Goal: Information Seeking & Learning: Learn about a topic

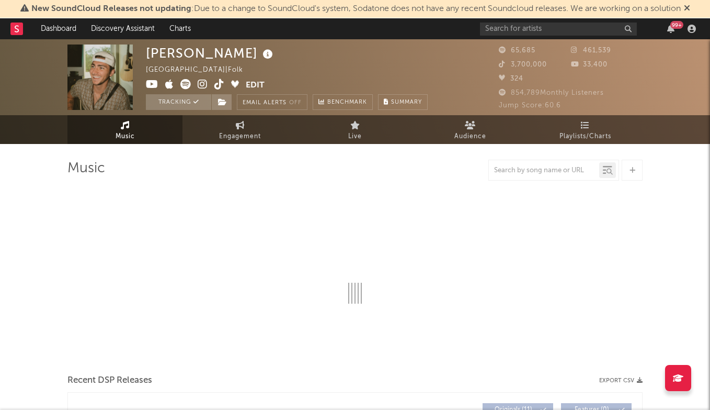
select select "6m"
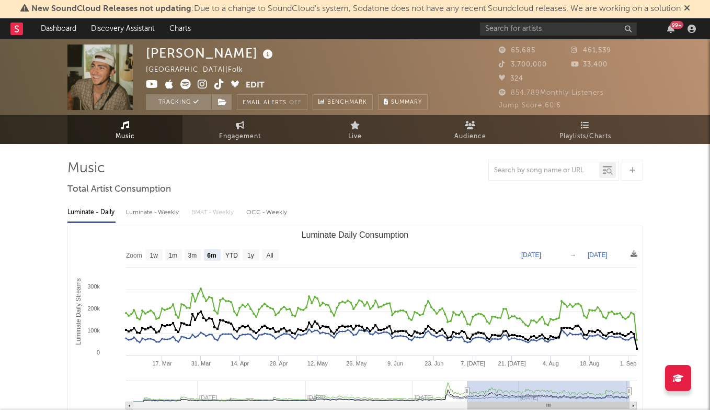
click at [541, 36] on div "99 +" at bounding box center [590, 28] width 220 height 21
click at [542, 31] on input "text" at bounding box center [558, 28] width 157 height 13
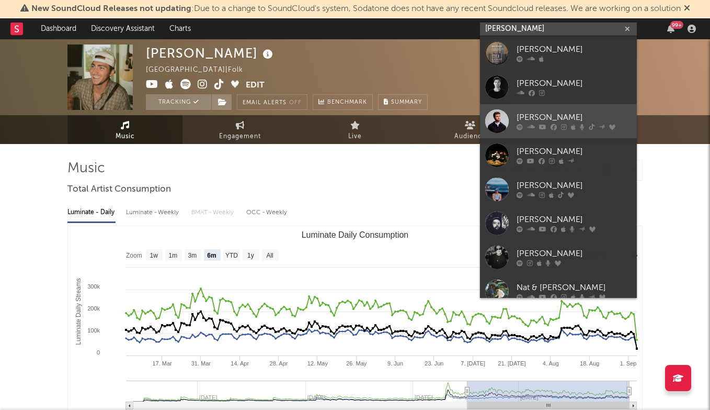
type input "[PERSON_NAME]"
click at [570, 106] on link "[PERSON_NAME]" at bounding box center [558, 121] width 157 height 34
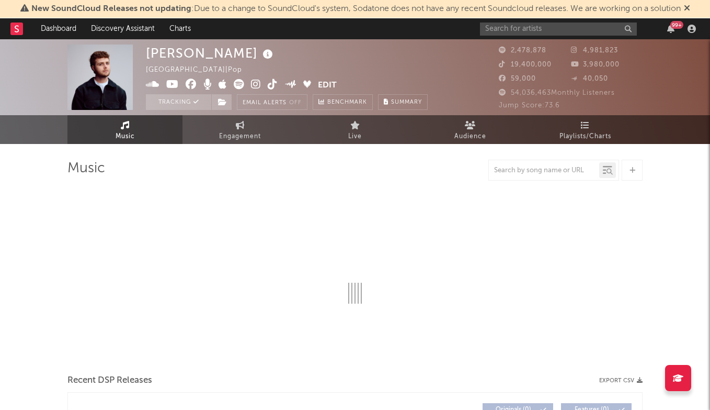
select select "6m"
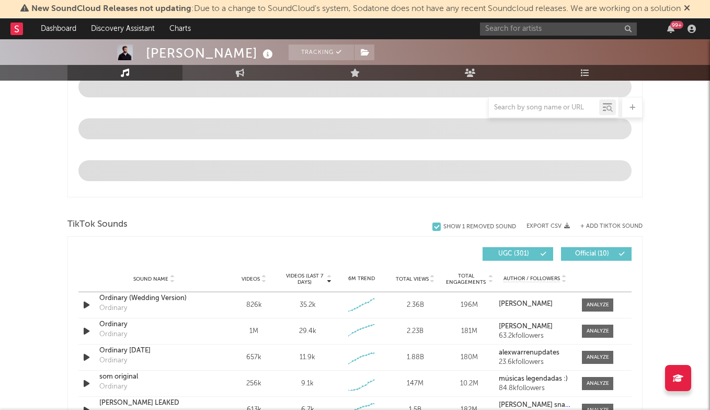
scroll to position [607, 0]
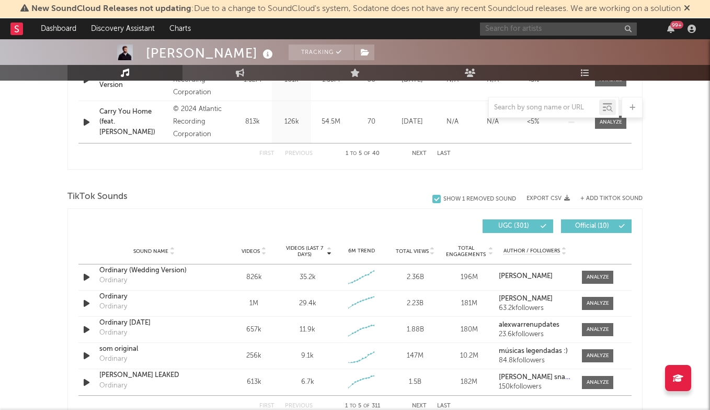
click at [489, 27] on input "text" at bounding box center [558, 28] width 157 height 13
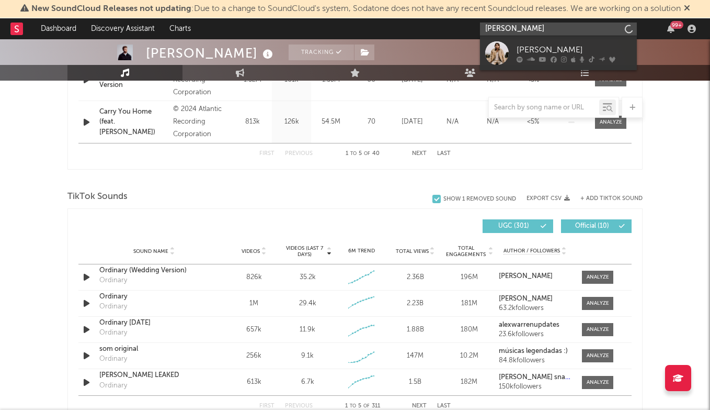
type input "[PERSON_NAME]"
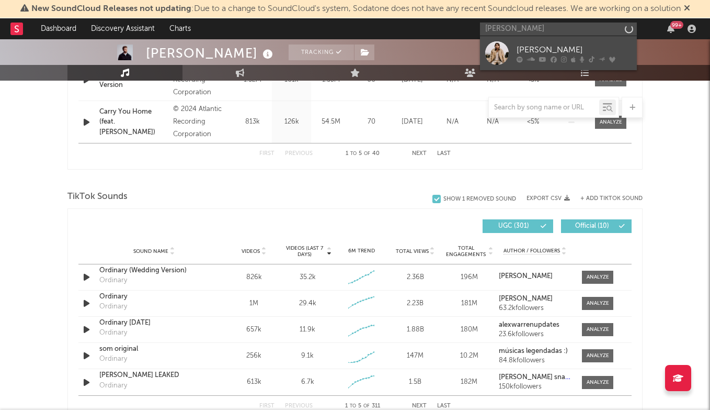
drag, startPoint x: 489, startPoint y: 27, endPoint x: 528, endPoint y: 47, distance: 44.0
click at [528, 47] on div "[PERSON_NAME]" at bounding box center [574, 49] width 115 height 13
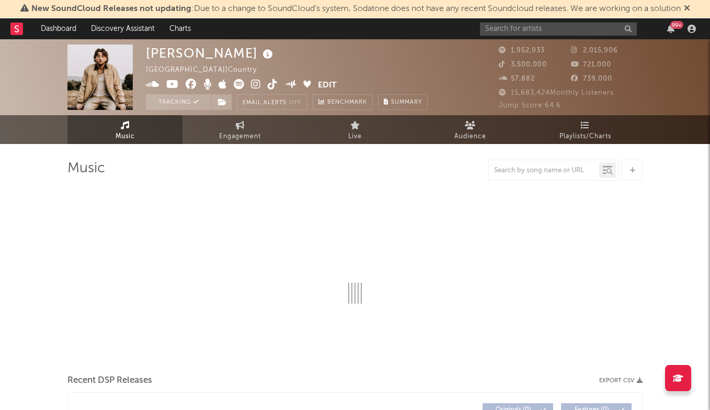
select select "6m"
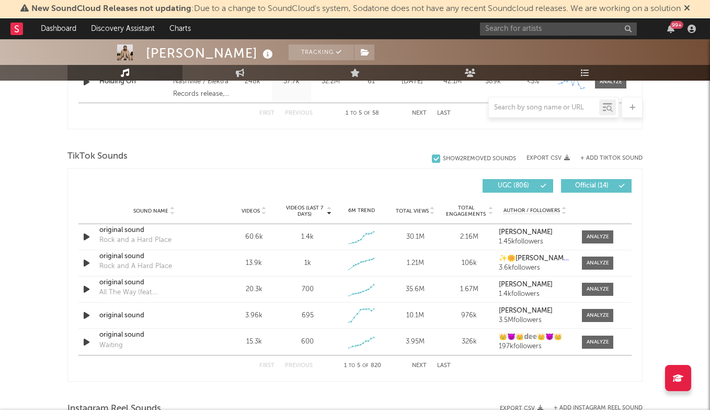
scroll to position [749, 0]
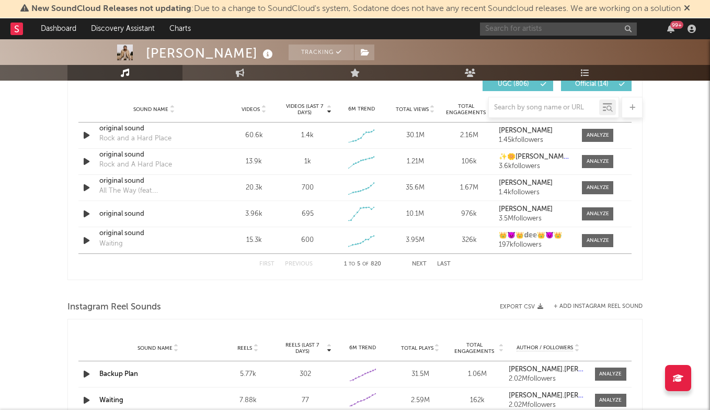
click at [513, 30] on input "text" at bounding box center [558, 28] width 157 height 13
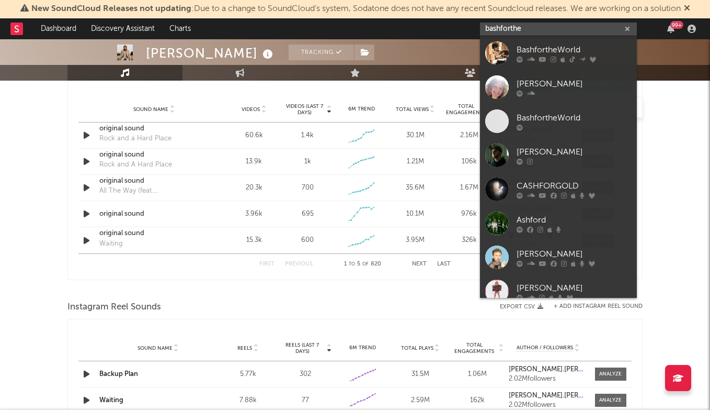
type input "bashforthe"
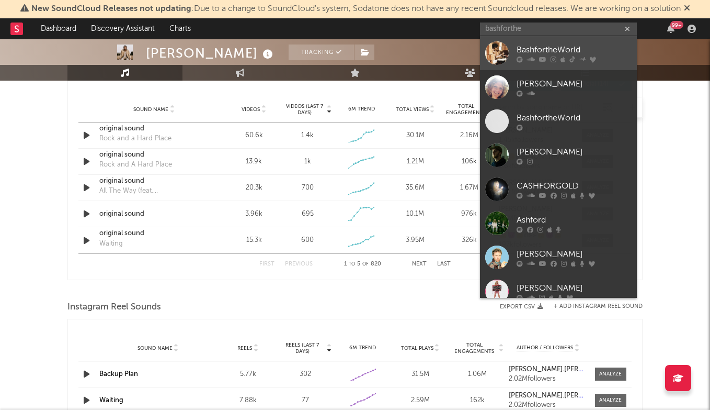
drag, startPoint x: 532, startPoint y: 31, endPoint x: 546, endPoint y: 49, distance: 22.1
click at [546, 49] on div "BashfortheWorld" at bounding box center [574, 49] width 115 height 13
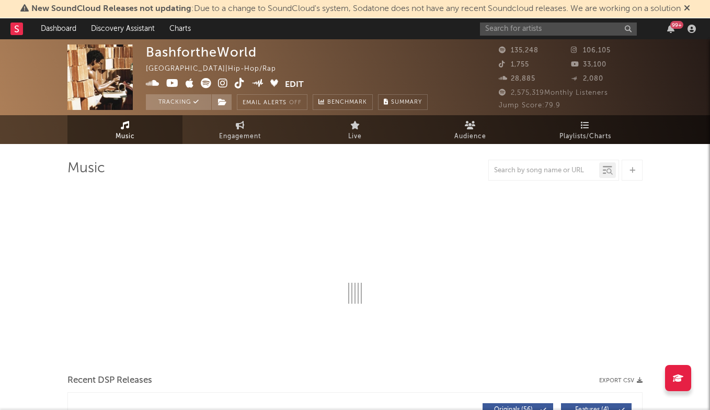
select select "6m"
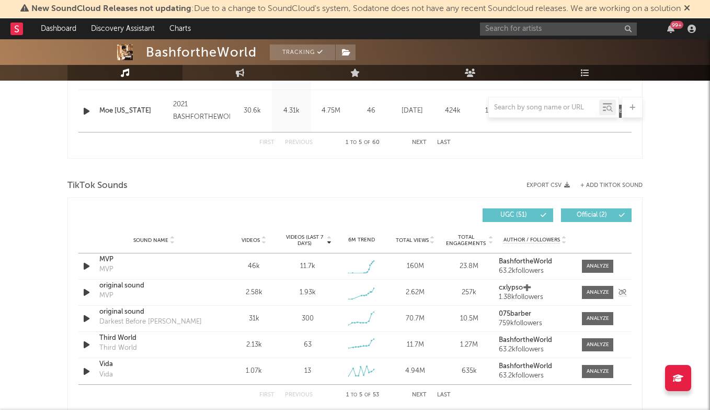
scroll to position [640, 0]
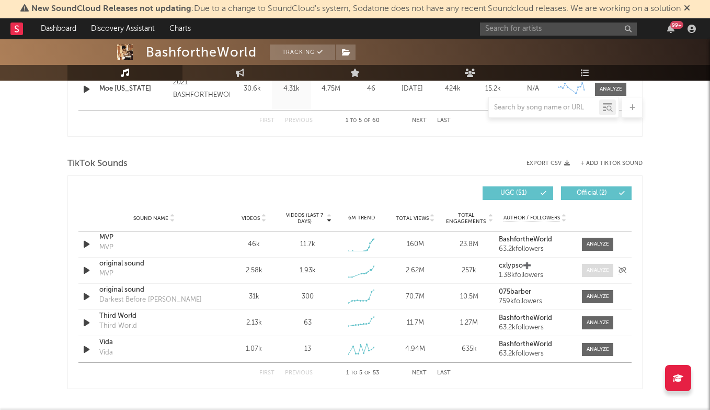
click at [608, 268] on div at bounding box center [598, 270] width 22 height 8
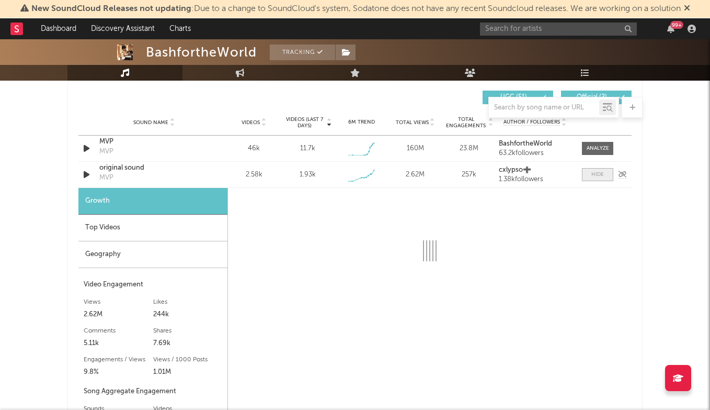
scroll to position [774, 0]
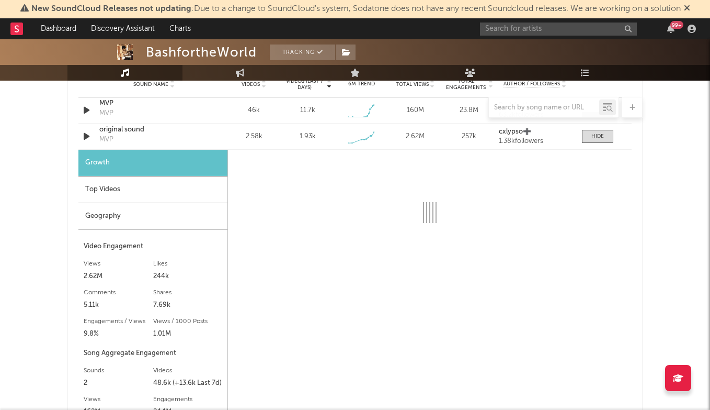
select select "1w"
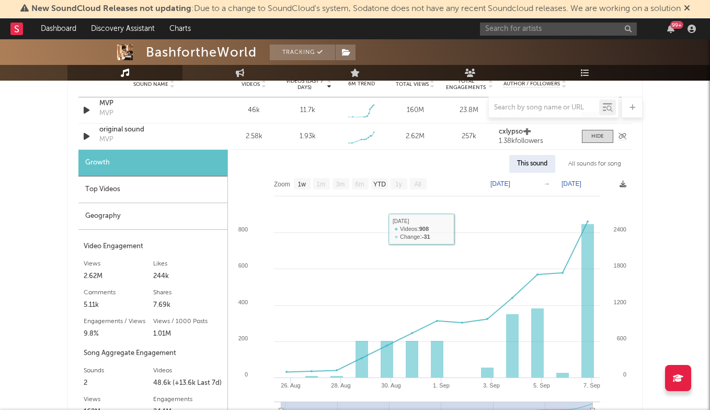
click at [130, 126] on div "original sound" at bounding box center [153, 129] width 109 height 10
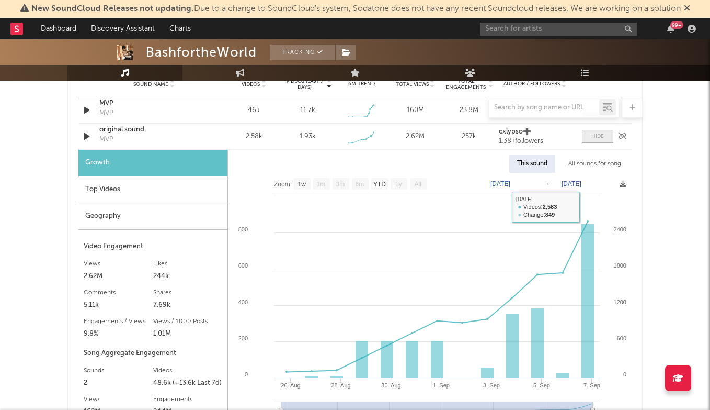
click at [591, 131] on span at bounding box center [597, 136] width 31 height 13
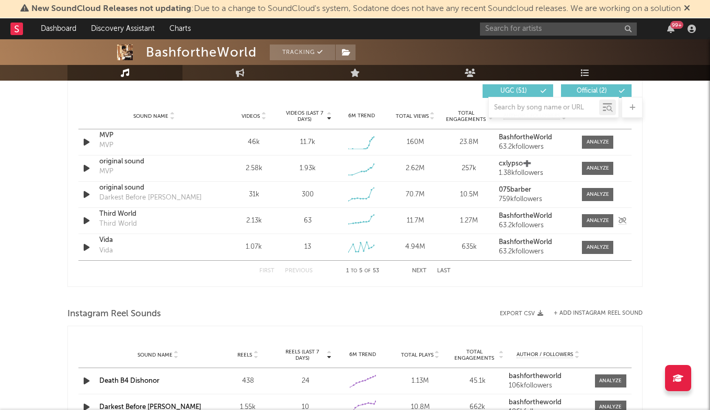
scroll to position [738, 0]
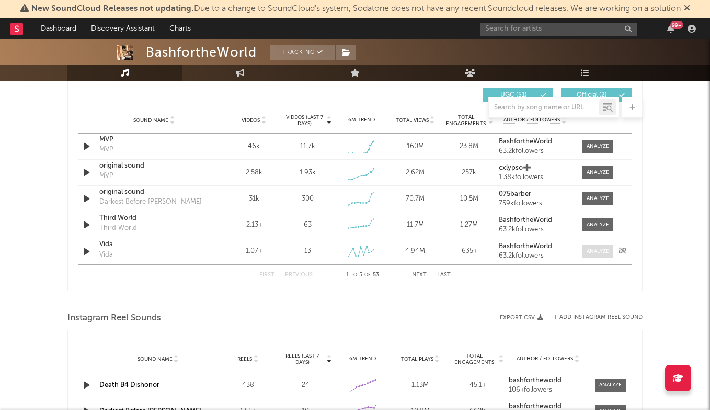
click at [598, 252] on div at bounding box center [598, 251] width 22 height 8
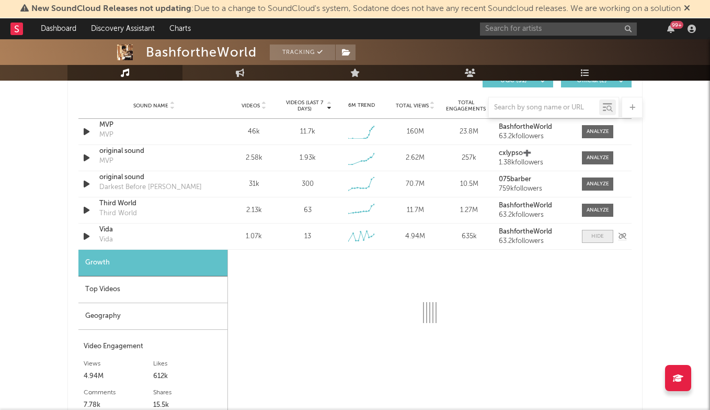
scroll to position [763, 0]
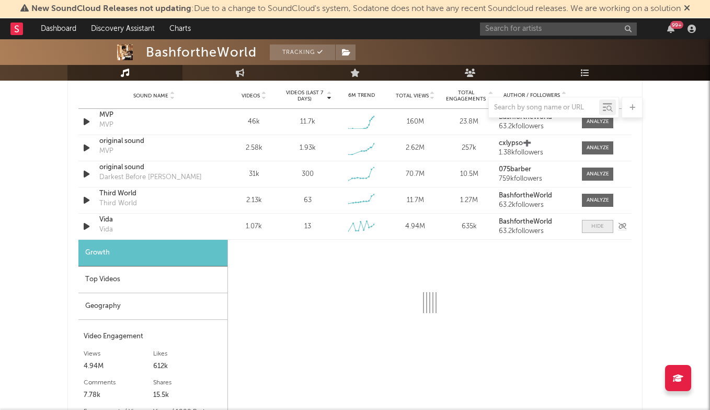
click at [600, 226] on div at bounding box center [598, 226] width 13 height 8
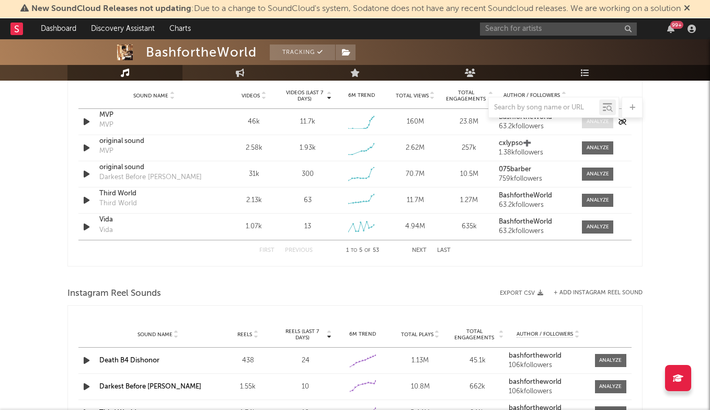
click at [605, 122] on div at bounding box center [598, 122] width 22 height 8
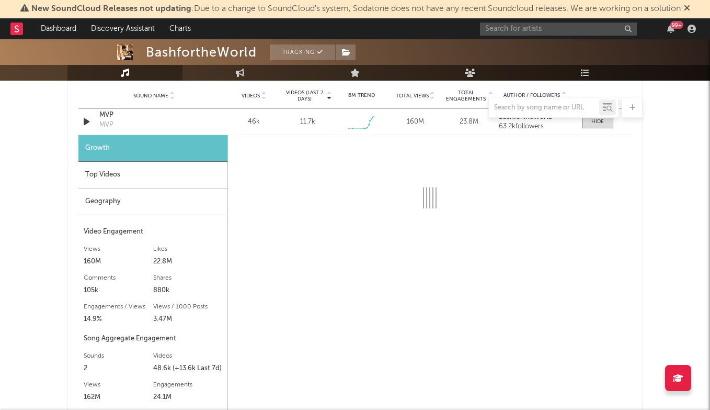
select select "1w"
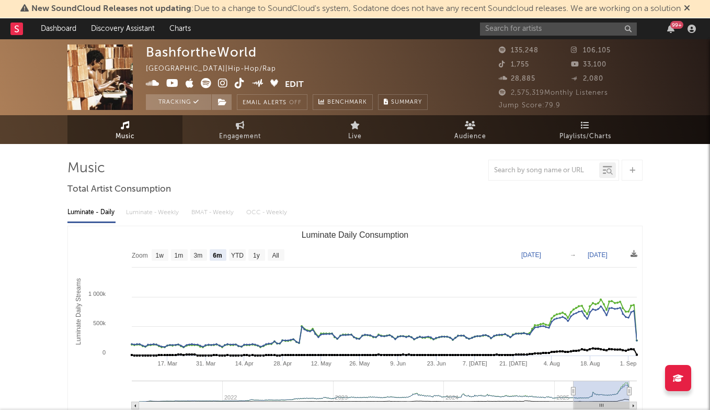
scroll to position [0, 0]
click at [529, 29] on input "text" at bounding box center [558, 28] width 157 height 13
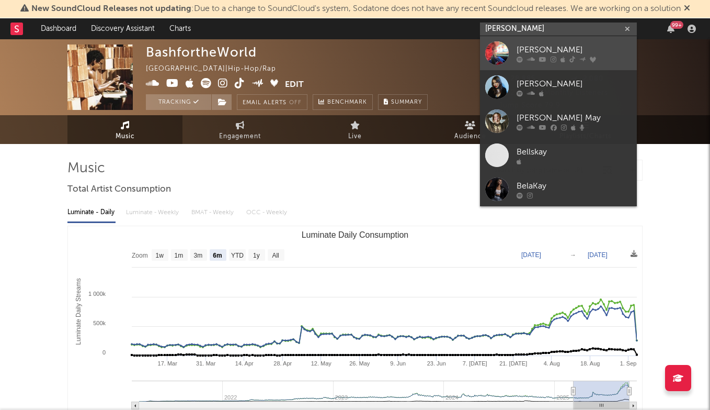
type input "[PERSON_NAME]"
click at [563, 44] on div "[PERSON_NAME]" at bounding box center [574, 49] width 115 height 13
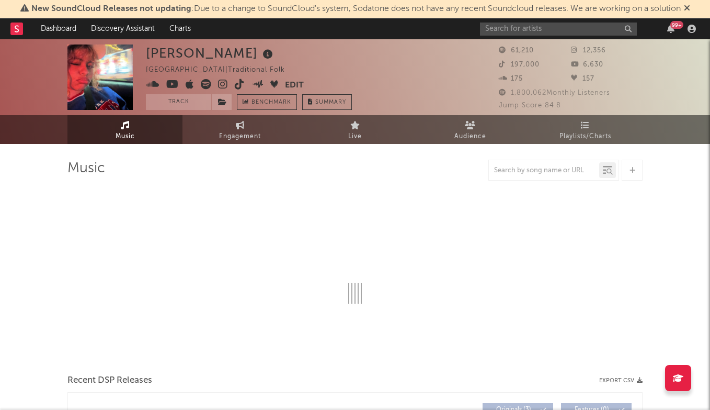
select select "1w"
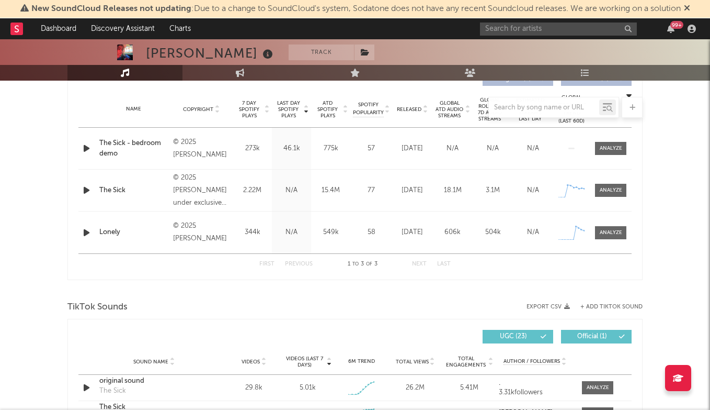
scroll to position [619, 0]
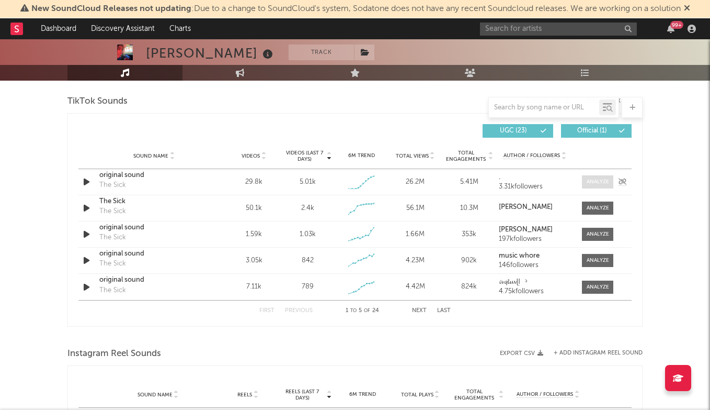
click at [605, 180] on div at bounding box center [598, 182] width 22 height 8
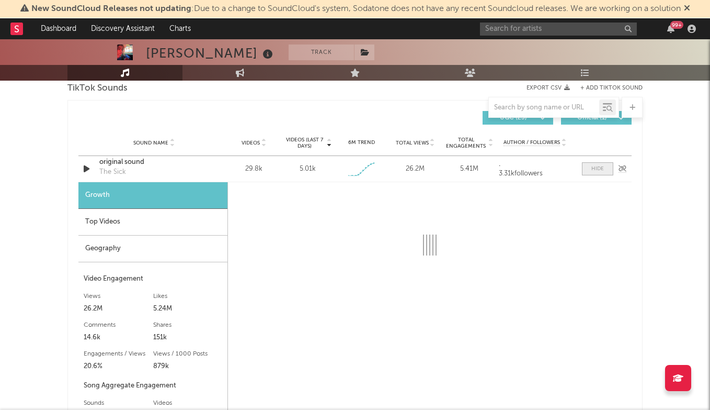
select select "1w"
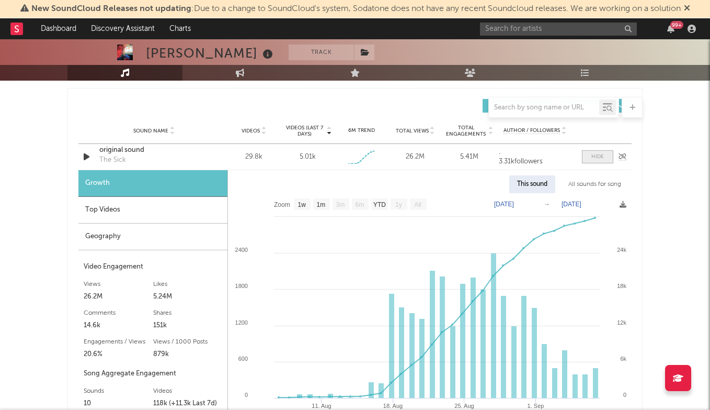
scroll to position [644, 0]
click at [596, 154] on div at bounding box center [598, 156] width 13 height 8
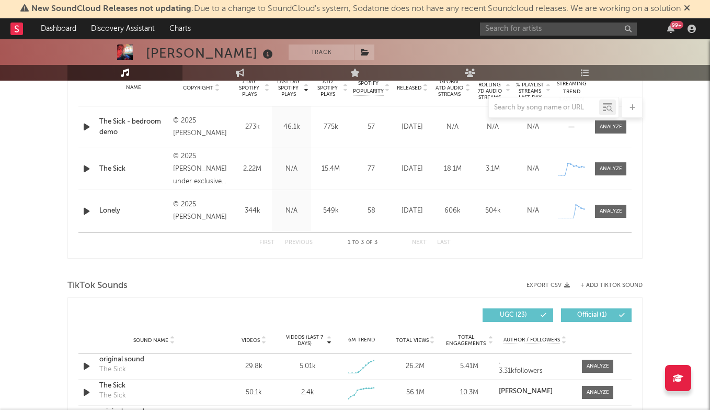
scroll to position [410, 0]
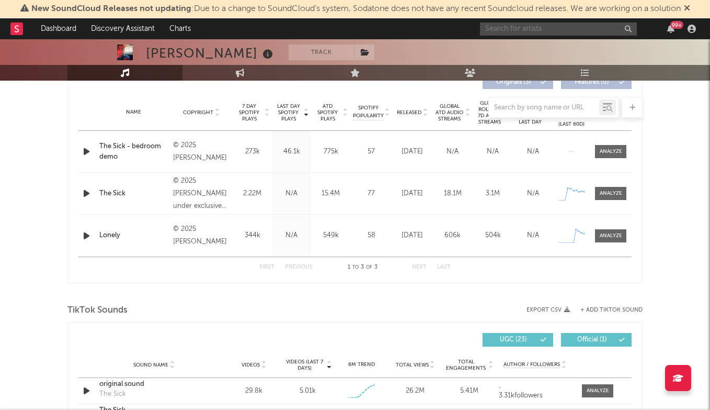
click at [493, 22] on input "text" at bounding box center [558, 28] width 157 height 13
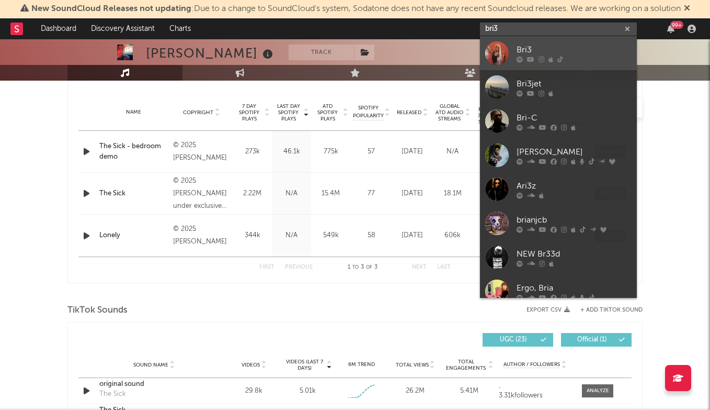
type input "bri3"
click at [521, 47] on div "Bri3" at bounding box center [574, 49] width 115 height 13
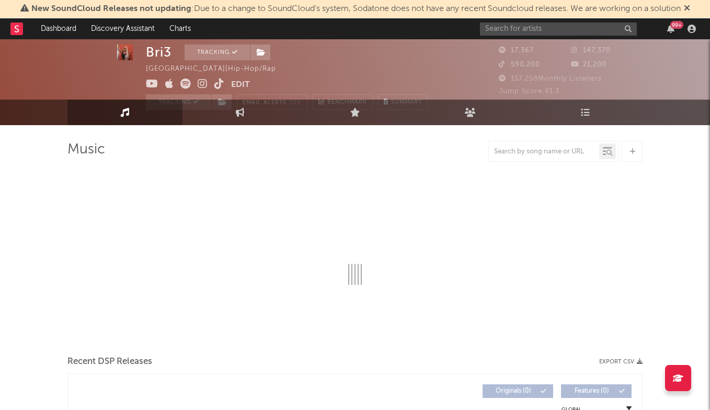
select select "6m"
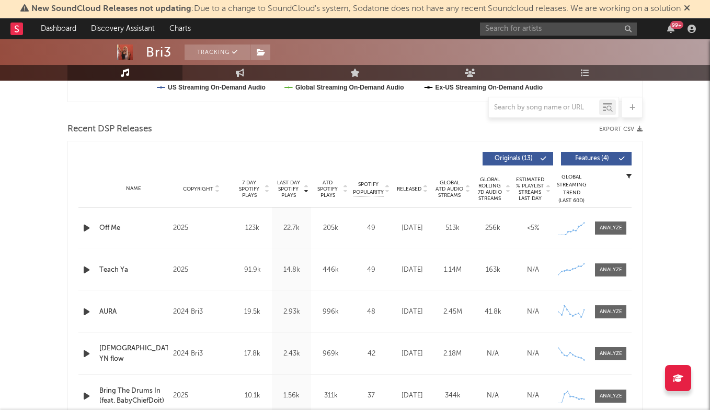
scroll to position [335, 0]
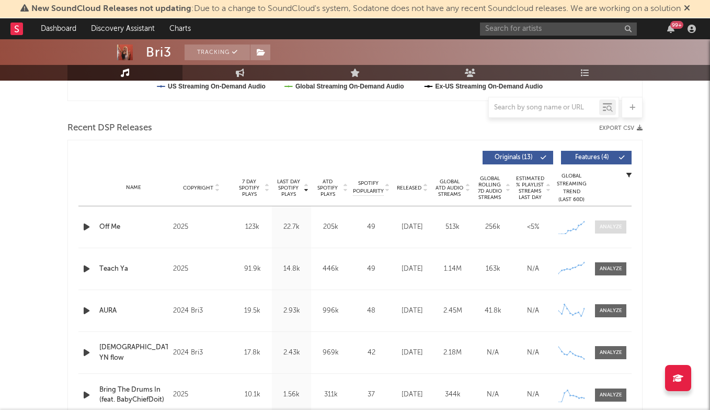
click at [626, 222] on span at bounding box center [610, 226] width 31 height 13
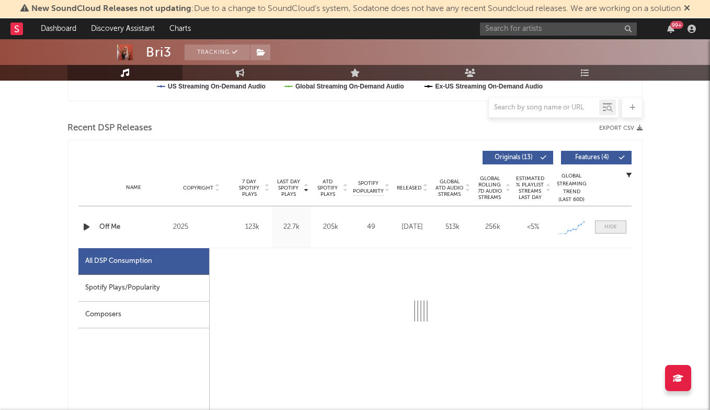
select select "1w"
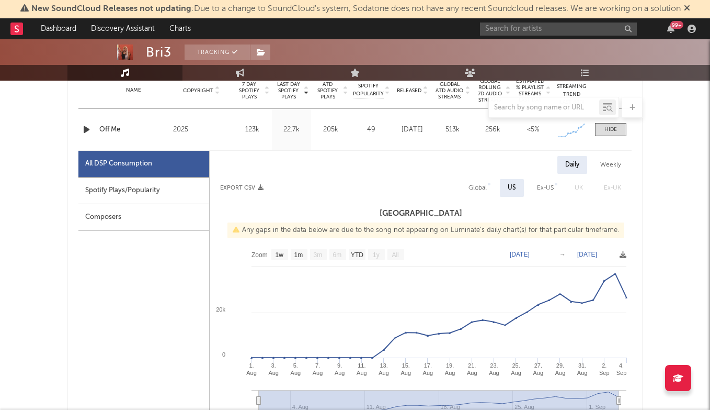
scroll to position [389, 0]
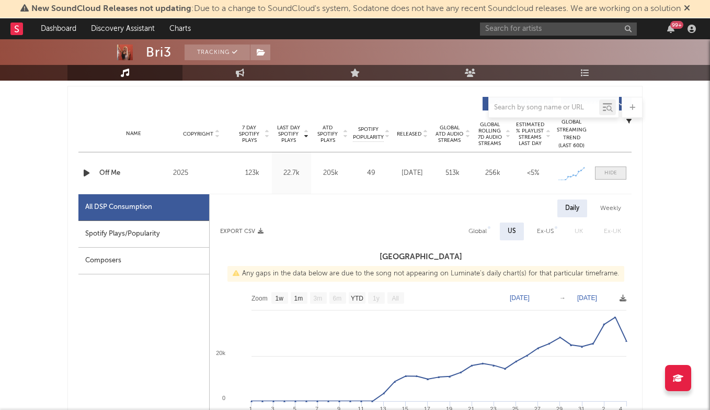
click at [614, 168] on span at bounding box center [610, 172] width 31 height 13
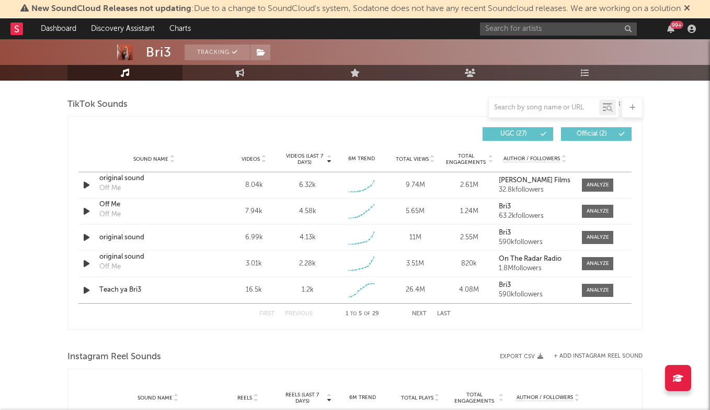
scroll to position [702, 0]
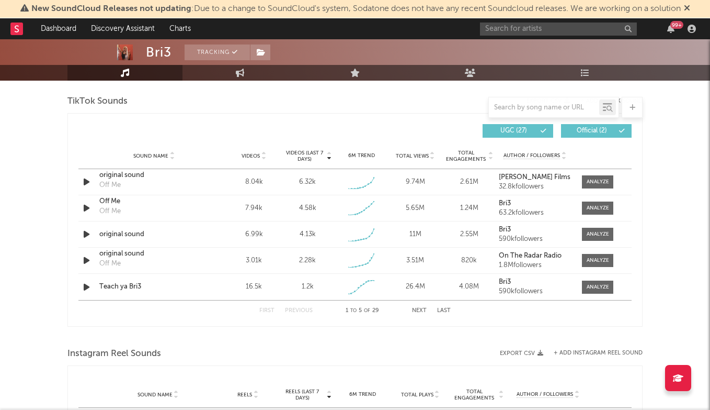
click at [424, 308] on button "Next" at bounding box center [419, 311] width 15 height 6
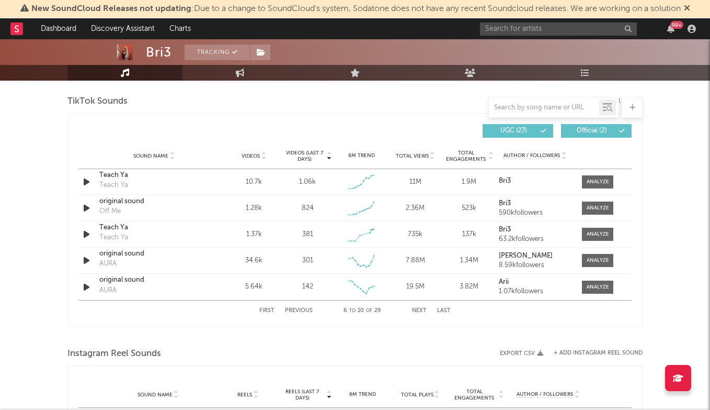
click at [271, 306] on div "First Previous 6 to 10 of 29 Next Last" at bounding box center [354, 310] width 191 height 20
click at [269, 310] on button "First" at bounding box center [266, 311] width 15 height 6
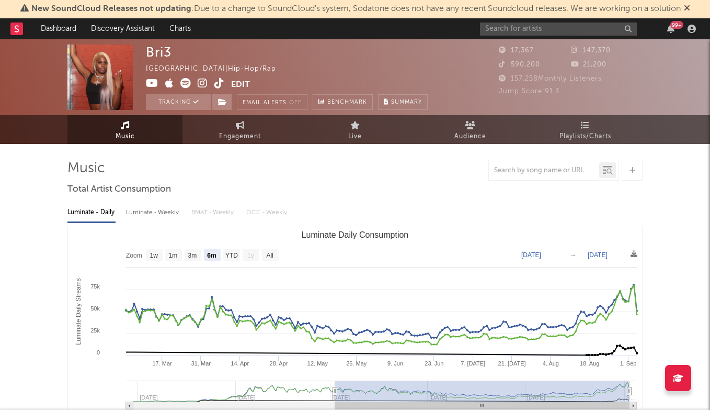
scroll to position [0, 0]
click at [575, 32] on input "text" at bounding box center [558, 28] width 157 height 13
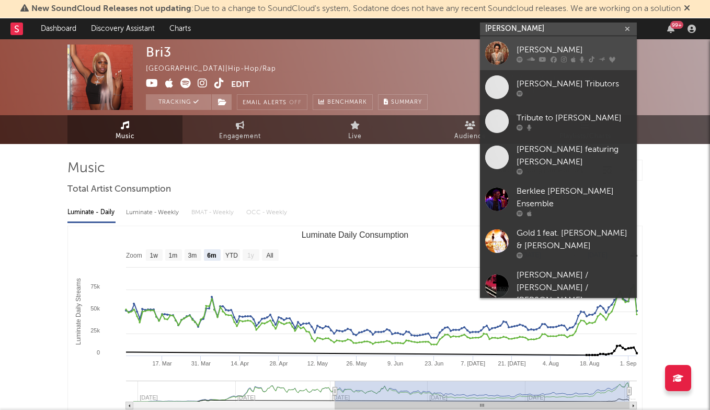
type input "[PERSON_NAME]"
click at [558, 46] on div "[PERSON_NAME]" at bounding box center [574, 49] width 115 height 13
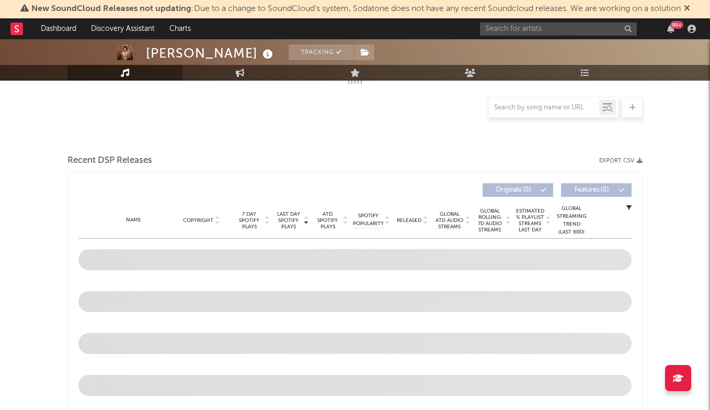
scroll to position [265, 0]
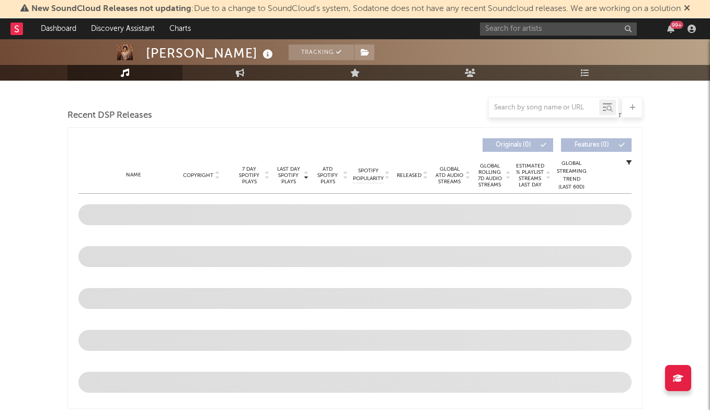
select select "6m"
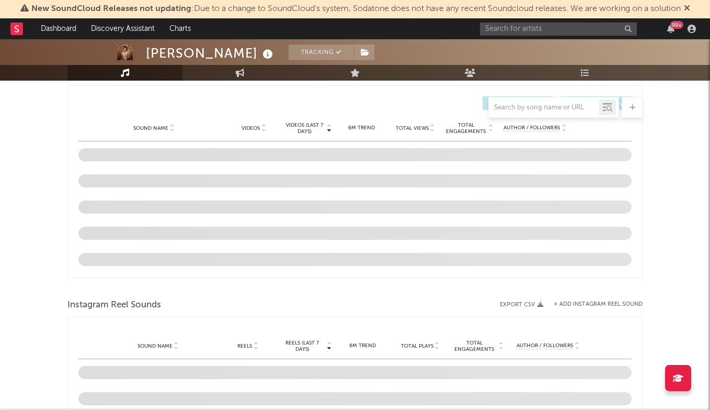
scroll to position [674, 0]
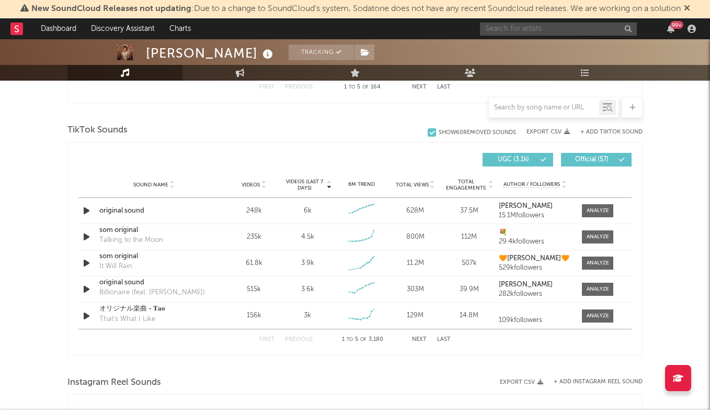
click at [542, 28] on input "text" at bounding box center [558, 28] width 157 height 13
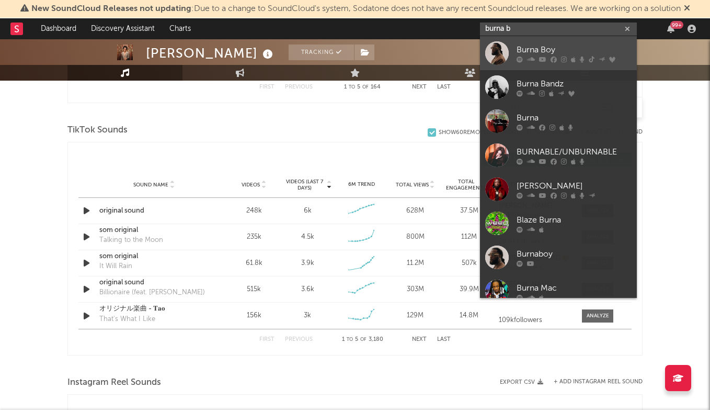
type input "burna b"
click at [566, 47] on div "Burna Boy" at bounding box center [574, 49] width 115 height 13
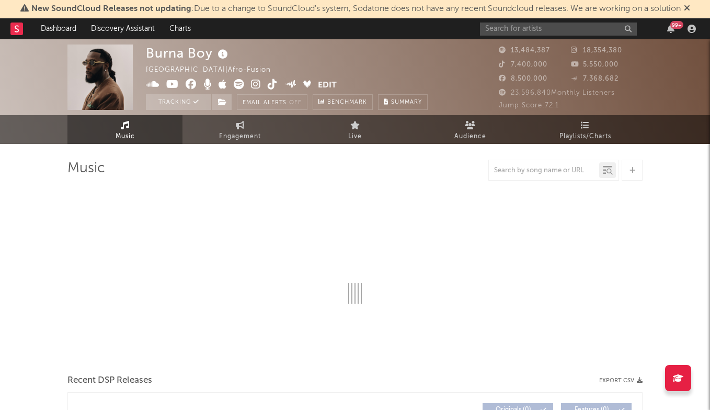
select select "6m"
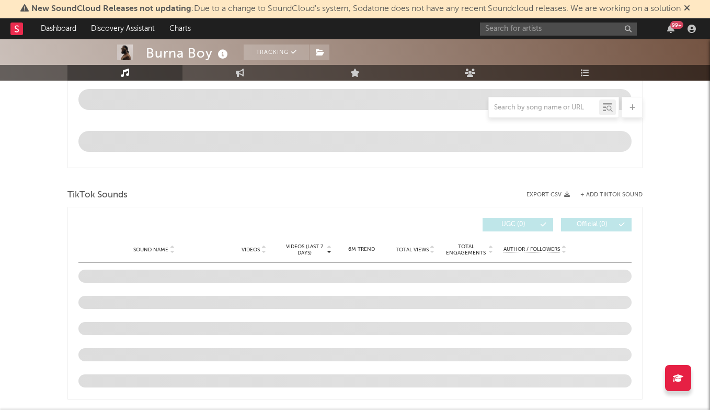
scroll to position [642, 0]
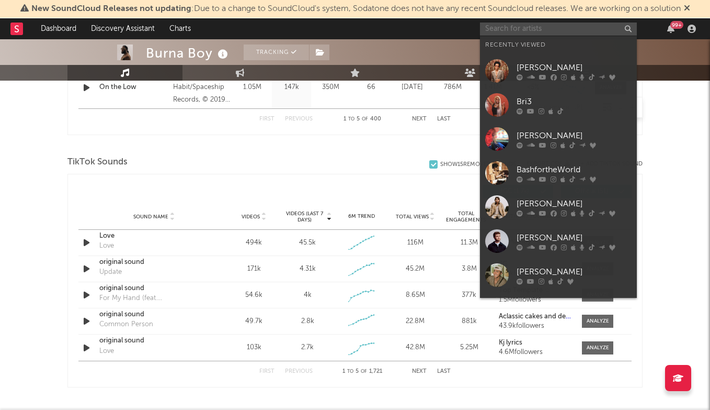
click at [527, 26] on input "text" at bounding box center [558, 28] width 157 height 13
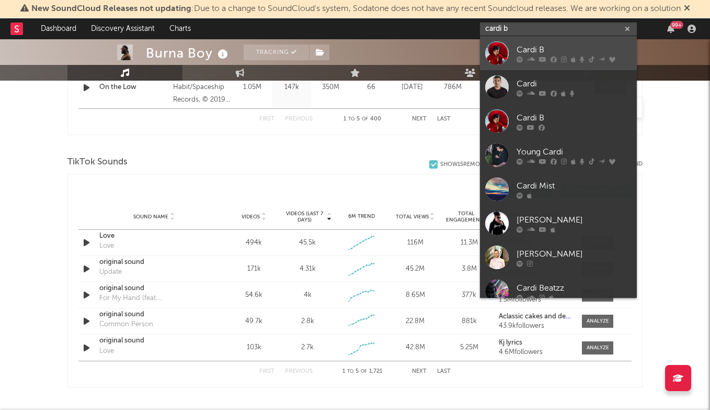
type input "cardi b"
click at [540, 39] on link "Cardi B" at bounding box center [558, 53] width 157 height 34
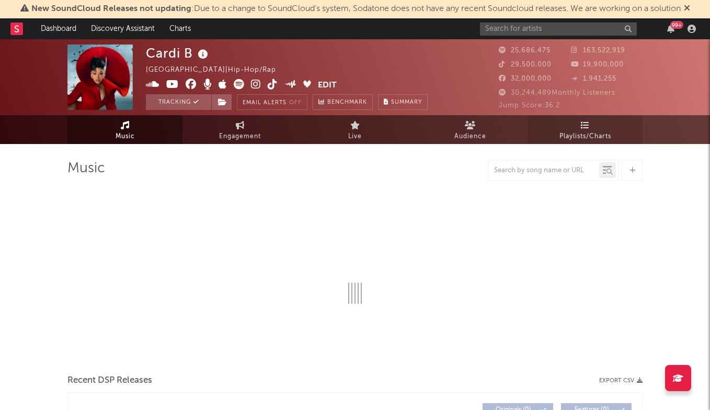
select select "6m"
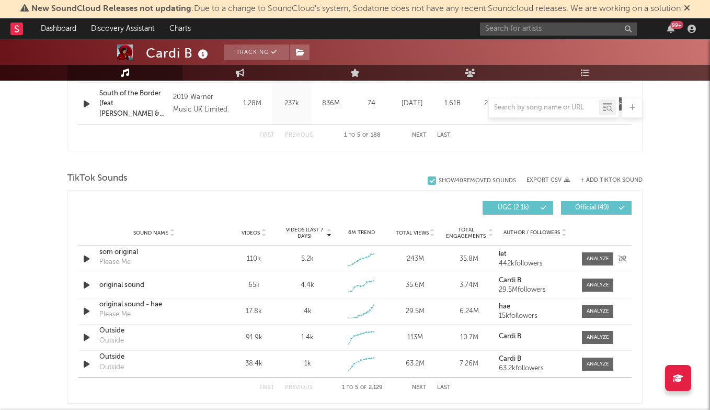
scroll to position [614, 0]
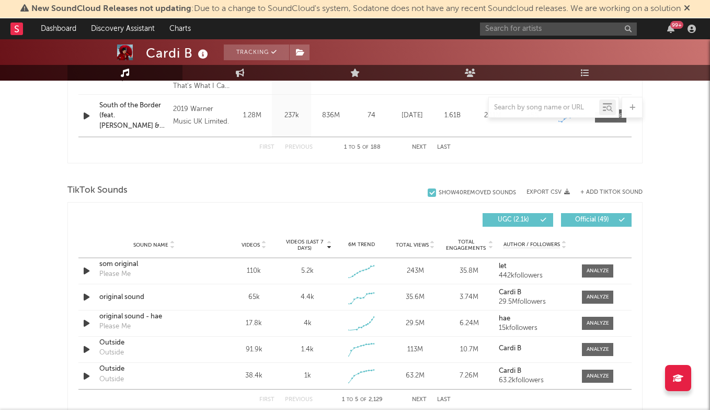
click at [610, 192] on button "+ Add TikTok Sound" at bounding box center [612, 192] width 62 height 6
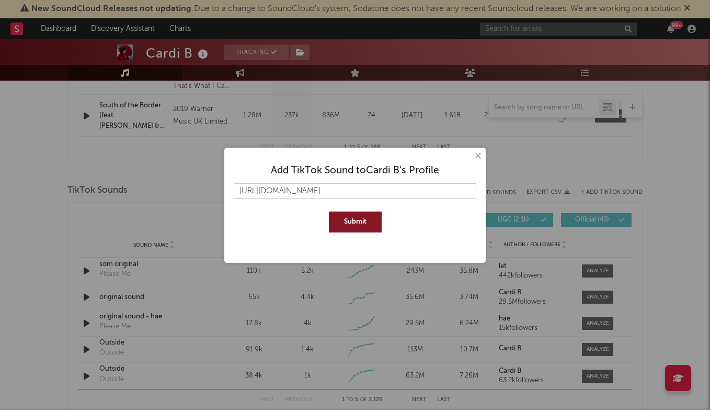
type input "[URL][DOMAIN_NAME]"
click at [370, 218] on button "Submit" at bounding box center [355, 221] width 53 height 21
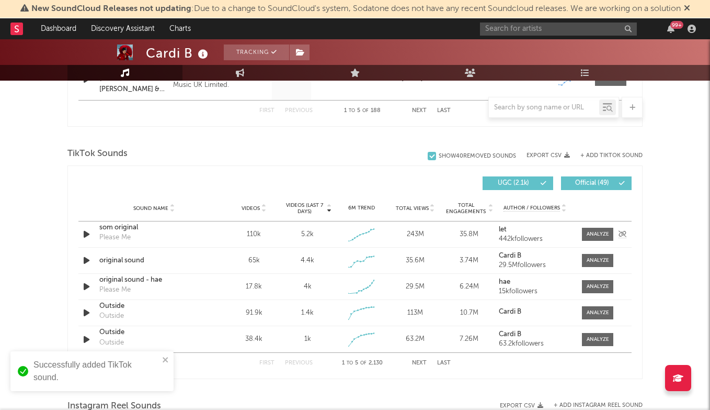
scroll to position [651, 0]
click at [442, 362] on button "Last" at bounding box center [444, 362] width 14 height 6
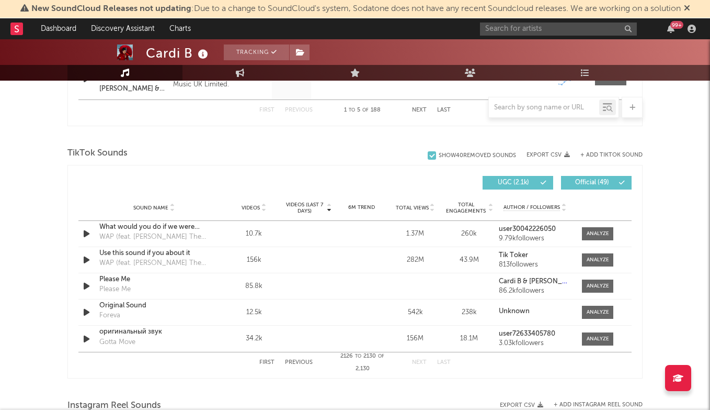
click at [310, 362] on button "Previous" at bounding box center [299, 362] width 28 height 6
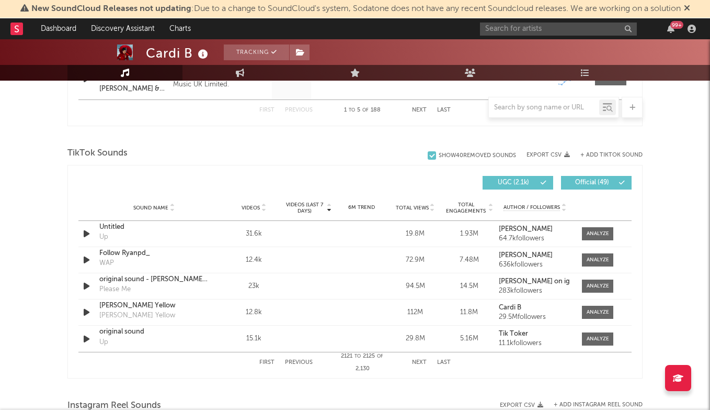
click at [310, 362] on button "Previous" at bounding box center [299, 362] width 28 height 6
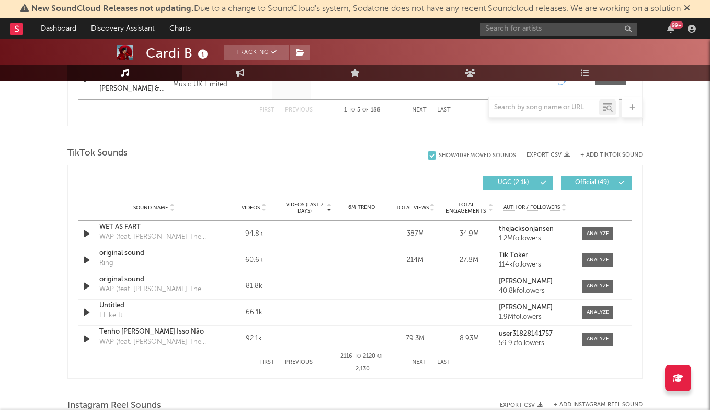
click at [310, 362] on button "Previous" at bounding box center [299, 362] width 28 height 6
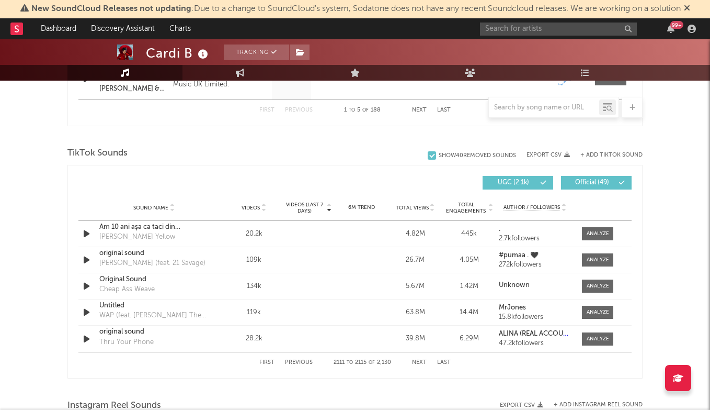
click at [310, 362] on button "Previous" at bounding box center [299, 362] width 28 height 6
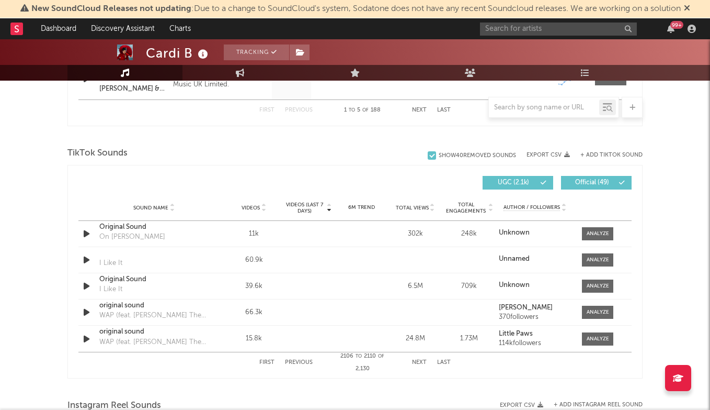
click at [310, 362] on button "Previous" at bounding box center [299, 362] width 28 height 6
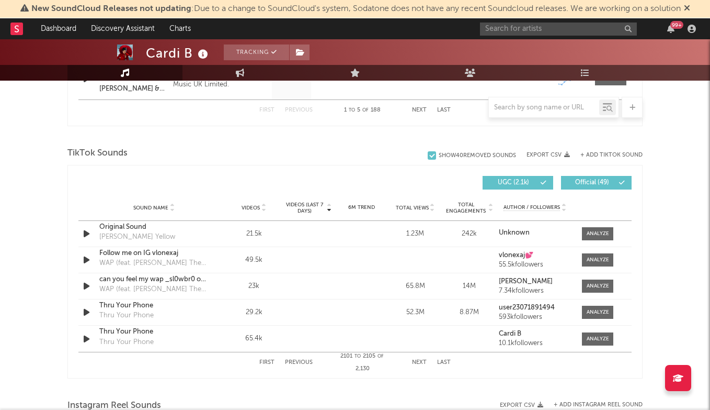
click at [310, 362] on button "Previous" at bounding box center [299, 362] width 28 height 6
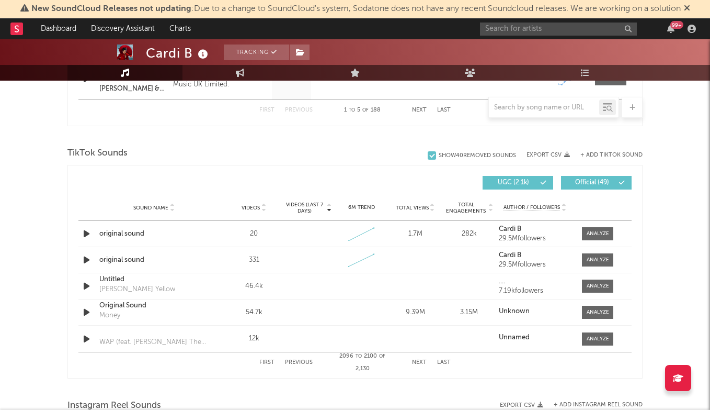
click at [310, 362] on button "Previous" at bounding box center [299, 362] width 28 height 6
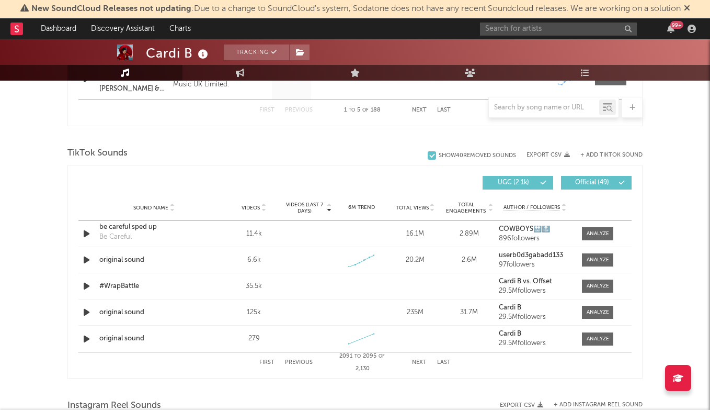
click at [419, 360] on button "Next" at bounding box center [419, 362] width 15 height 6
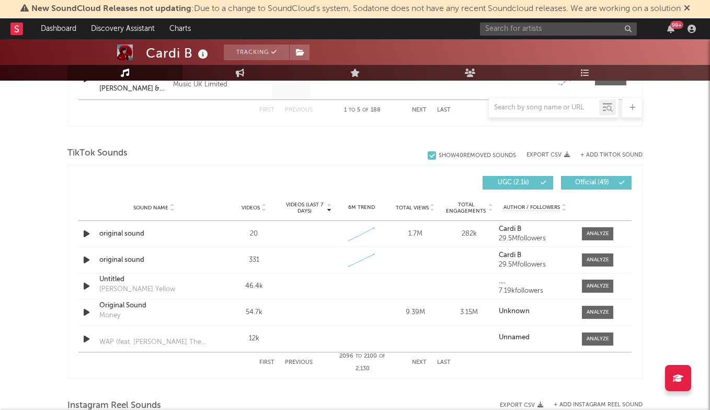
click at [293, 360] on button "Previous" at bounding box center [299, 362] width 28 height 6
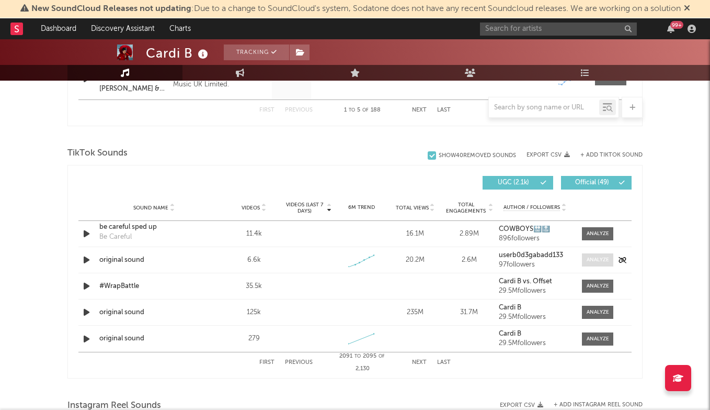
click at [604, 264] on span at bounding box center [597, 259] width 31 height 13
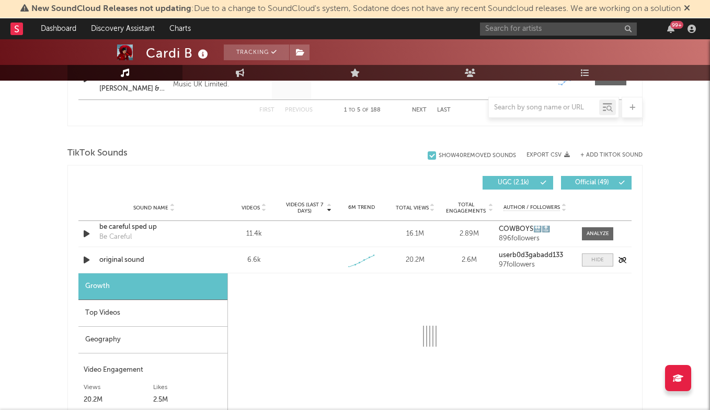
select select "1w"
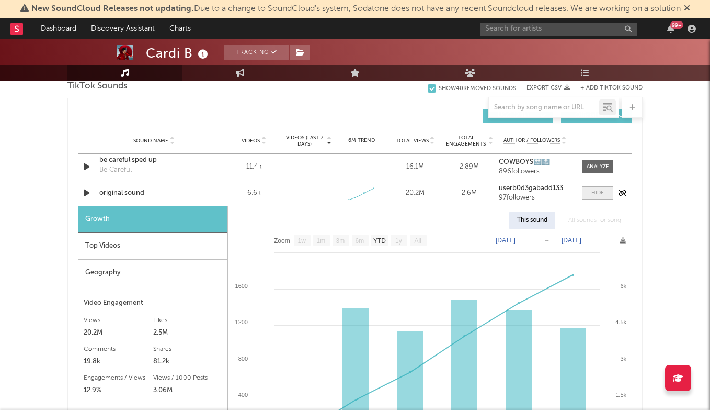
scroll to position [738, 0]
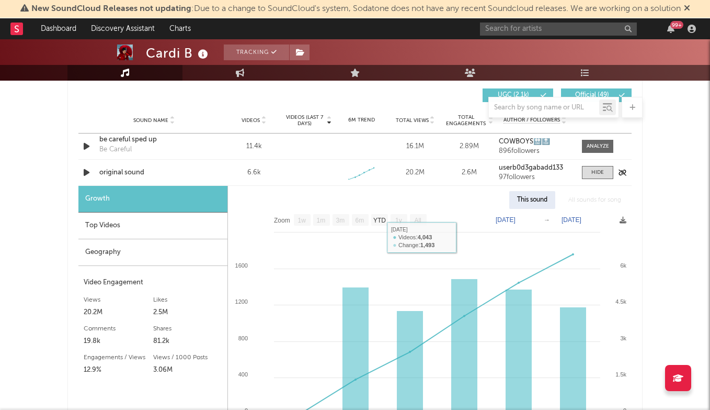
click at [122, 175] on div "original sound" at bounding box center [153, 172] width 109 height 10
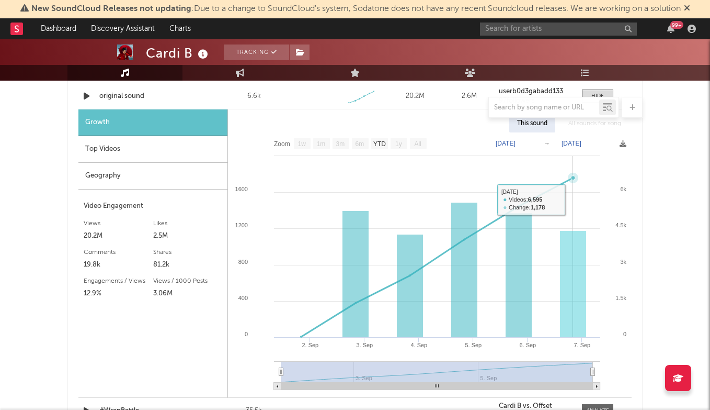
scroll to position [820, 0]
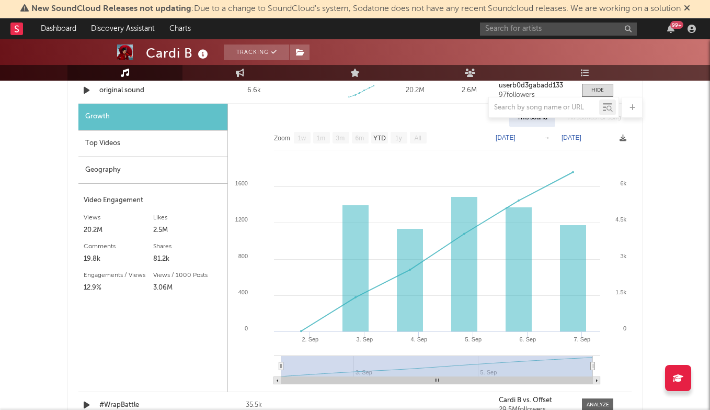
click at [46, 2] on div "New SoundCloud Releases not updating : Due to a change to SoundCloud's system, …" at bounding box center [355, 9] width 710 height 18
click at [559, 28] on input "text" at bounding box center [558, 28] width 157 height 13
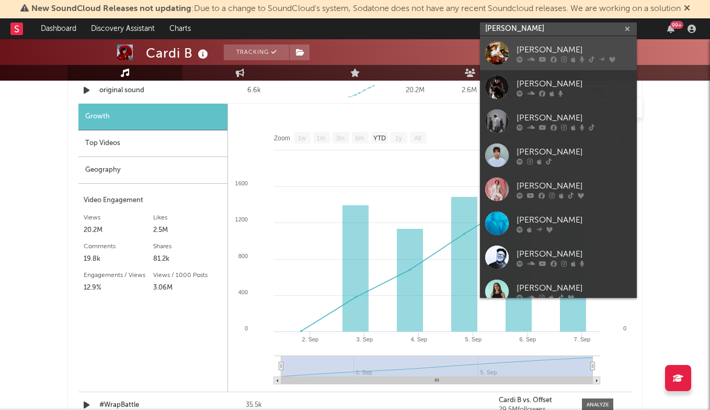
type input "[PERSON_NAME]"
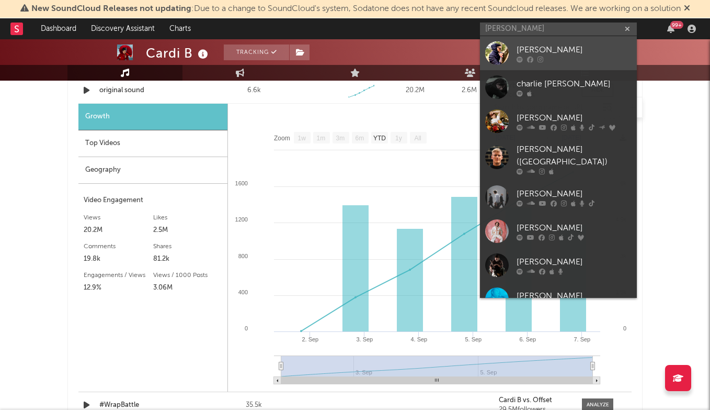
click at [586, 43] on div "[PERSON_NAME]" at bounding box center [574, 49] width 115 height 13
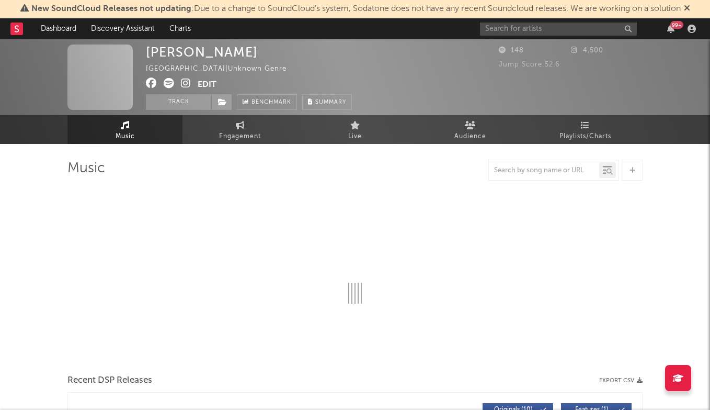
select select "1w"
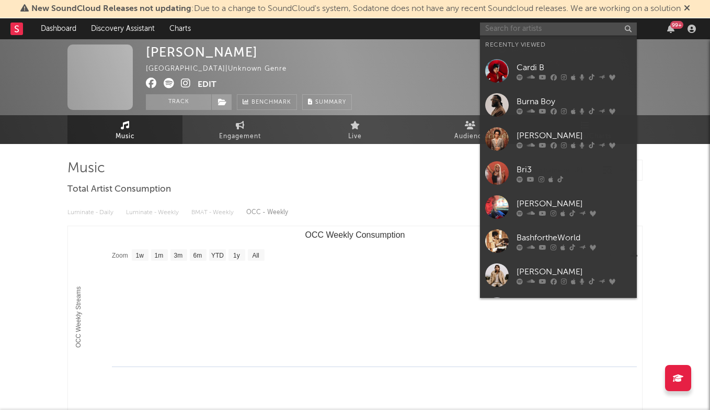
click at [546, 27] on input "text" at bounding box center [558, 28] width 157 height 13
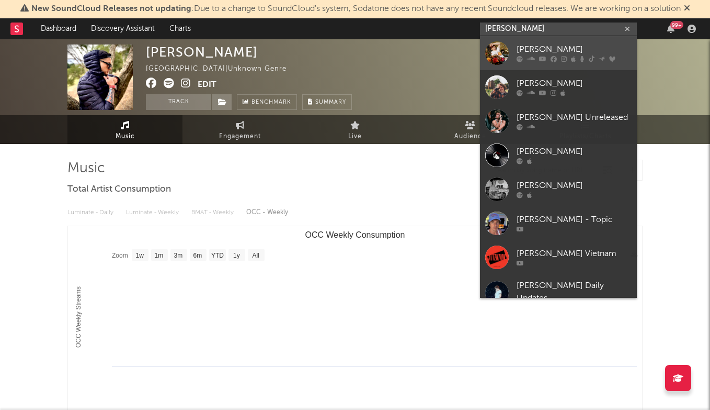
type input "[PERSON_NAME]"
click at [567, 49] on div "[PERSON_NAME]" at bounding box center [574, 49] width 115 height 13
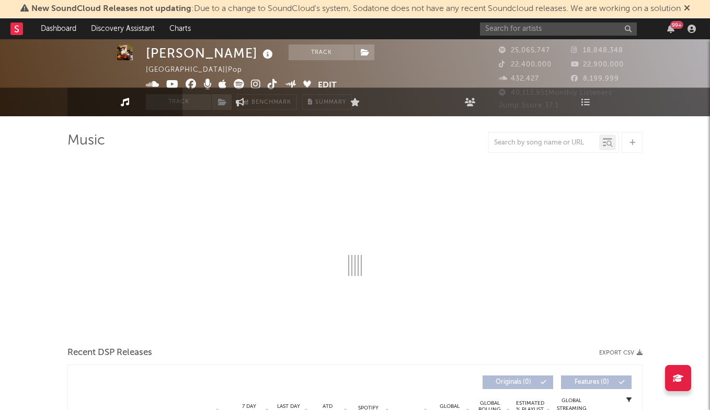
select select "6m"
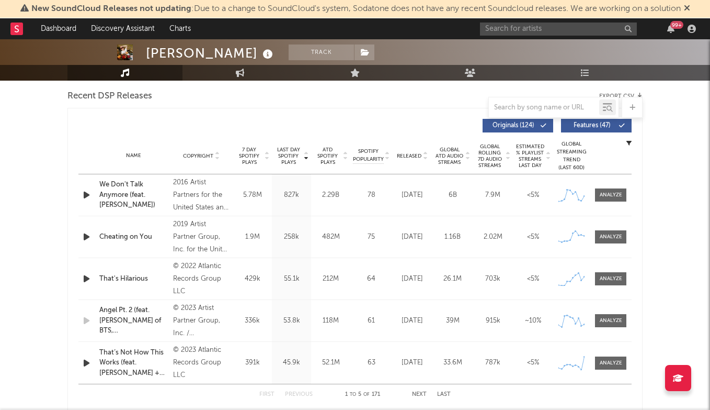
scroll to position [361, 0]
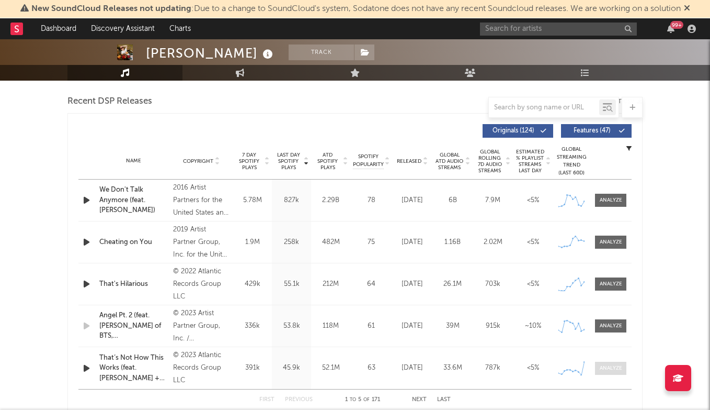
click at [618, 368] on div at bounding box center [611, 368] width 22 height 8
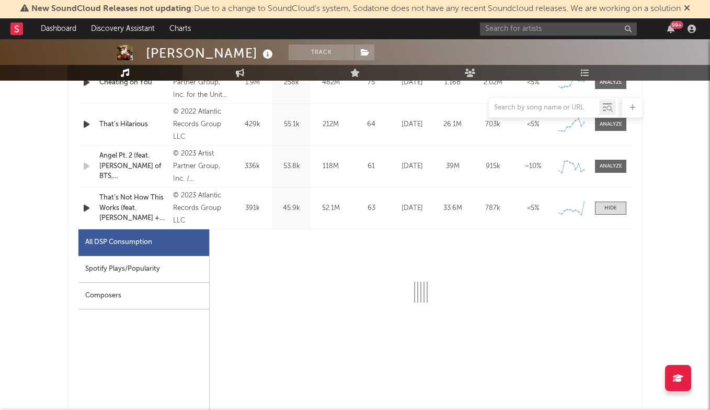
select select "6m"
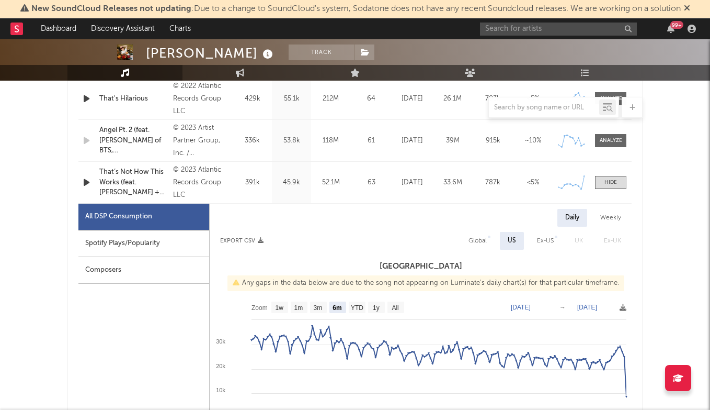
scroll to position [553, 0]
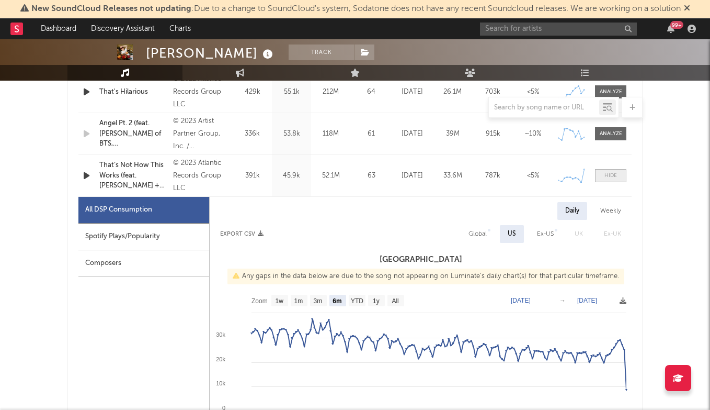
click at [616, 174] on div at bounding box center [611, 176] width 13 height 8
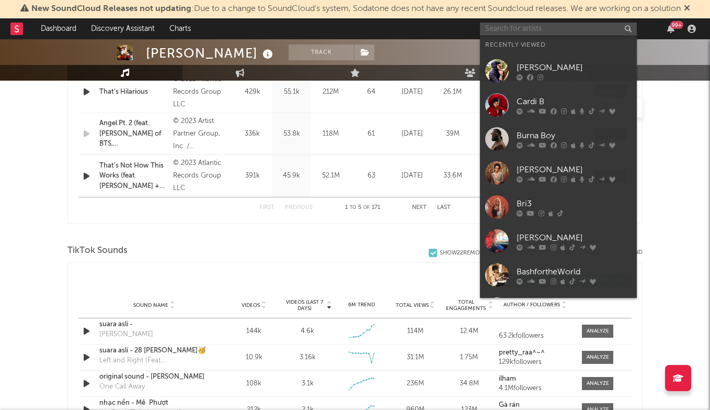
click at [528, 29] on input "text" at bounding box center [558, 28] width 157 height 13
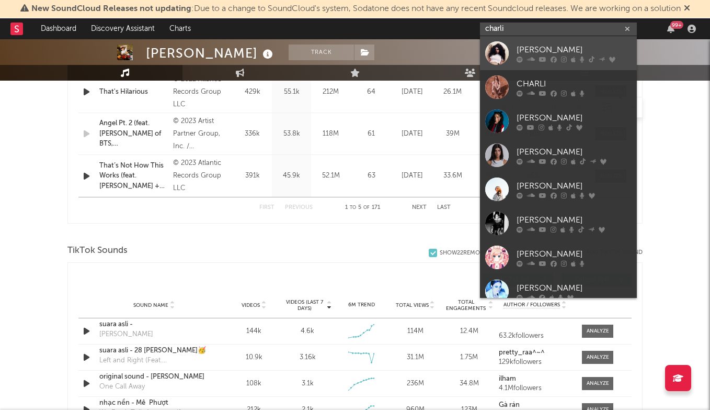
type input "charli"
click at [559, 48] on div "[PERSON_NAME]" at bounding box center [574, 49] width 115 height 13
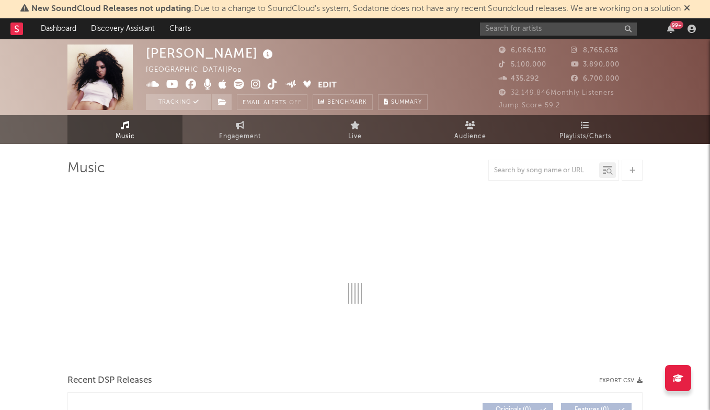
select select "6m"
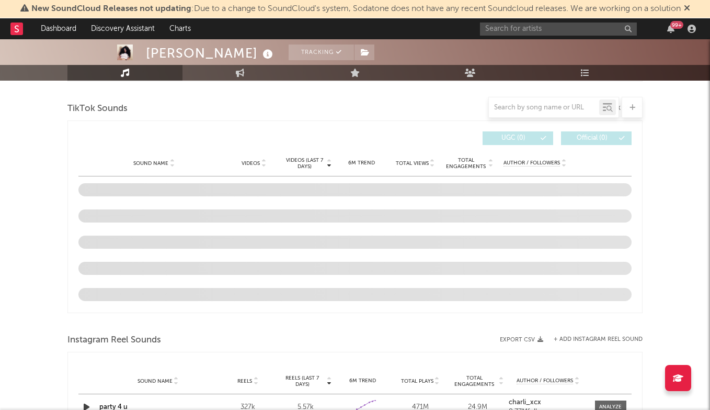
scroll to position [673, 0]
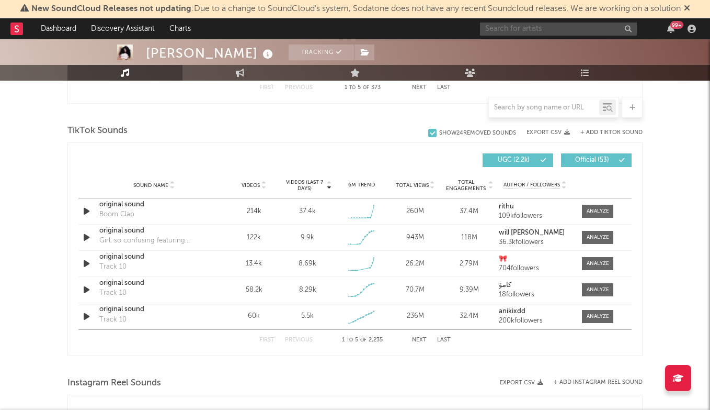
click at [511, 29] on input "text" at bounding box center [558, 28] width 157 height 13
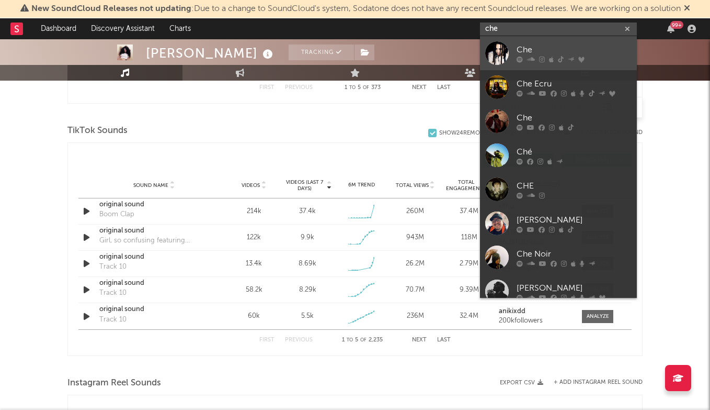
type input "che"
click at [528, 52] on div "Che" at bounding box center [574, 49] width 115 height 13
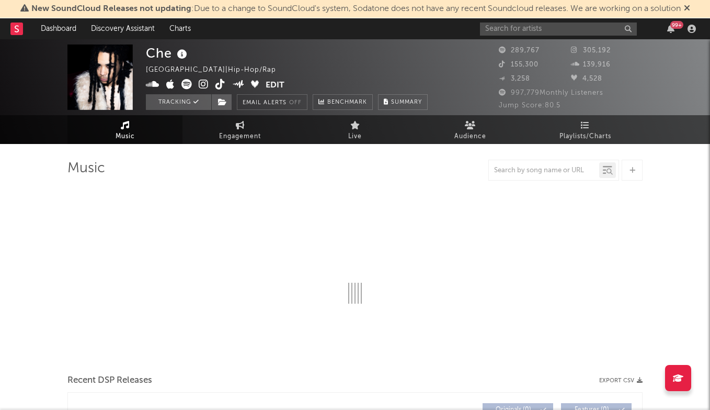
select select "6m"
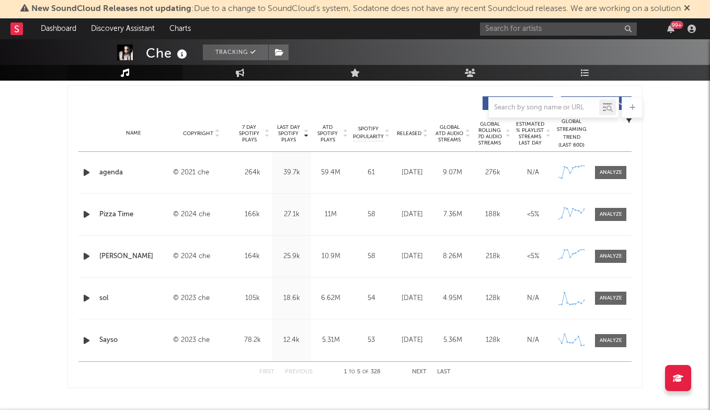
scroll to position [389, 0]
click at [418, 371] on button "Next" at bounding box center [419, 372] width 15 height 6
click at [420, 370] on button "Next" at bounding box center [419, 372] width 15 height 6
click at [415, 369] on button "Next" at bounding box center [419, 372] width 15 height 6
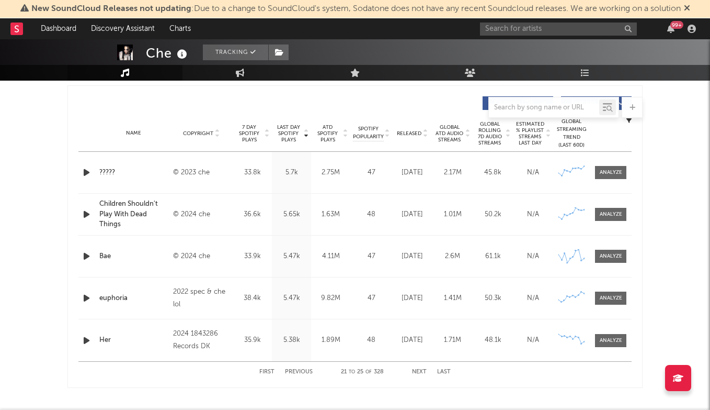
click at [422, 370] on button "Next" at bounding box center [419, 372] width 15 height 6
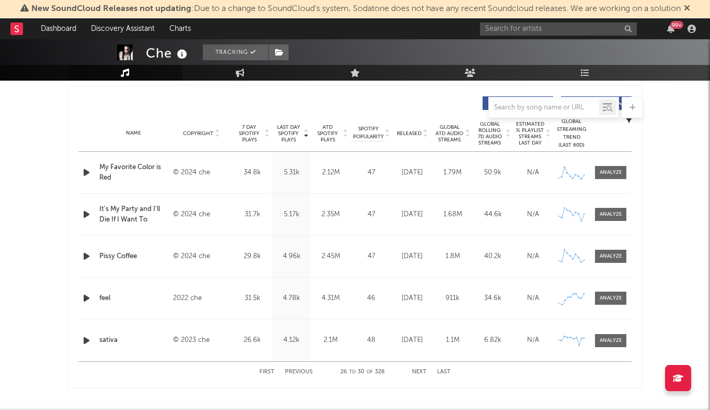
click at [422, 370] on button "Next" at bounding box center [419, 372] width 15 height 6
click at [260, 370] on button "First" at bounding box center [266, 372] width 15 height 6
click at [613, 173] on div at bounding box center [611, 172] width 22 height 8
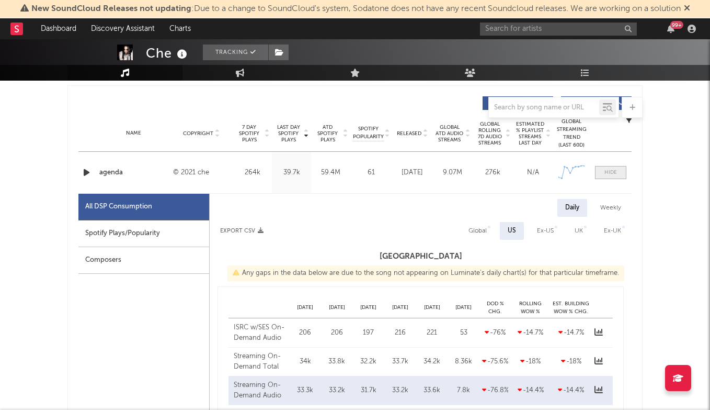
select select "6m"
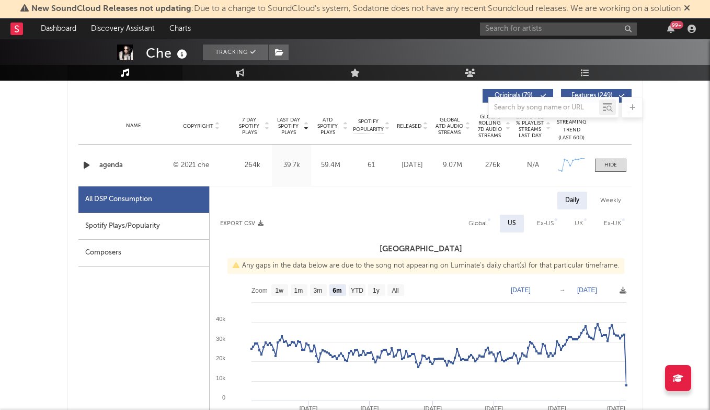
scroll to position [387, 0]
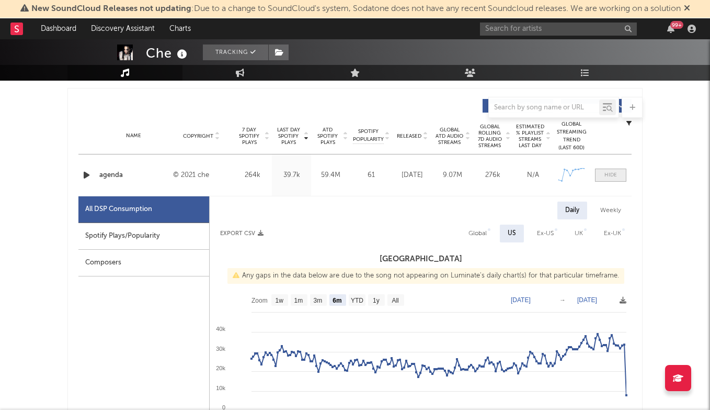
click at [609, 176] on div at bounding box center [611, 175] width 13 height 8
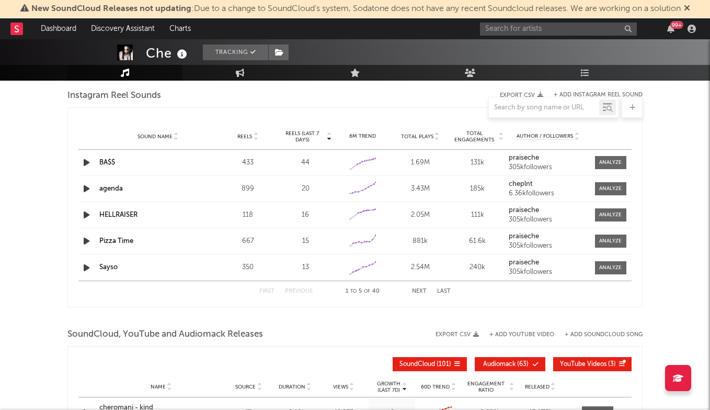
scroll to position [949, 0]
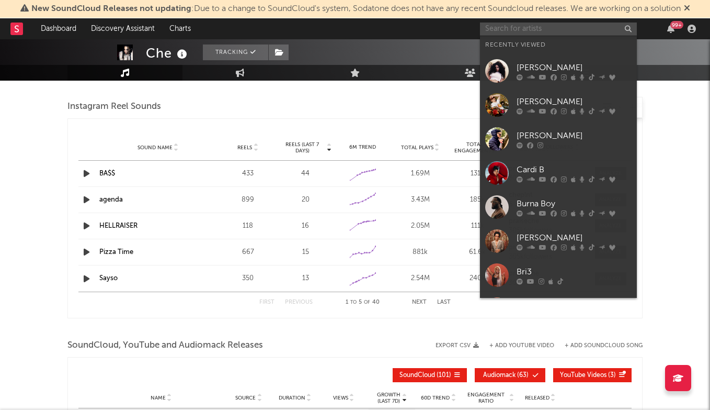
click at [537, 29] on input "text" at bounding box center [558, 28] width 157 height 13
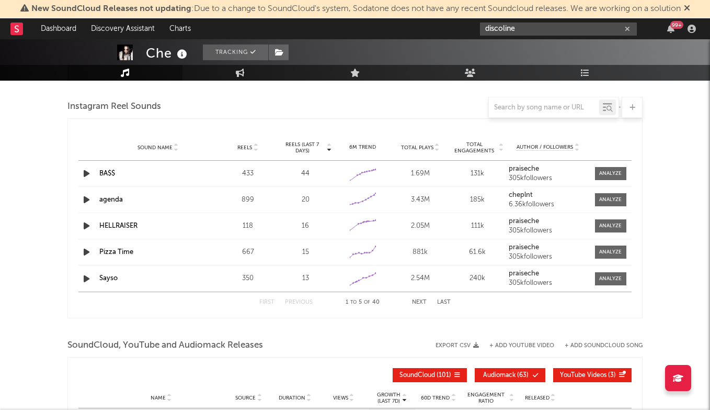
click at [504, 27] on input "discoline" at bounding box center [558, 28] width 157 height 13
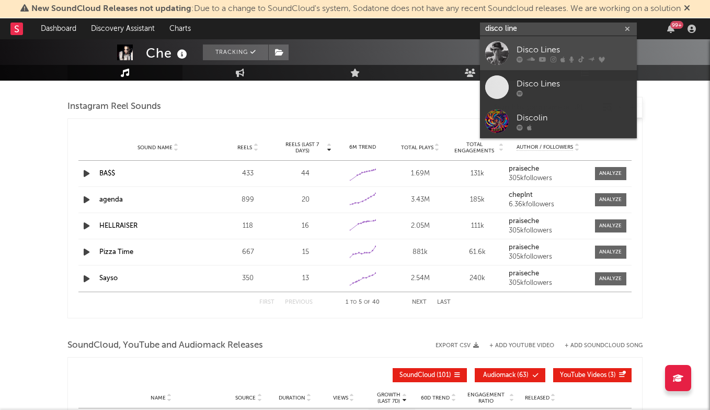
type input "disco line"
click at [554, 45] on div "Disco Lines" at bounding box center [574, 49] width 115 height 13
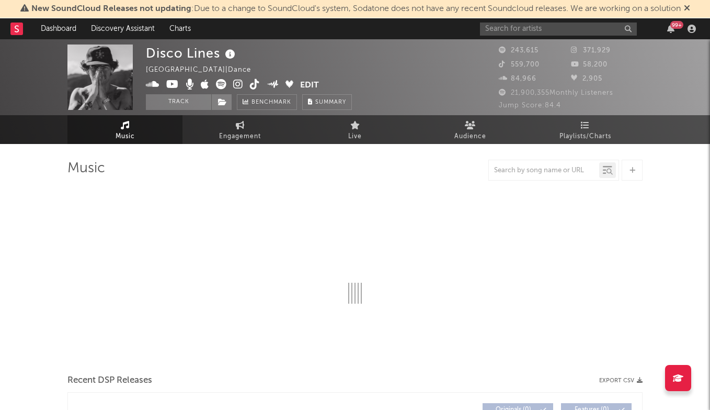
select select "6m"
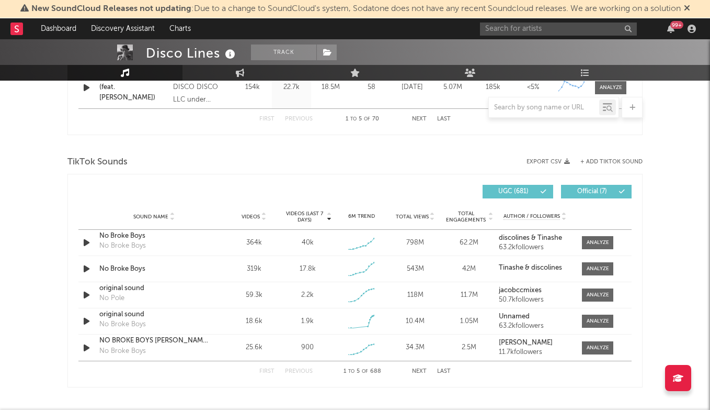
scroll to position [644, 0]
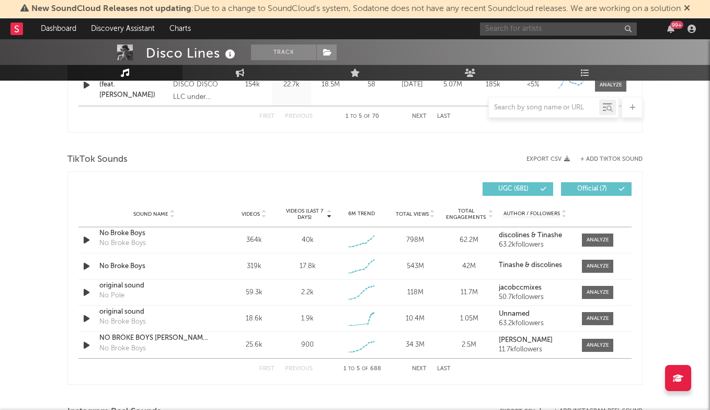
click at [538, 29] on input "text" at bounding box center [558, 28] width 157 height 13
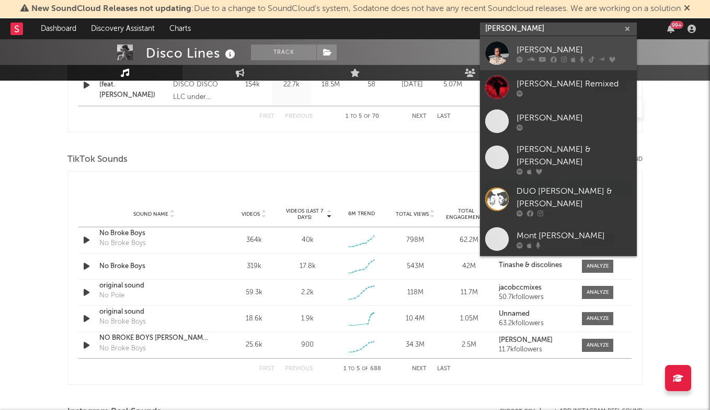
type input "[PERSON_NAME]"
click at [547, 49] on div "[PERSON_NAME]" at bounding box center [574, 49] width 115 height 13
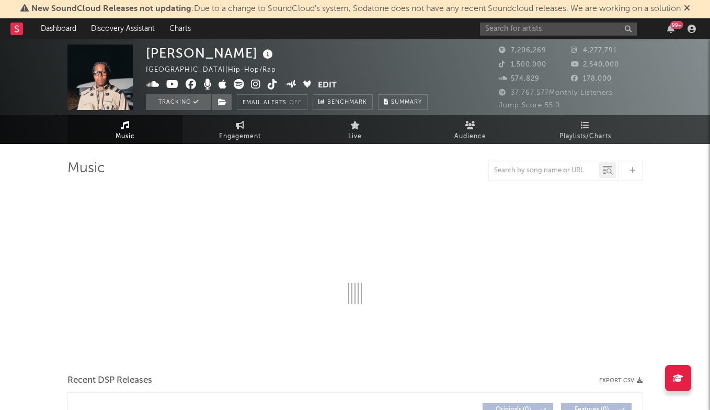
select select "6m"
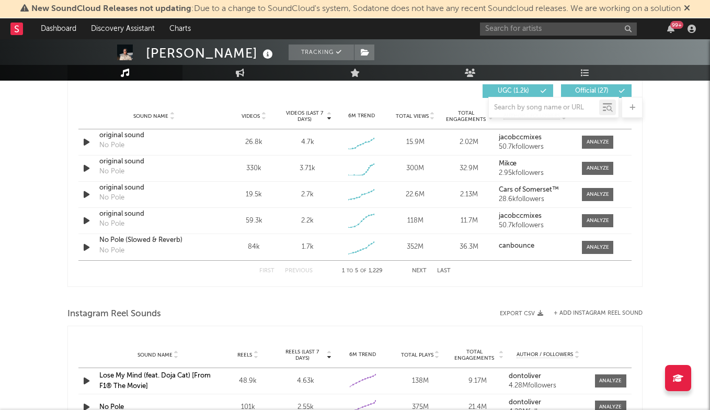
scroll to position [735, 0]
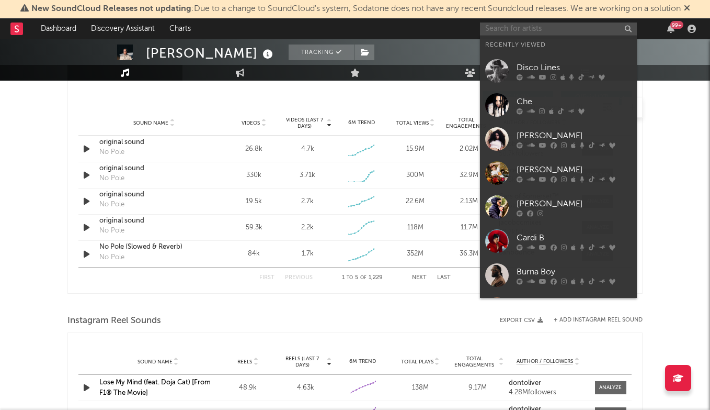
click at [494, 30] on input "text" at bounding box center [558, 28] width 157 height 13
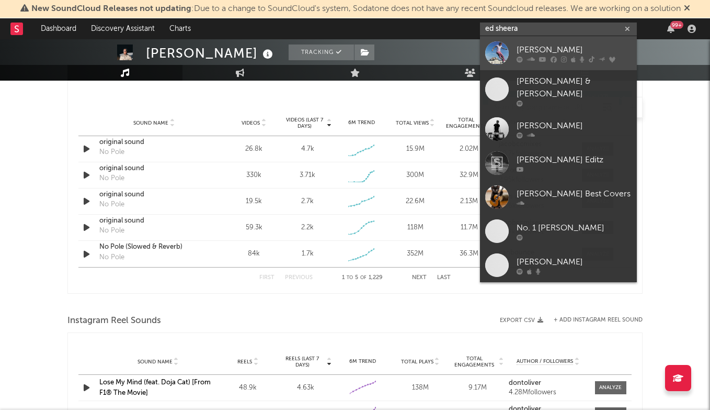
type input "ed sheera"
click at [541, 50] on div "[PERSON_NAME]" at bounding box center [574, 49] width 115 height 13
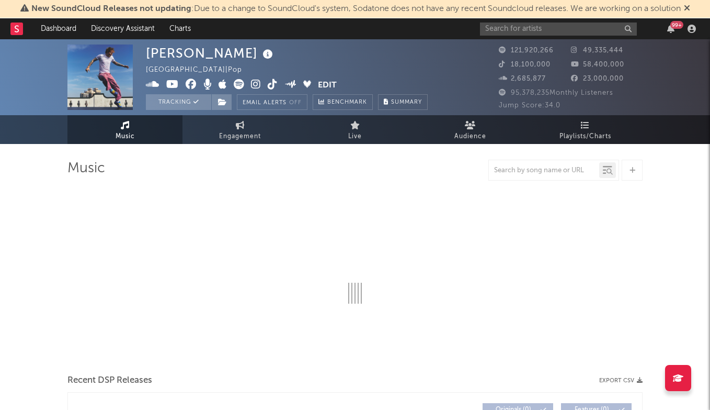
select select "6m"
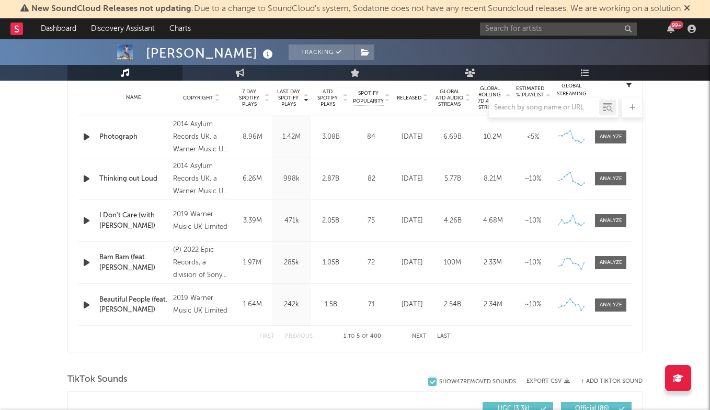
scroll to position [424, 0]
click at [615, 225] on div at bounding box center [611, 222] width 22 height 8
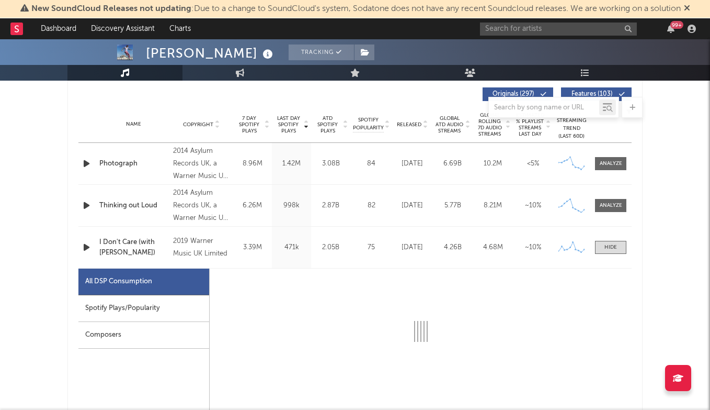
scroll to position [400, 0]
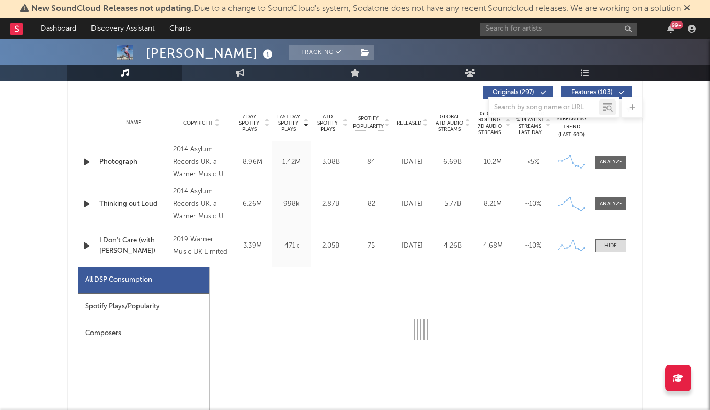
select select "6m"
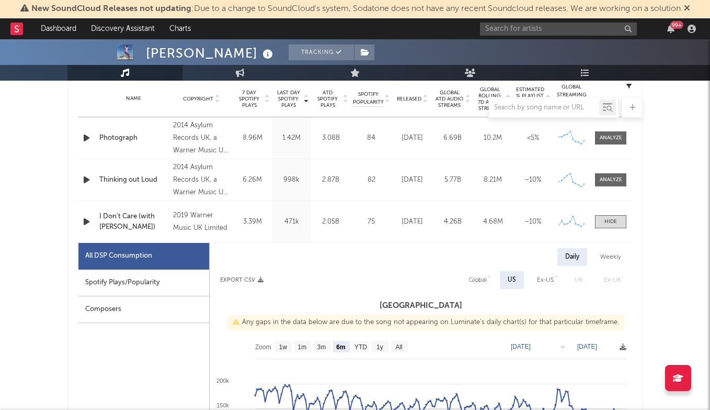
scroll to position [415, 0]
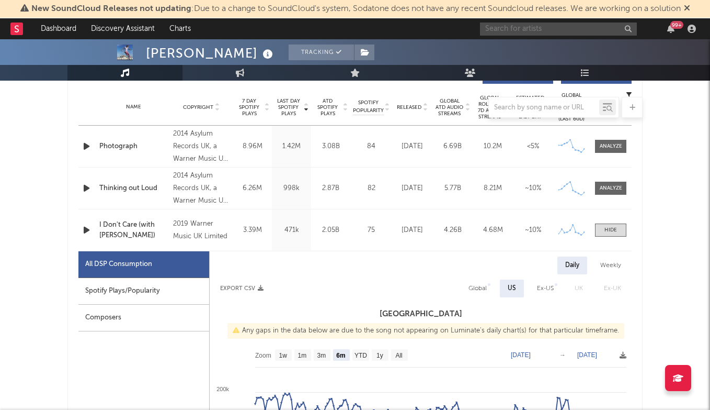
click at [534, 23] on input "text" at bounding box center [558, 28] width 157 height 13
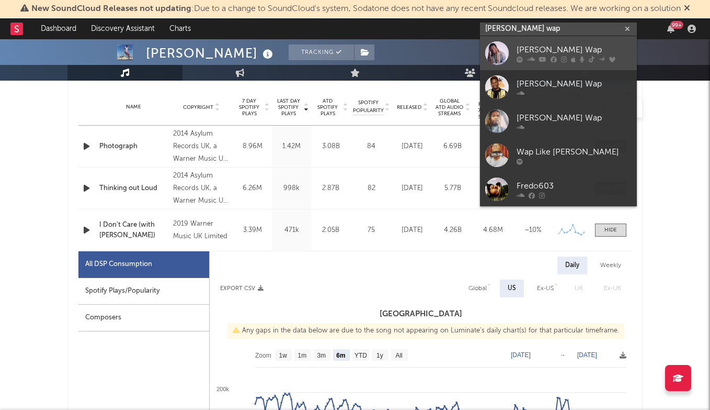
type input "[PERSON_NAME] wap"
click at [546, 42] on link "[PERSON_NAME] Wap" at bounding box center [558, 53] width 157 height 34
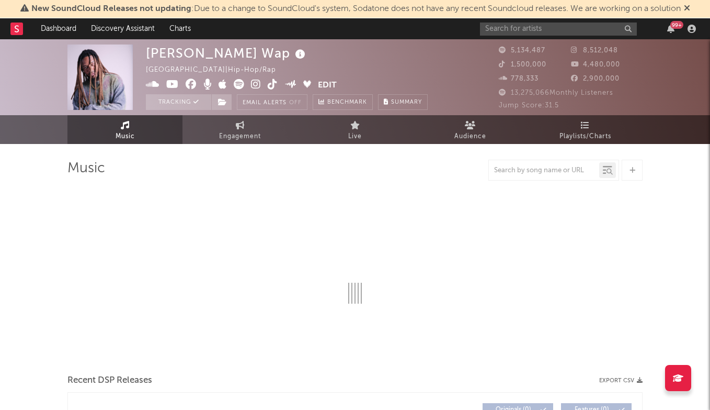
select select "6m"
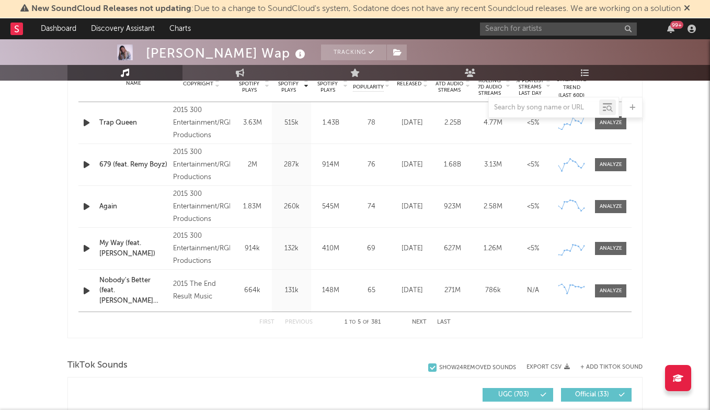
scroll to position [438, 0]
click at [608, 211] on span at bounding box center [610, 206] width 31 height 13
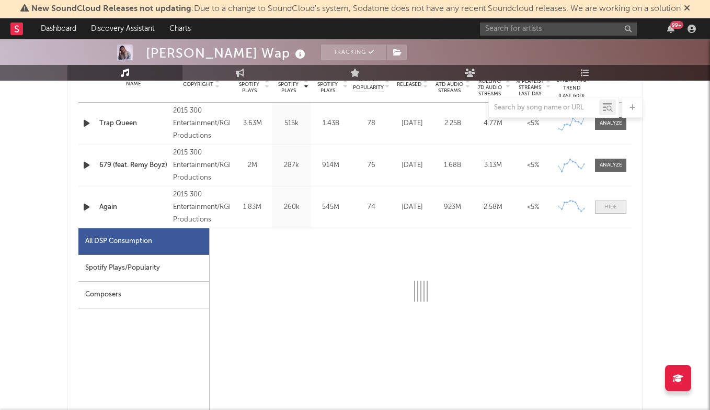
select select "6m"
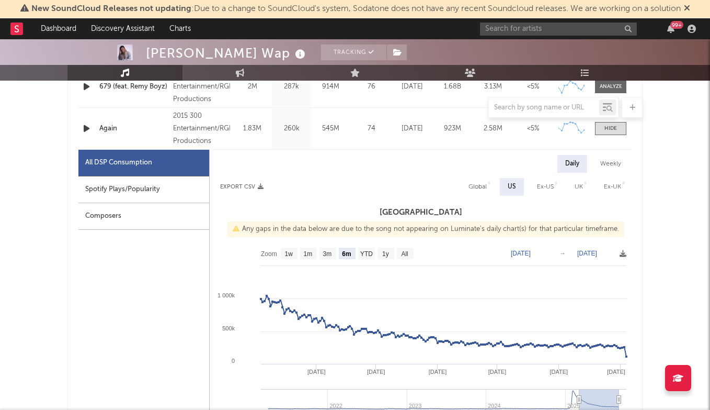
scroll to position [518, 0]
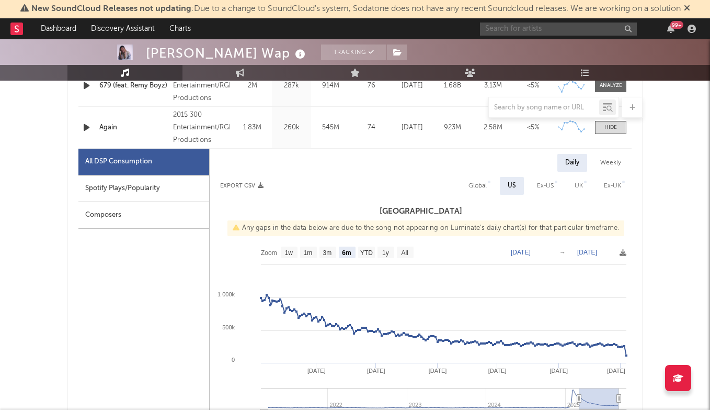
click at [560, 35] on input "text" at bounding box center [558, 28] width 157 height 13
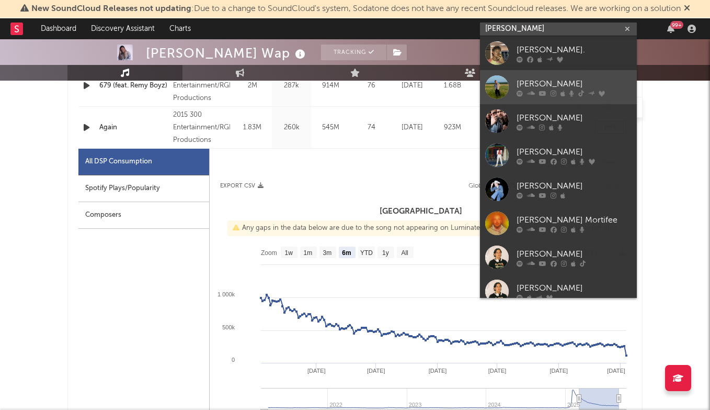
type input "[PERSON_NAME]"
click at [571, 81] on div "[PERSON_NAME]" at bounding box center [574, 83] width 115 height 13
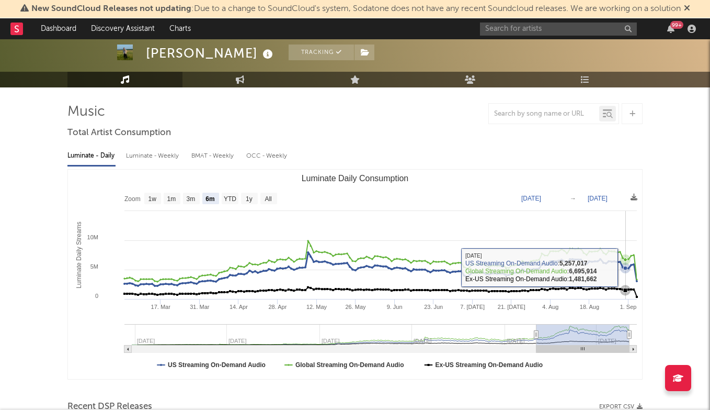
scroll to position [57, 0]
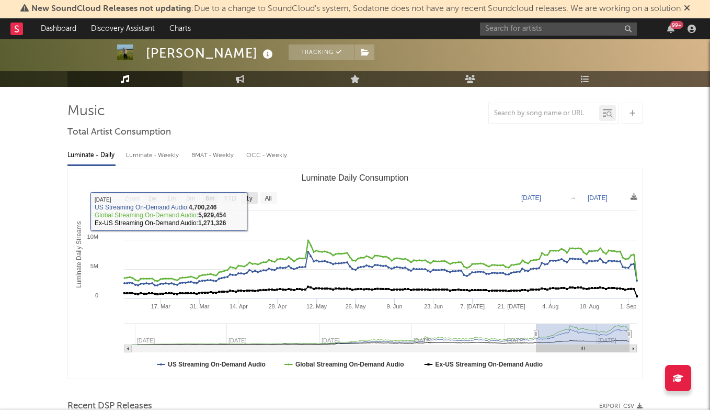
click at [251, 201] on text "1y" at bounding box center [249, 198] width 7 height 7
select select "1y"
type input "[DATE]"
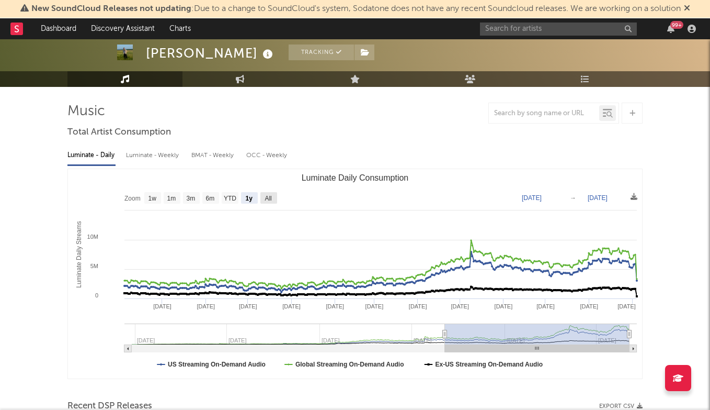
click at [267, 198] on text "All" at bounding box center [268, 198] width 7 height 7
select select "All"
type input "[DATE]"
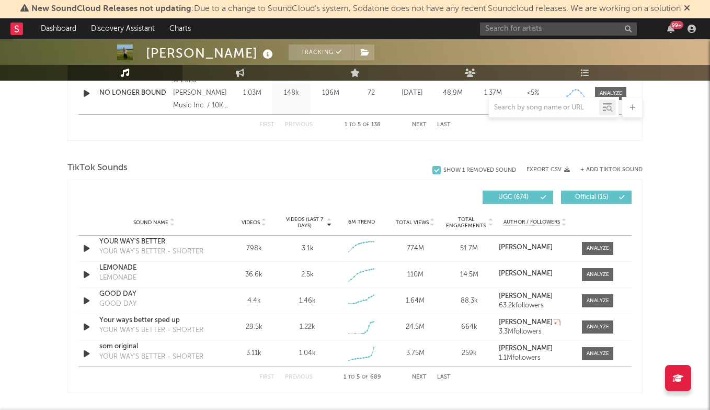
scroll to position [649, 0]
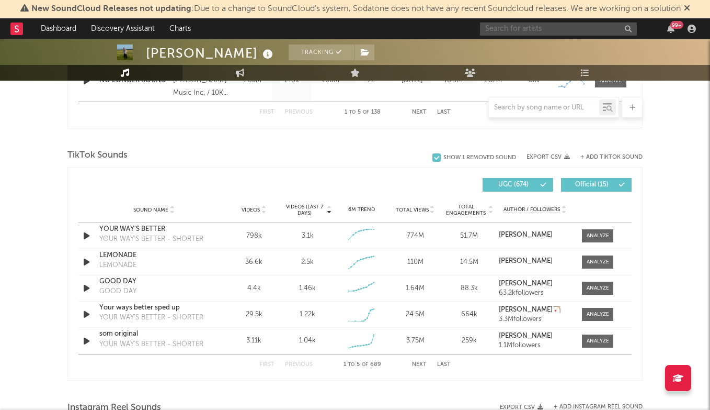
click at [512, 30] on input "text" at bounding box center [558, 28] width 157 height 13
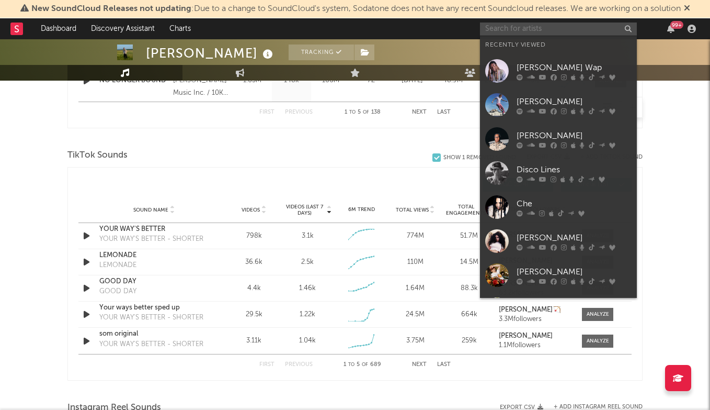
type input "f"
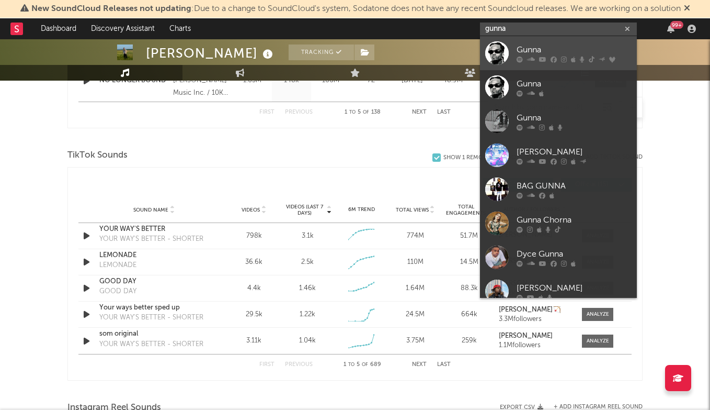
type input "gunna"
click at [537, 48] on div "Gunna" at bounding box center [574, 49] width 115 height 13
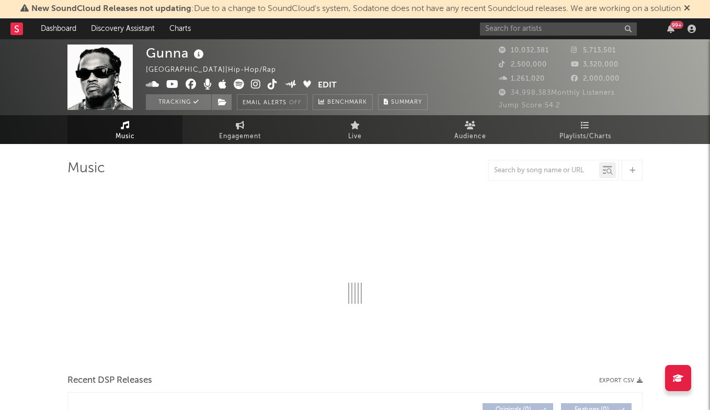
select select "6m"
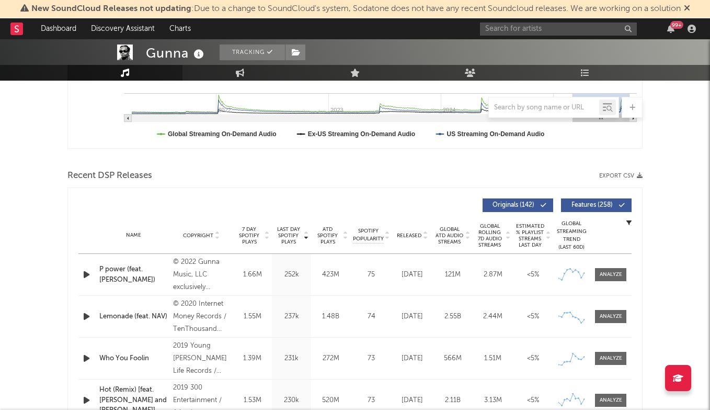
scroll to position [406, 0]
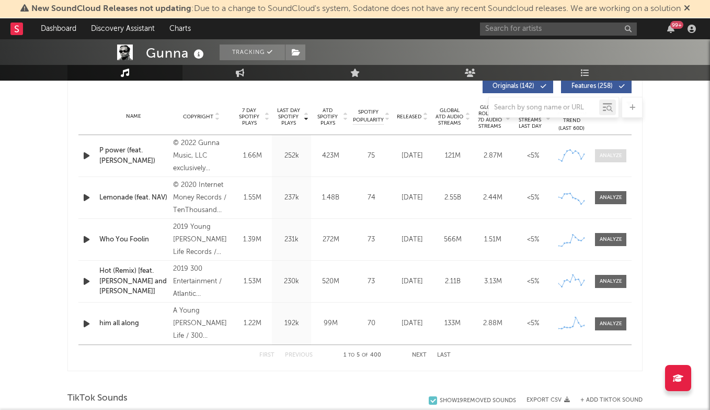
click at [602, 160] on span at bounding box center [610, 155] width 31 height 13
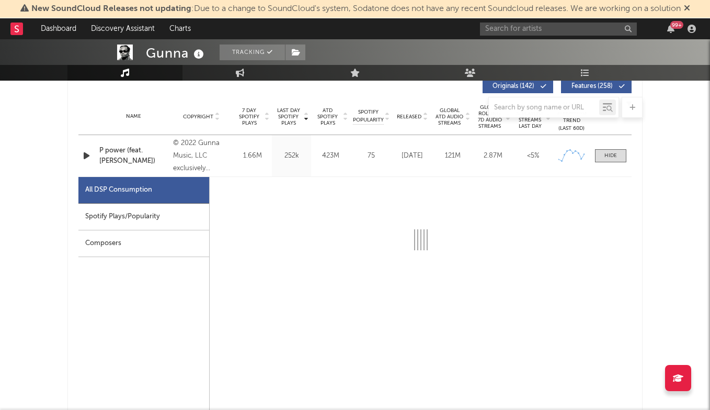
select select "6m"
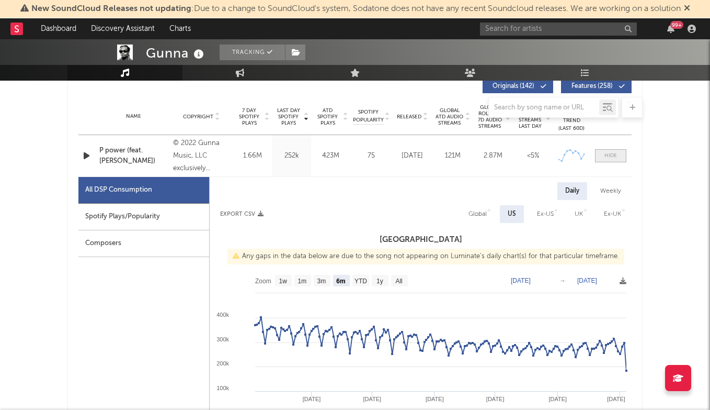
click at [619, 151] on span at bounding box center [610, 155] width 31 height 13
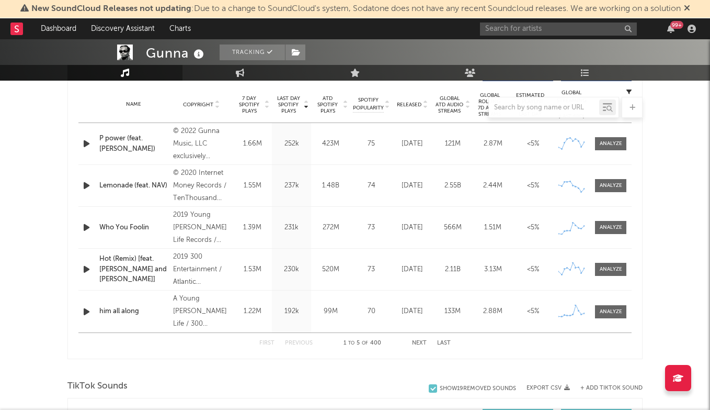
scroll to position [423, 0]
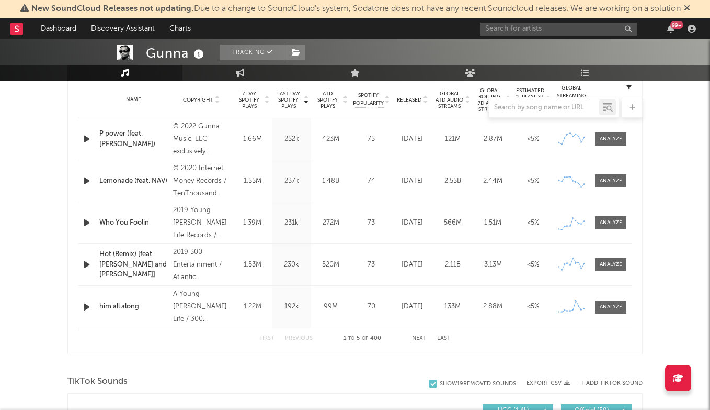
click at [417, 338] on button "Next" at bounding box center [419, 338] width 15 height 6
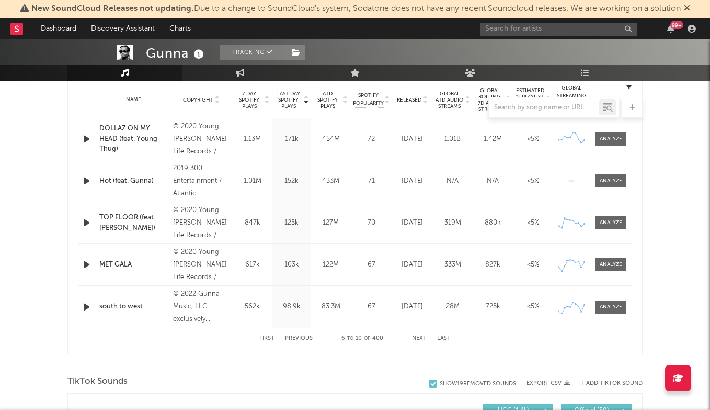
click at [417, 338] on button "Next" at bounding box center [419, 338] width 15 height 6
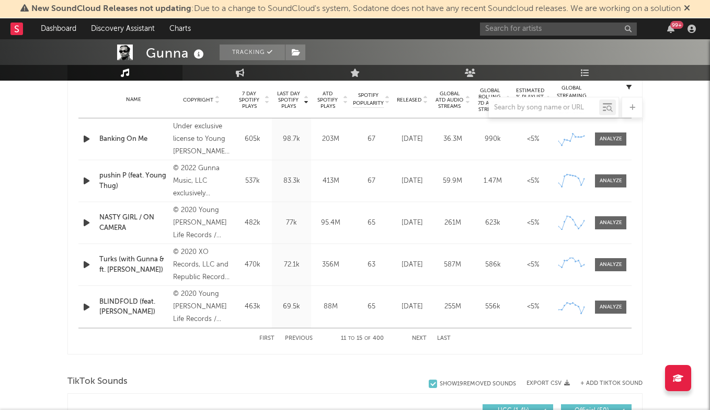
click at [417, 338] on button "Next" at bounding box center [419, 338] width 15 height 6
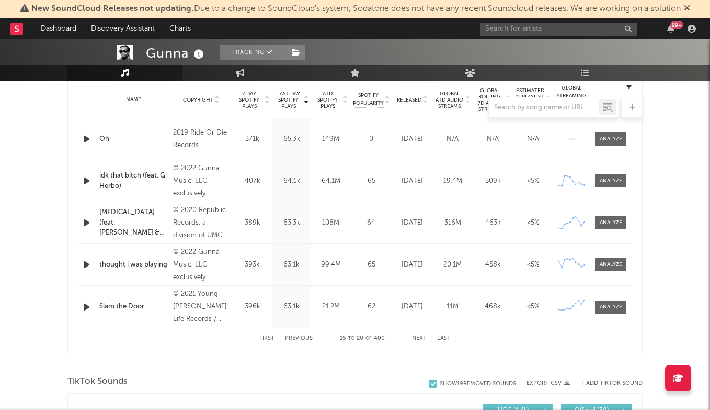
click at [417, 338] on button "Next" at bounding box center [419, 338] width 15 height 6
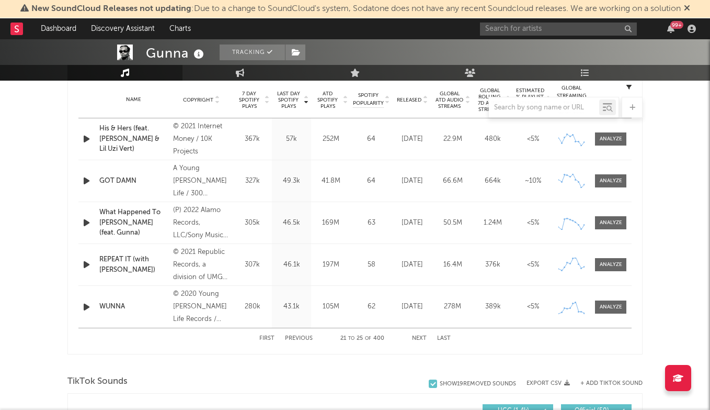
click at [417, 338] on button "Next" at bounding box center [419, 338] width 15 height 6
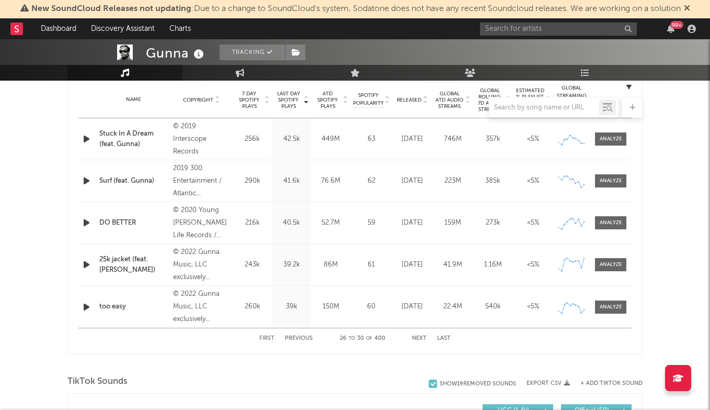
click at [417, 338] on button "Next" at bounding box center [419, 338] width 15 height 6
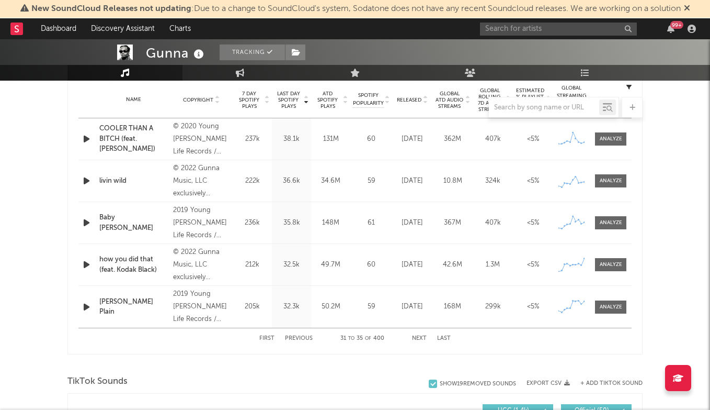
click at [271, 336] on button "First" at bounding box center [266, 338] width 15 height 6
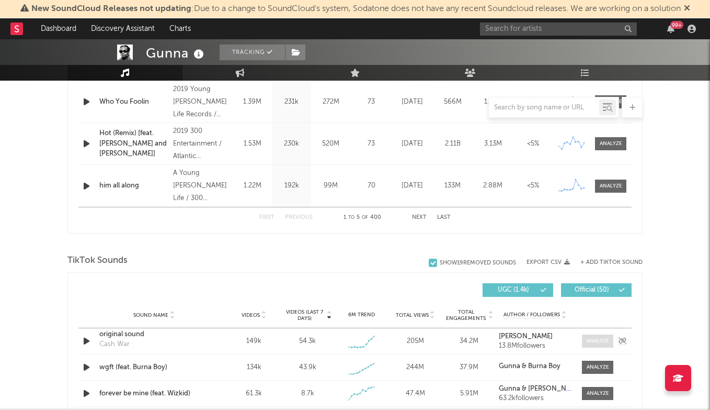
scroll to position [541, 0]
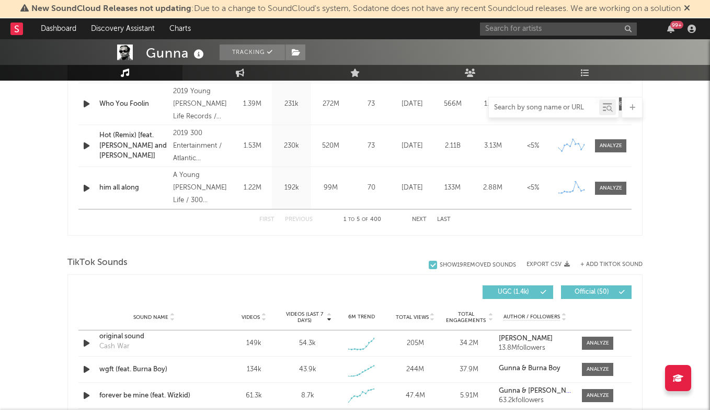
click at [563, 108] on input "text" at bounding box center [544, 108] width 110 height 8
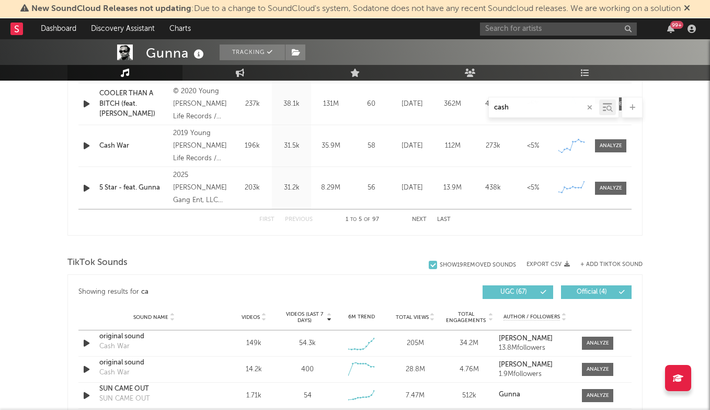
type input "cash w"
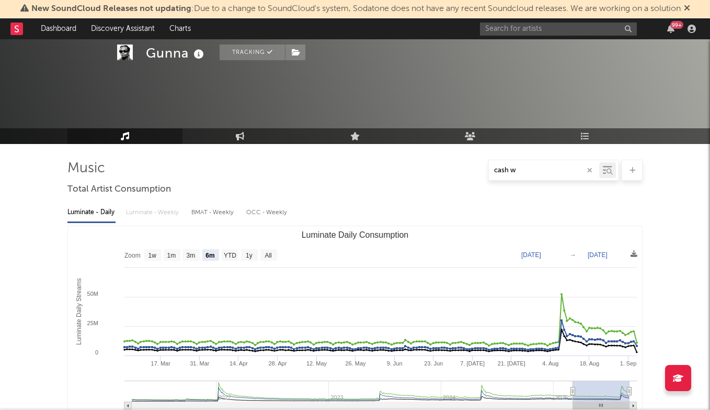
select select "6m"
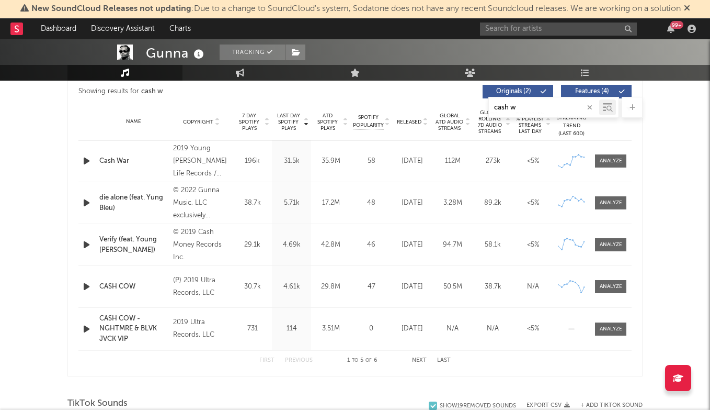
scroll to position [385, 0]
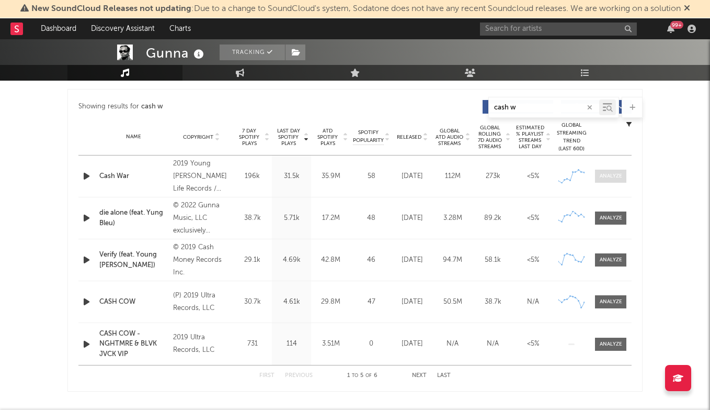
type input "cash w"
click at [614, 173] on div at bounding box center [611, 176] width 22 height 8
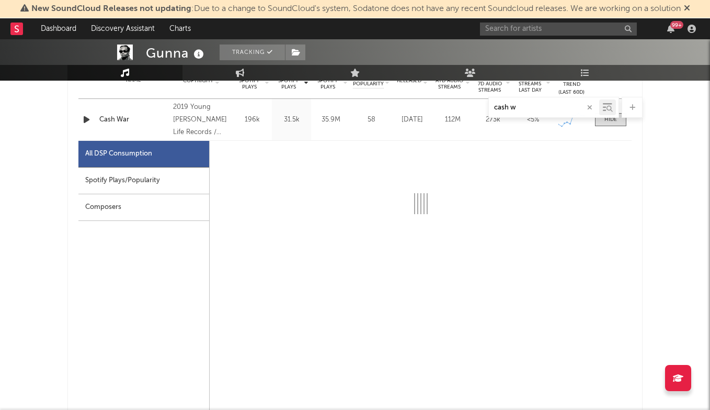
scroll to position [441, 0]
select select "6m"
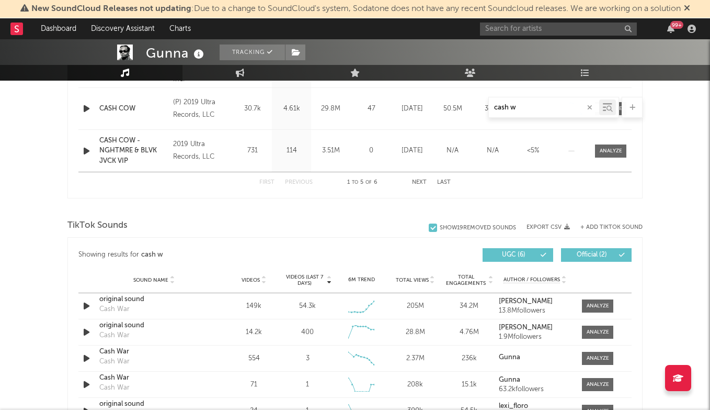
scroll to position [1100, 0]
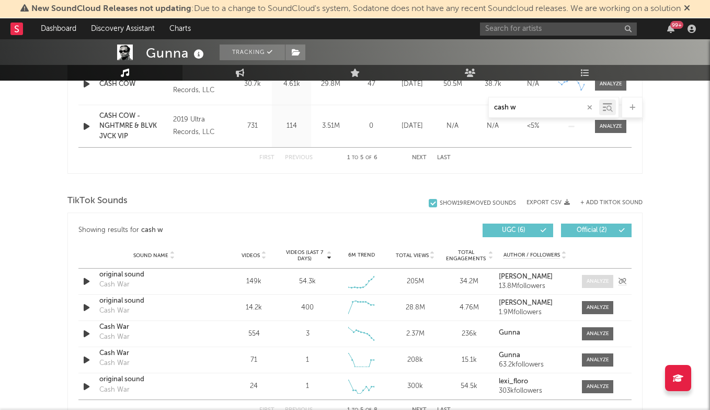
click at [600, 280] on div at bounding box center [598, 281] width 22 height 8
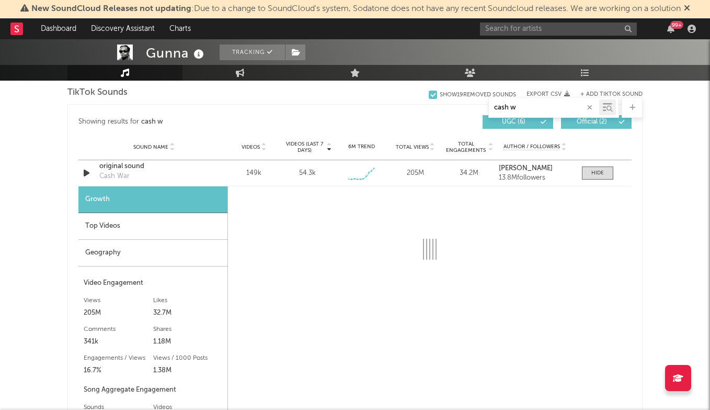
scroll to position [1211, 0]
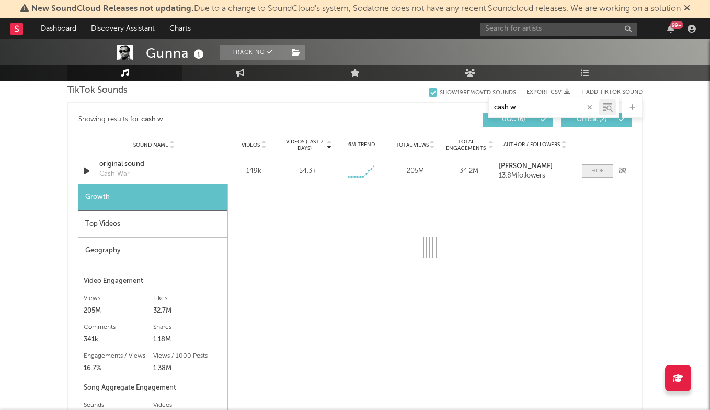
select select "6m"
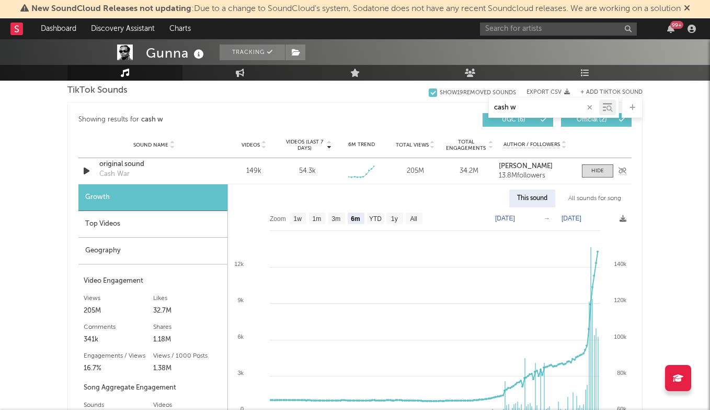
click at [128, 164] on div "original sound" at bounding box center [153, 164] width 109 height 10
click at [167, 228] on div "Top Videos" at bounding box center [152, 224] width 149 height 27
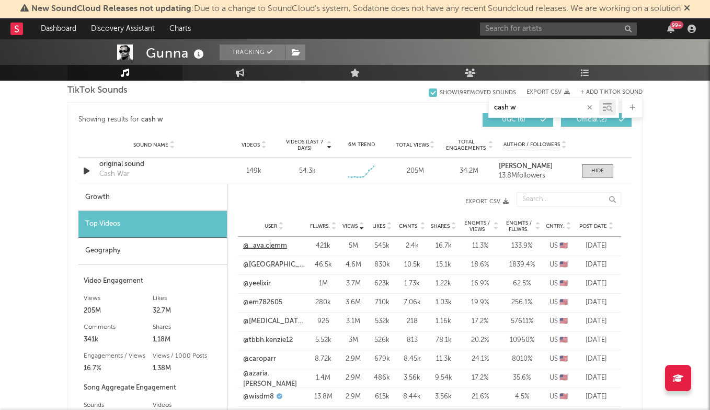
click at [276, 247] on link "@_ava.clemm" at bounding box center [265, 246] width 44 height 10
click at [599, 226] on span "Post Date" at bounding box center [594, 226] width 28 height 6
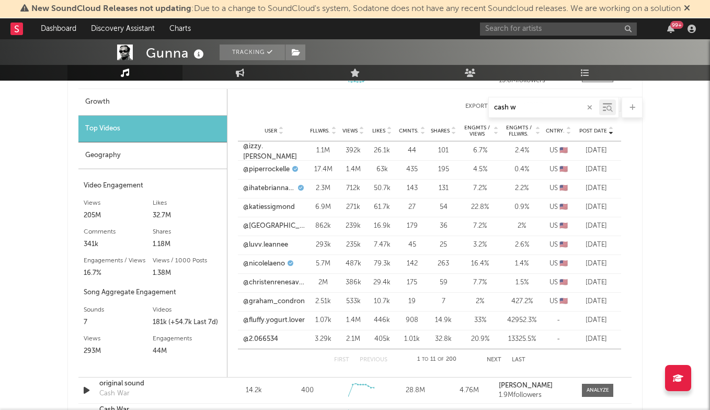
scroll to position [1307, 0]
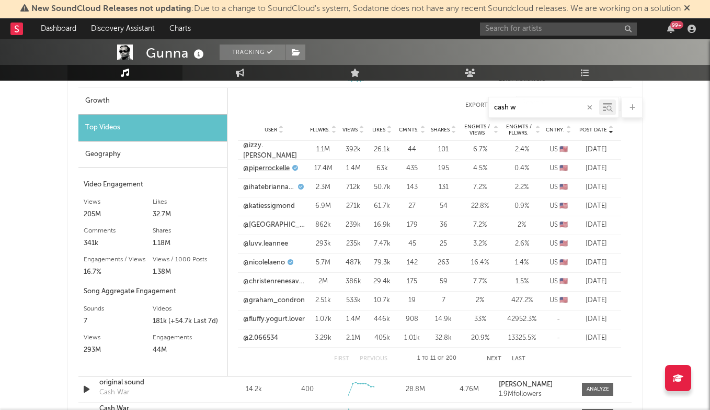
click at [279, 168] on link "@piperrockelle" at bounding box center [266, 168] width 47 height 10
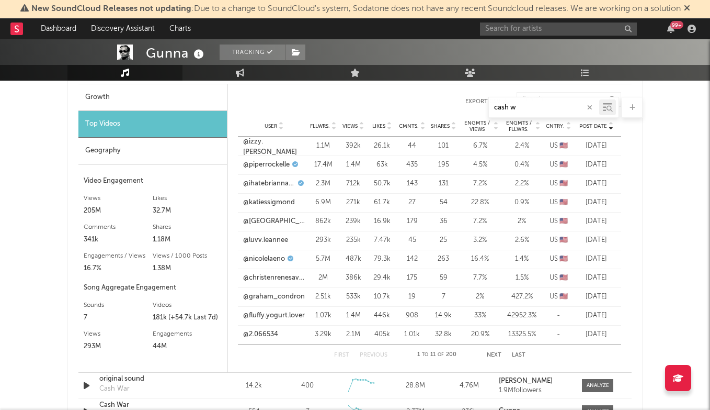
scroll to position [1314, 0]
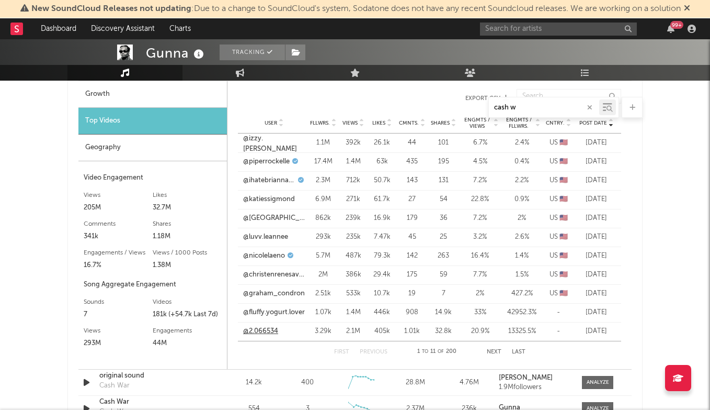
click at [267, 331] on link "@2.066534" at bounding box center [260, 331] width 35 height 10
click at [277, 257] on link "@nicolelaeno" at bounding box center [264, 256] width 42 height 10
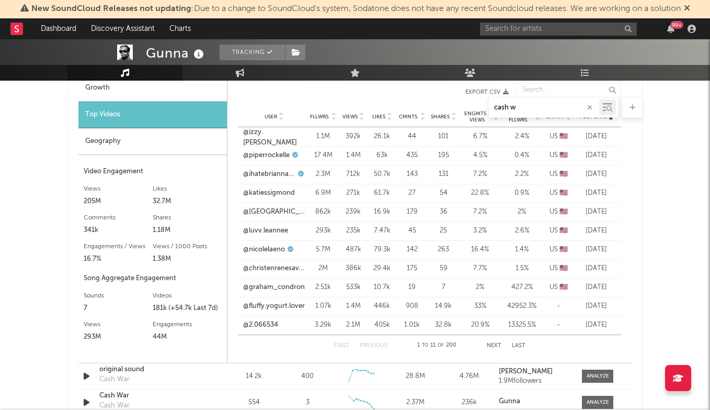
scroll to position [1317, 0]
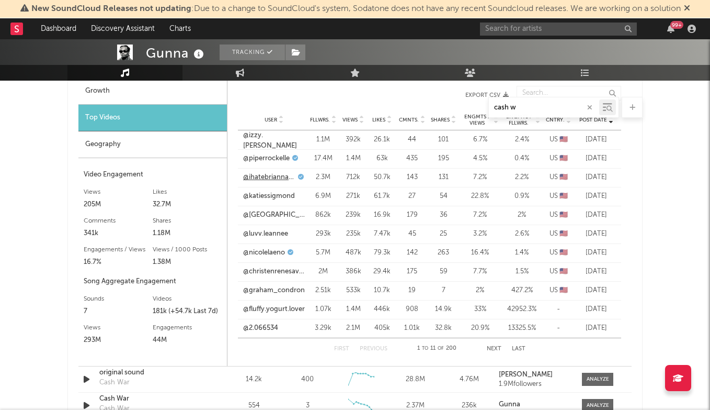
click at [280, 176] on link "@ihatebriannachickenfry" at bounding box center [269, 177] width 52 height 10
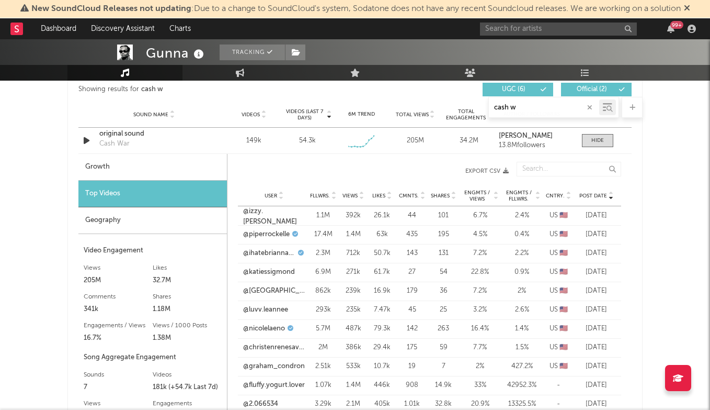
scroll to position [1239, 0]
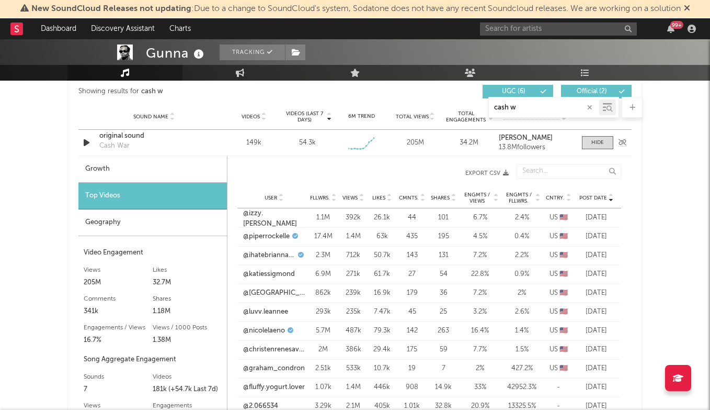
click at [116, 135] on div "original sound" at bounding box center [153, 136] width 109 height 10
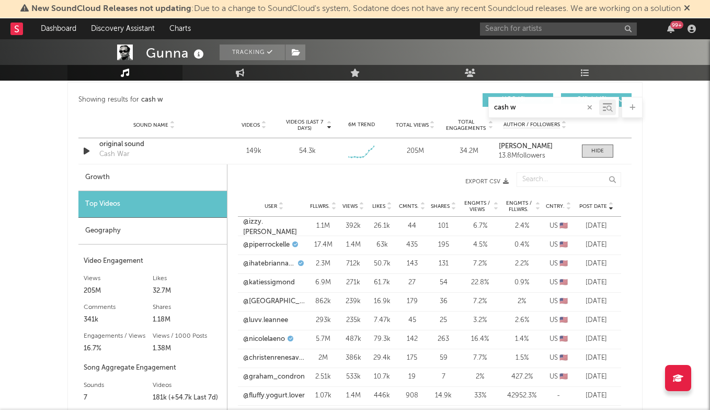
scroll to position [1225, 0]
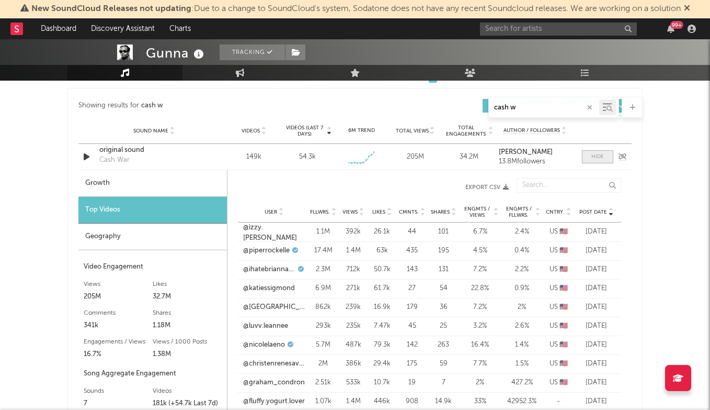
click at [593, 155] on div at bounding box center [598, 157] width 13 height 8
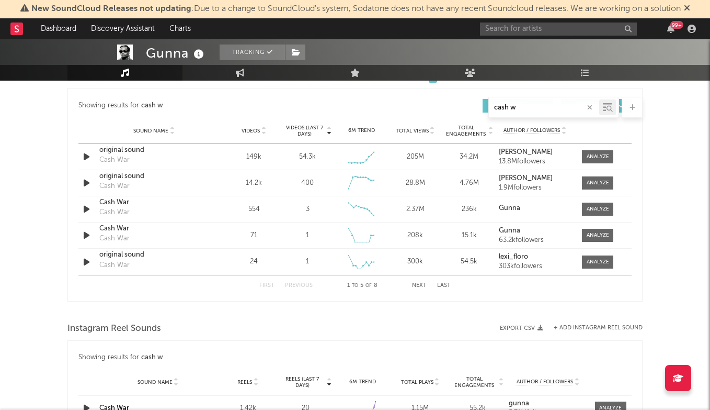
click at [589, 107] on icon "button" at bounding box center [589, 107] width 5 height 7
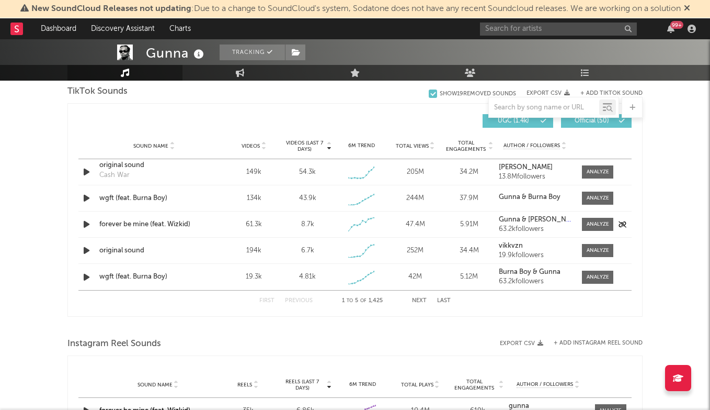
scroll to position [707, 0]
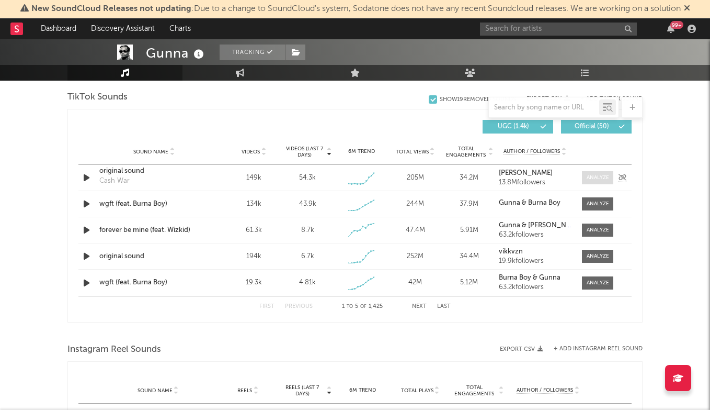
click at [596, 183] on span at bounding box center [597, 177] width 31 height 13
select select "6m"
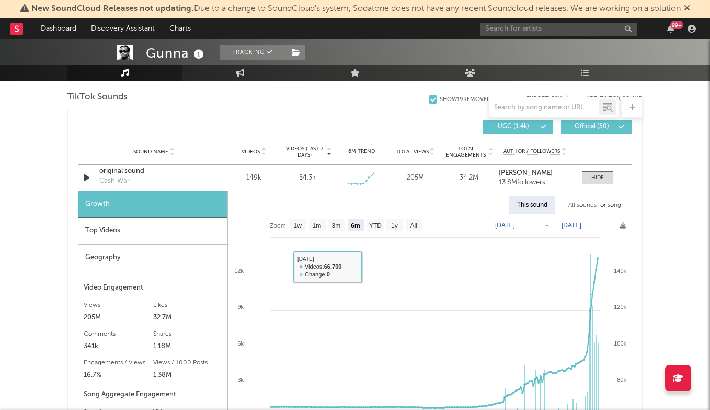
click at [173, 236] on div "Top Videos" at bounding box center [152, 231] width 149 height 27
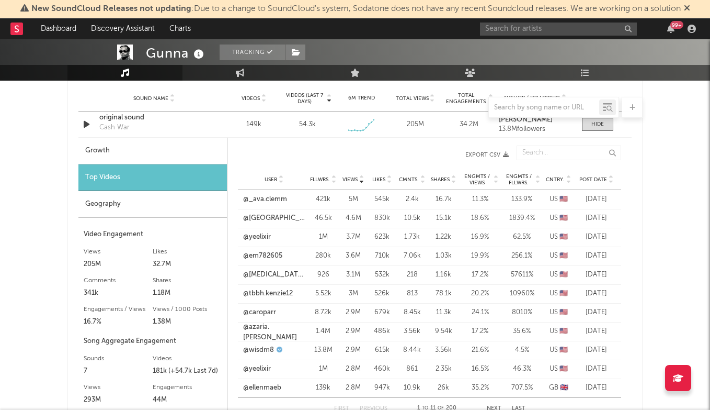
scroll to position [763, 0]
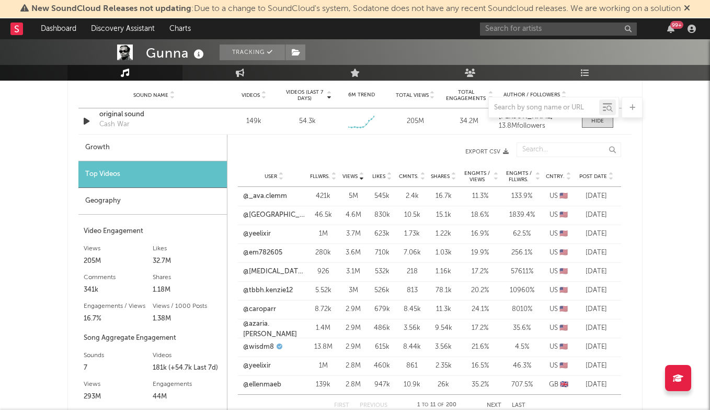
click at [588, 174] on span "Post Date" at bounding box center [594, 176] width 28 height 6
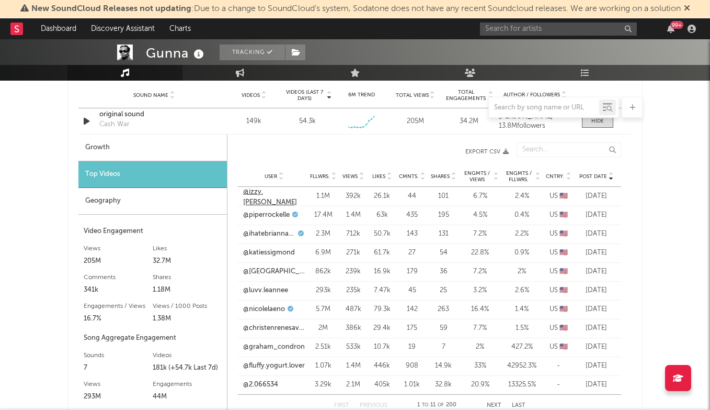
click at [255, 196] on link "@izzy.darnell" at bounding box center [274, 197] width 62 height 20
click at [268, 215] on link "@piperrockelle" at bounding box center [266, 215] width 47 height 10
click at [275, 232] on link "@ihatebriannachickenfry" at bounding box center [269, 234] width 52 height 10
click at [132, 116] on div at bounding box center [354, 107] width 575 height 21
click at [119, 112] on div at bounding box center [354, 107] width 575 height 21
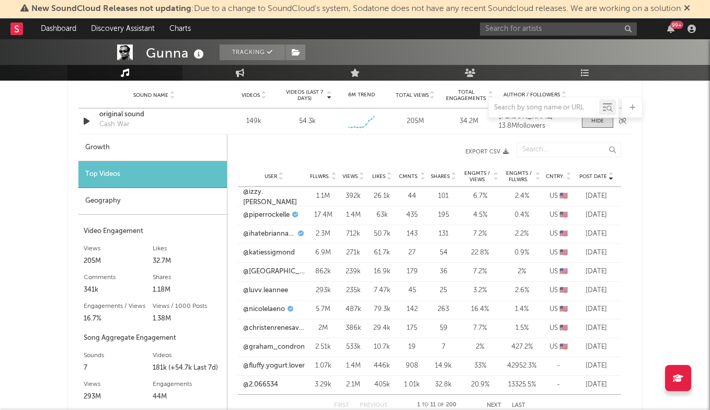
click at [119, 121] on div "Cash War" at bounding box center [114, 124] width 30 height 10
click at [113, 113] on div at bounding box center [354, 107] width 575 height 21
click at [273, 212] on link "@piperrockelle" at bounding box center [266, 215] width 47 height 10
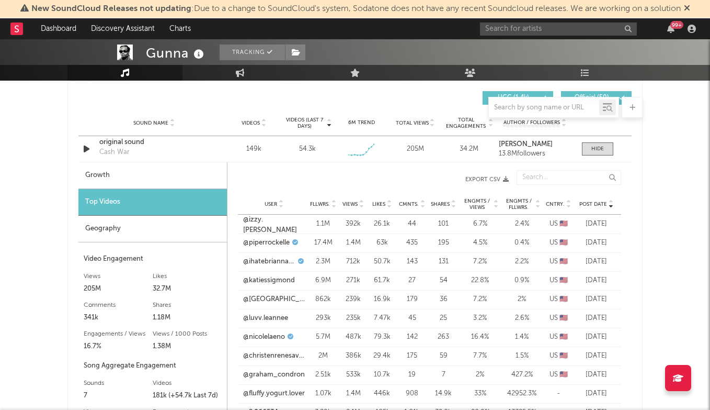
scroll to position [730, 0]
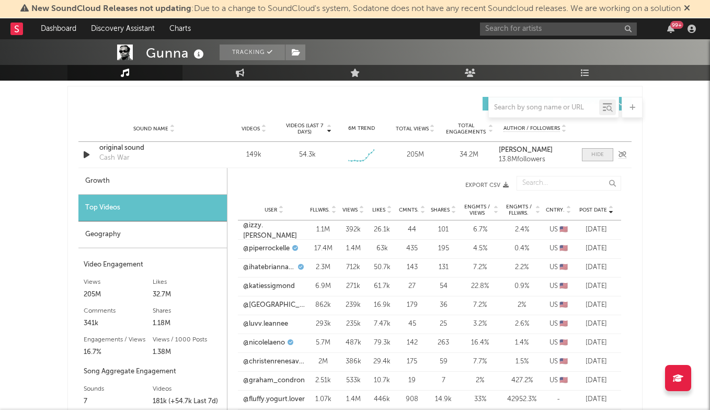
click at [606, 151] on span at bounding box center [597, 154] width 31 height 13
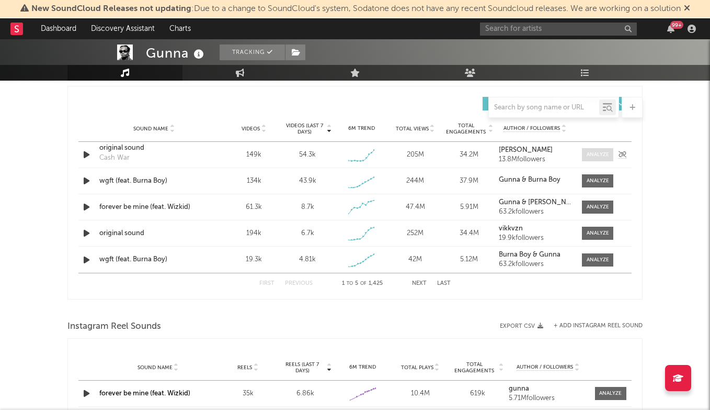
click at [606, 151] on div at bounding box center [598, 155] width 22 height 8
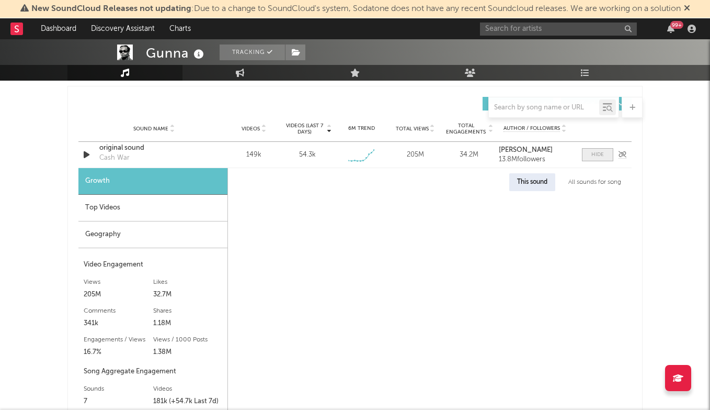
select select "6m"
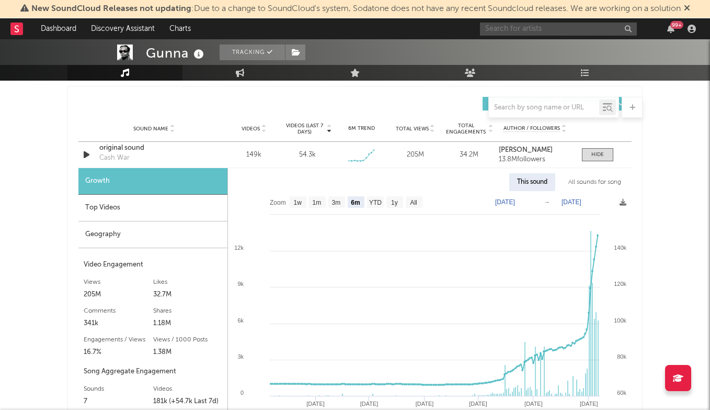
click at [542, 28] on input "text" at bounding box center [558, 28] width 157 height 13
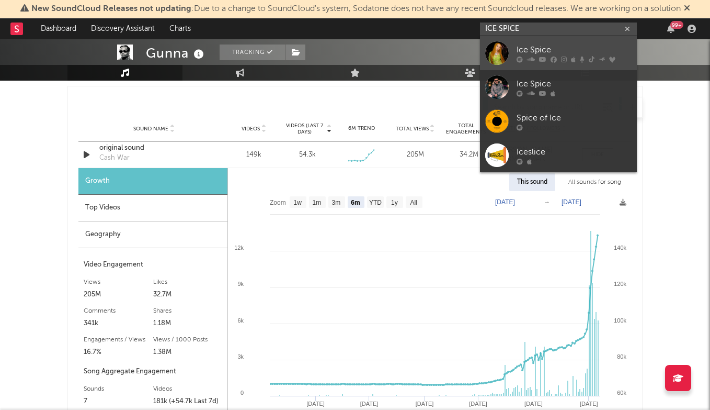
type input "ICE SPICE"
click at [555, 43] on div "Ice Spice" at bounding box center [574, 49] width 115 height 13
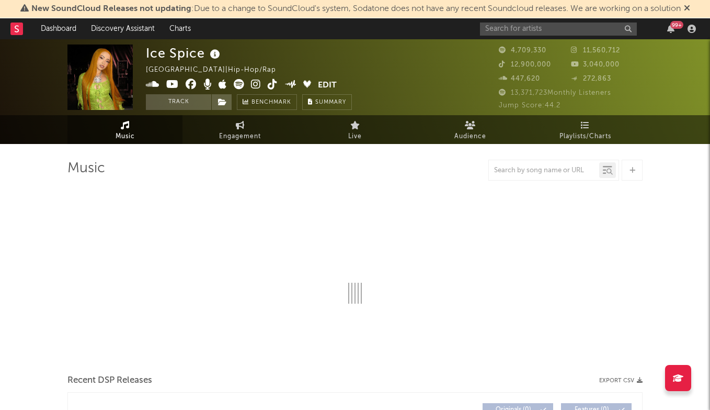
select select "6m"
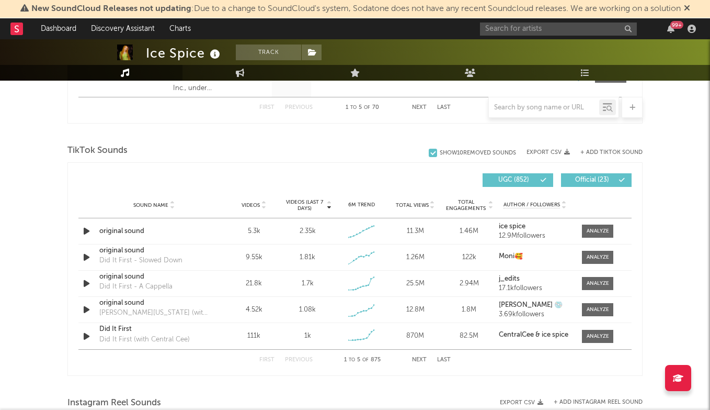
scroll to position [657, 0]
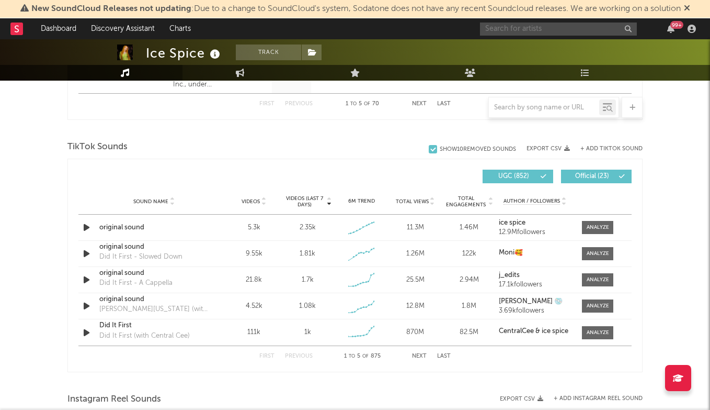
click at [513, 32] on input "text" at bounding box center [558, 28] width 157 height 13
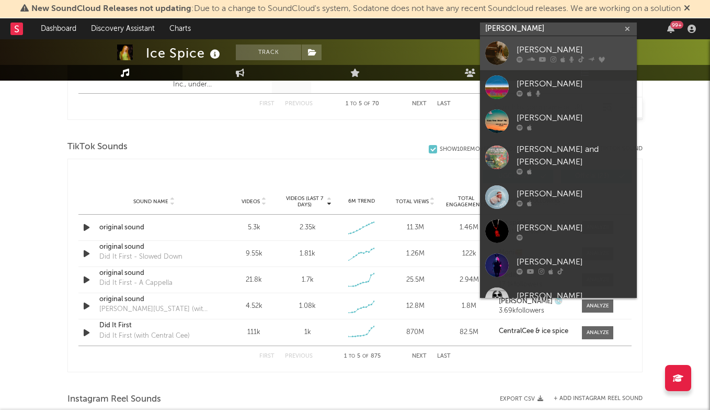
type input "JESS BAI"
click at [561, 47] on div "Jessica Baio" at bounding box center [574, 49] width 115 height 13
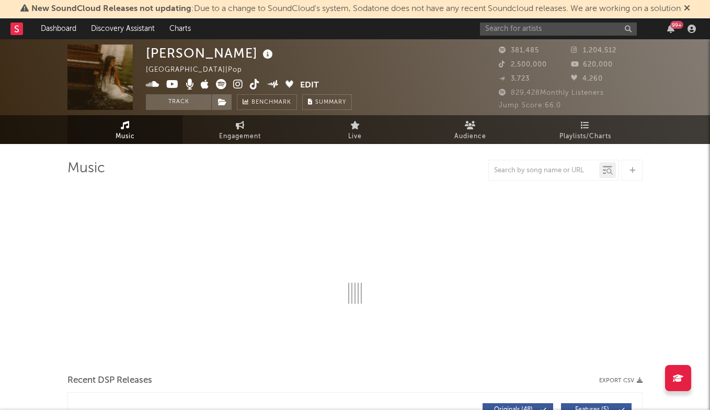
select select "6m"
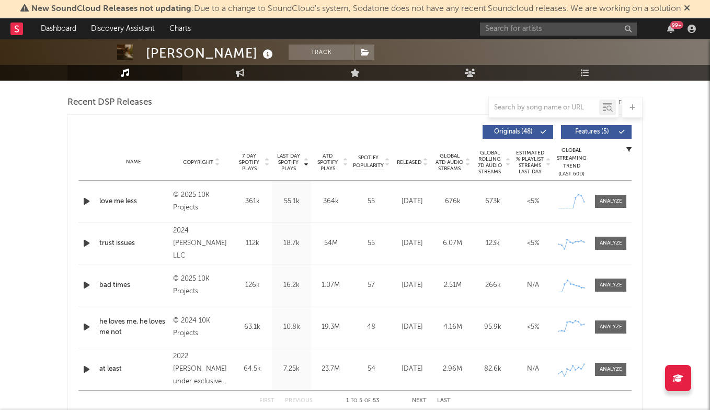
scroll to position [358, 0]
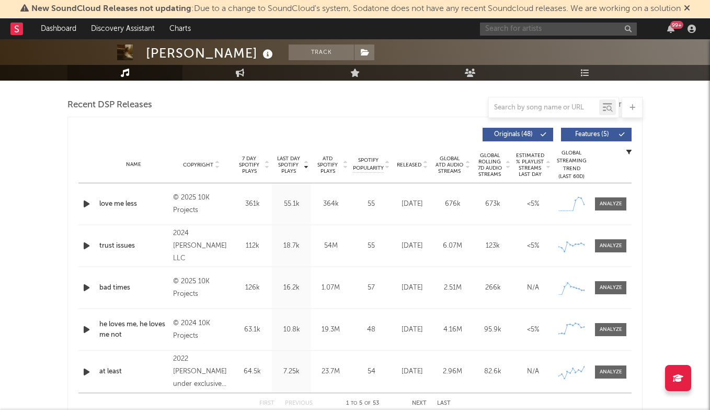
click at [510, 27] on input "text" at bounding box center [558, 28] width 157 height 13
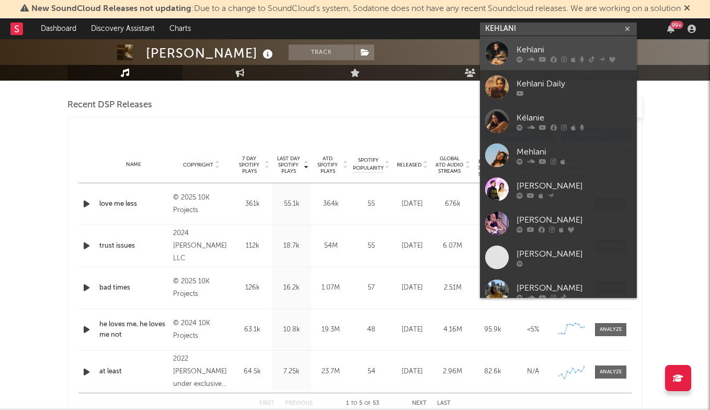
type input "KEHLANI"
click at [534, 47] on div "Kehlani" at bounding box center [574, 49] width 115 height 13
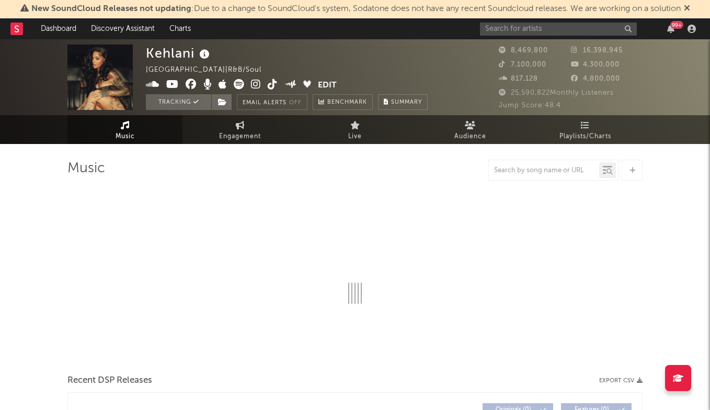
select select "6m"
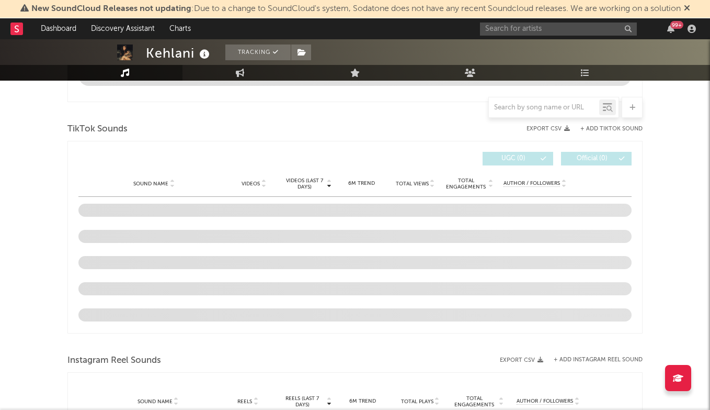
scroll to position [671, 0]
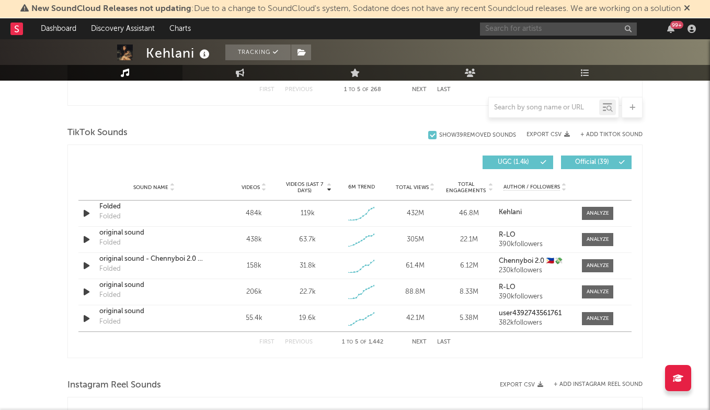
click at [521, 26] on input "text" at bounding box center [558, 28] width 157 height 13
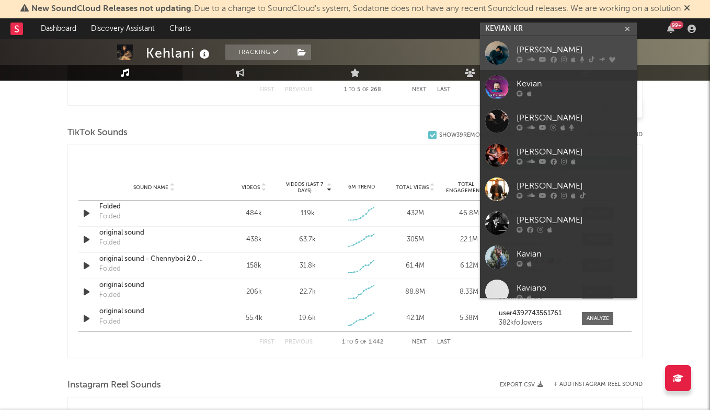
type input "KEVIAN KR"
click at [552, 48] on div "Kevian Kraemer" at bounding box center [574, 49] width 115 height 13
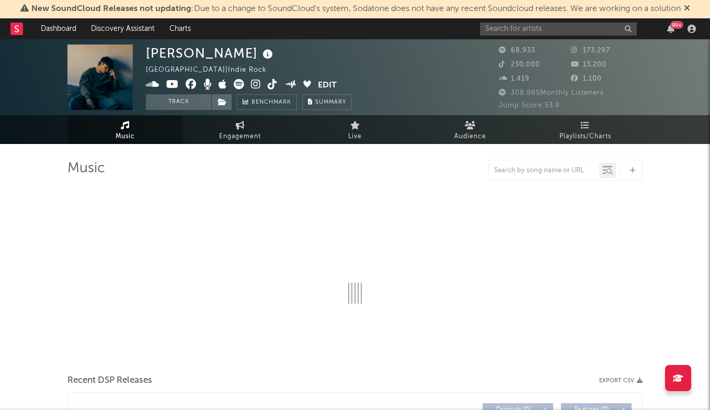
select select "6m"
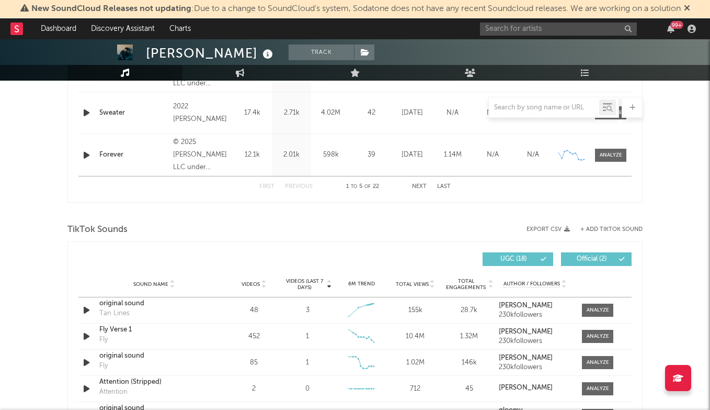
scroll to position [730, 0]
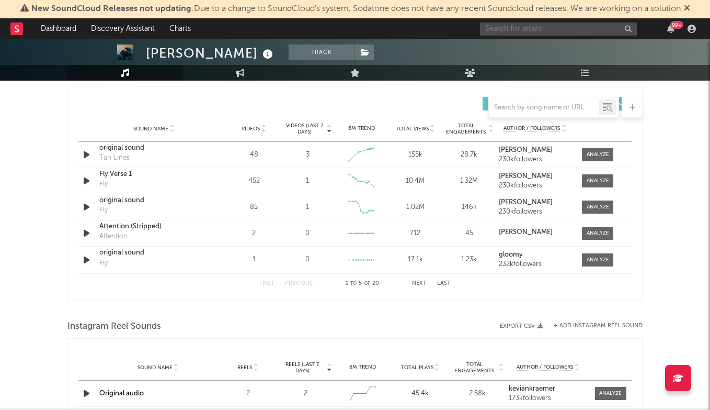
click at [543, 25] on input "text" at bounding box center [558, 28] width 157 height 13
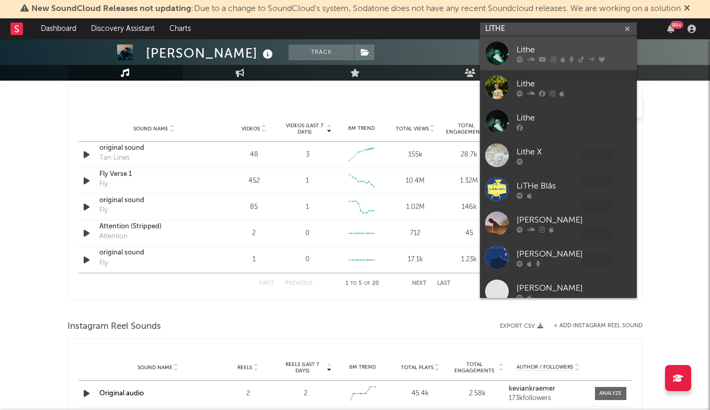
type input "LITHE"
click at [548, 43] on div "Lithe" at bounding box center [574, 49] width 115 height 13
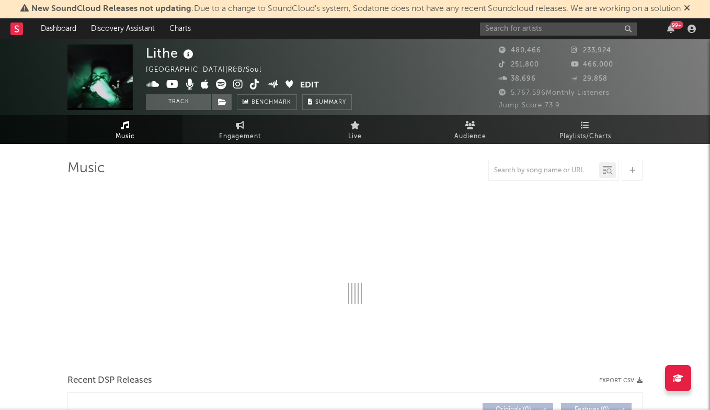
select select "6m"
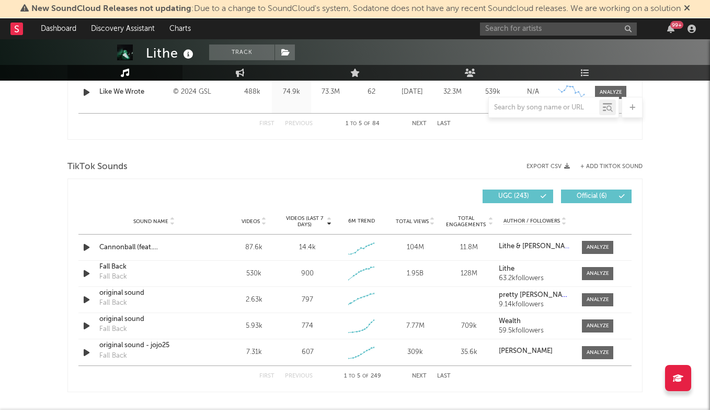
scroll to position [706, 0]
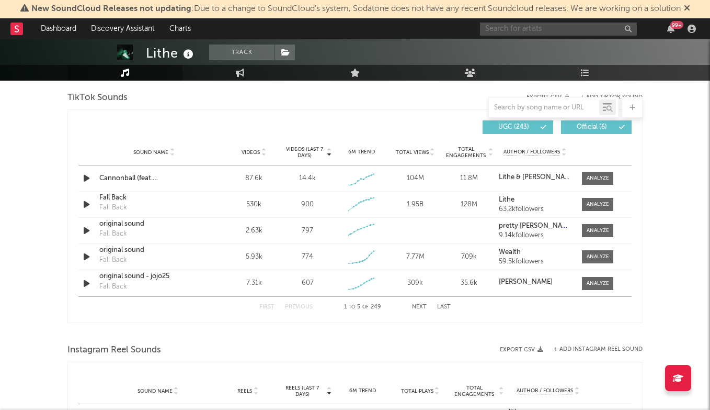
click at [520, 25] on input "text" at bounding box center [558, 28] width 157 height 13
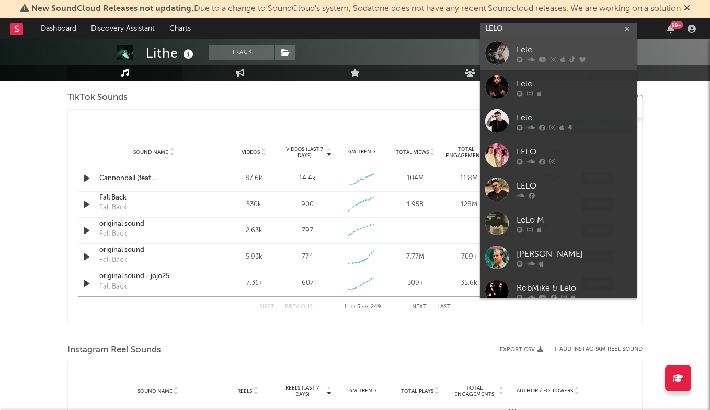
type input "LELO"
click at [543, 49] on div "Lelo" at bounding box center [574, 49] width 115 height 13
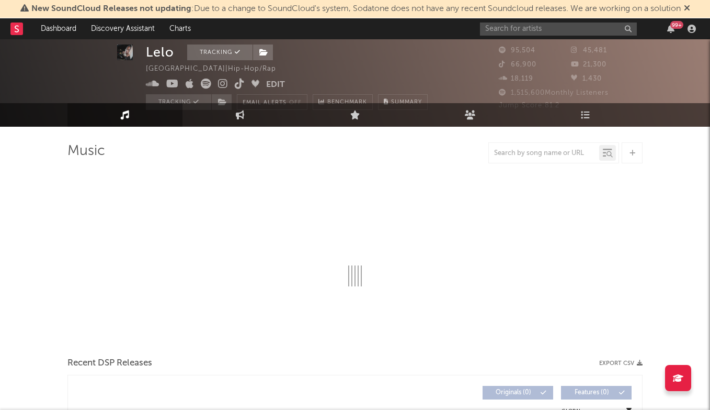
select select "6m"
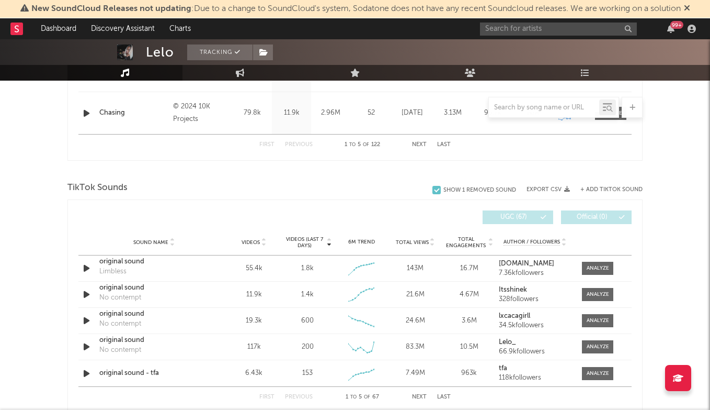
scroll to position [642, 0]
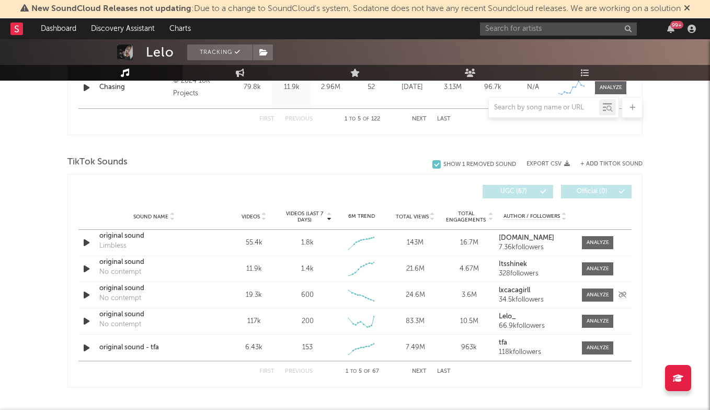
click at [516, 289] on strong "lxcacagirll" at bounding box center [514, 290] width 31 height 7
click at [588, 292] on div at bounding box center [598, 295] width 22 height 8
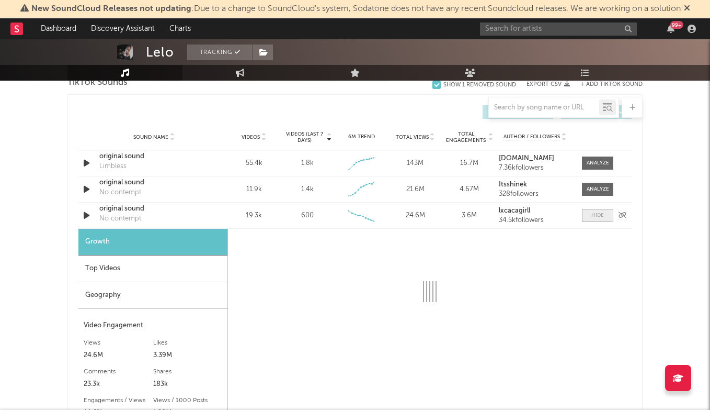
scroll to position [796, 0]
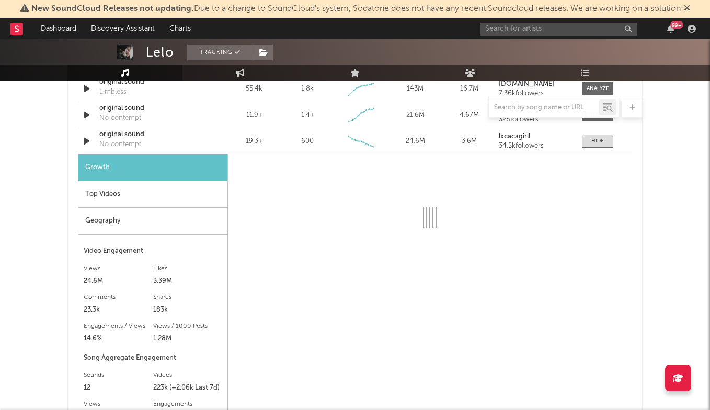
select select "6m"
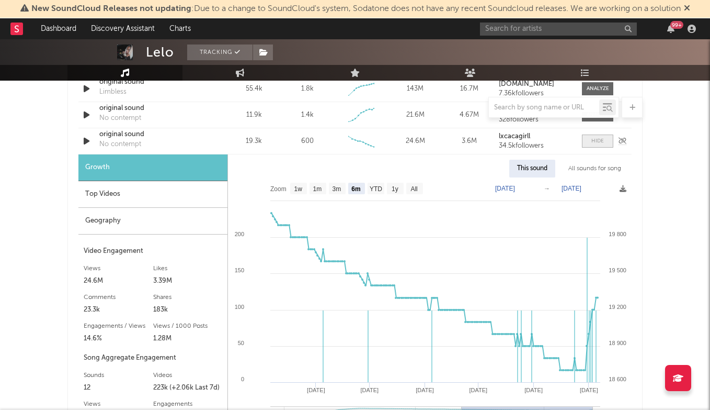
click at [600, 138] on div at bounding box center [598, 141] width 13 height 8
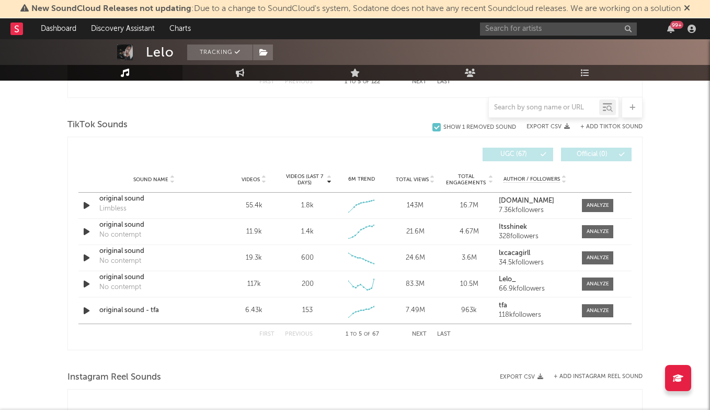
scroll to position [679, 0]
click at [566, 31] on input "text" at bounding box center [558, 28] width 157 height 13
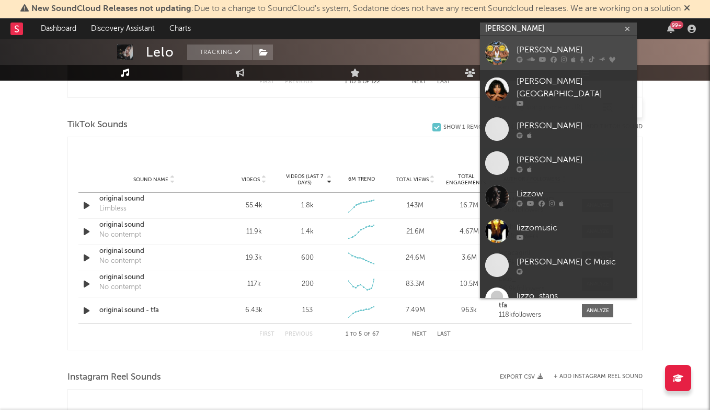
type input "LIZZO"
click at [560, 46] on div "Lizzo" at bounding box center [574, 49] width 115 height 13
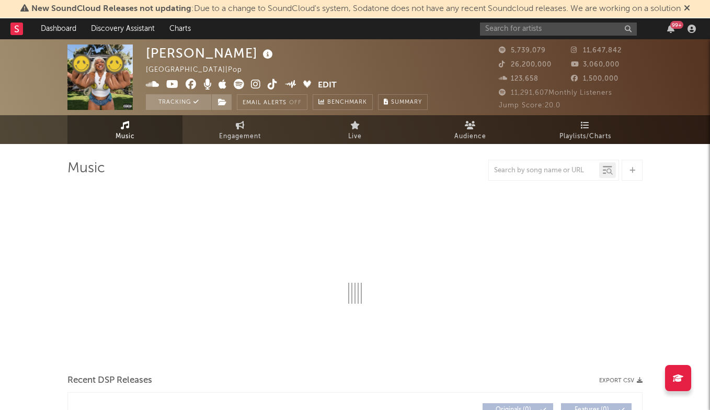
select select "6m"
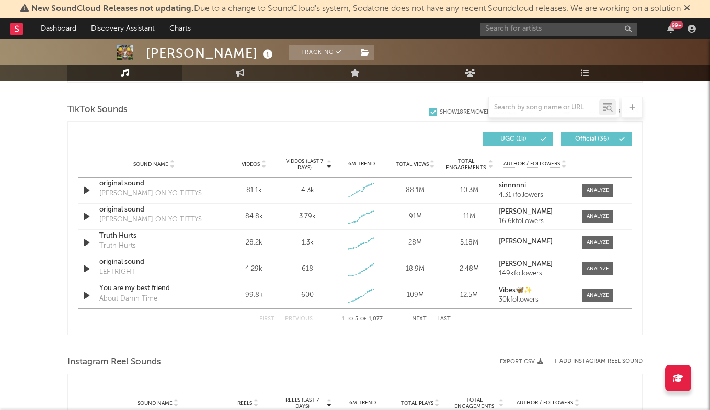
scroll to position [672, 0]
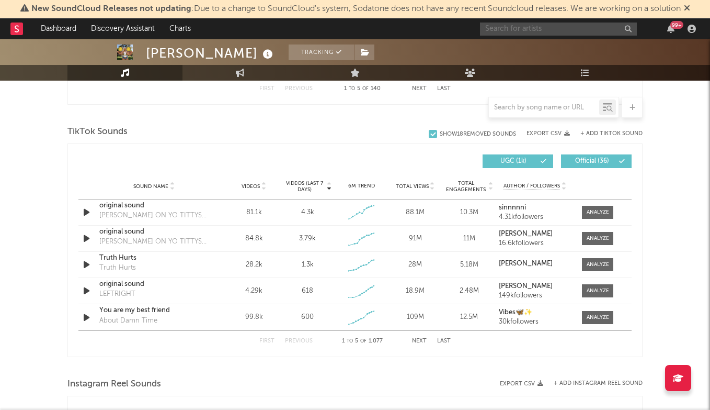
click at [549, 32] on input "text" at bounding box center [558, 28] width 157 height 13
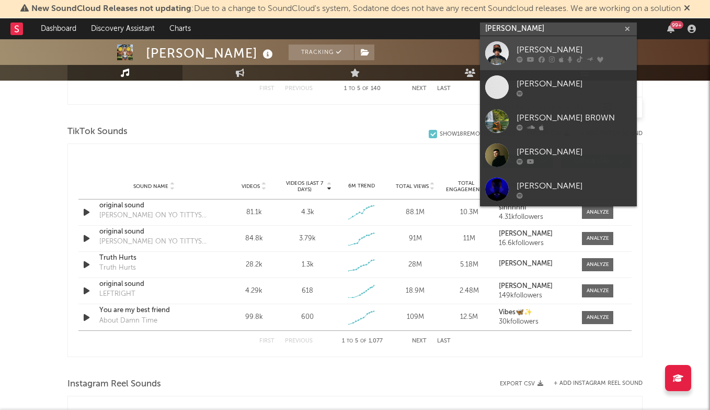
type input "LUIS BROWN"
click at [562, 44] on div "Luis Brown" at bounding box center [574, 49] width 115 height 13
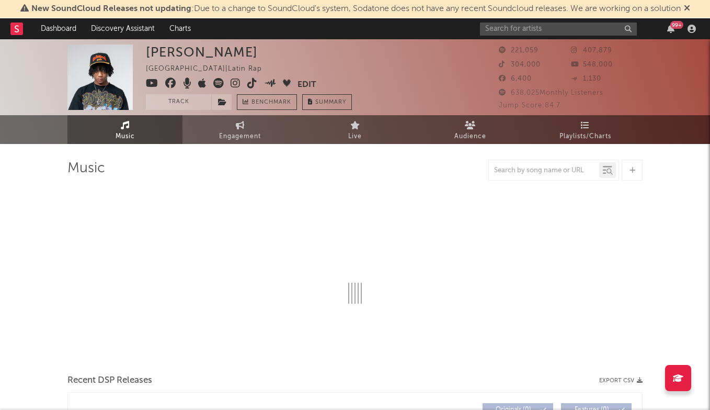
select select "6m"
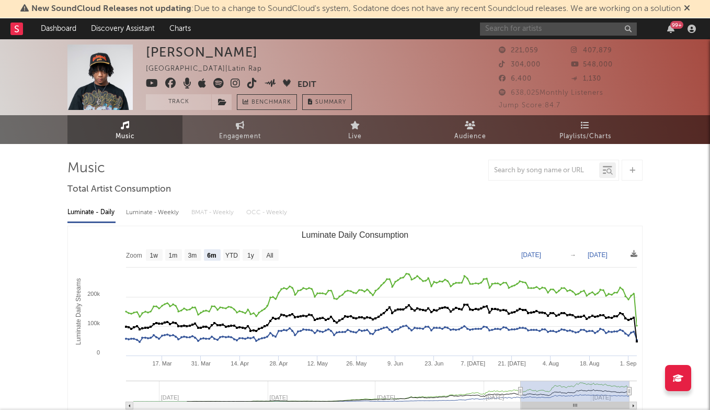
click at [523, 31] on input "text" at bounding box center [558, 28] width 157 height 13
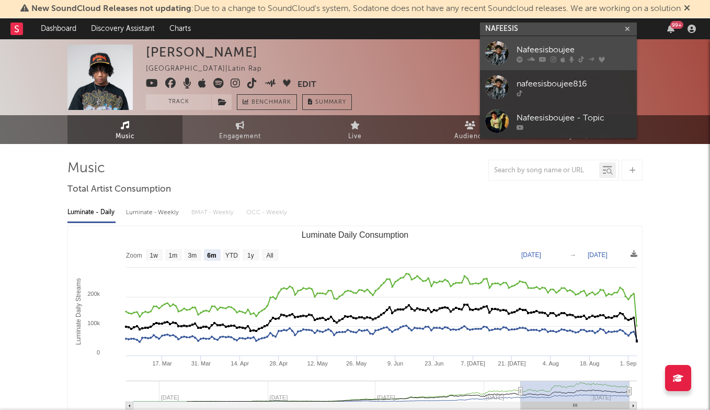
type input "NAFEESIS"
click at [538, 52] on div "Nafeesisboujee" at bounding box center [574, 49] width 115 height 13
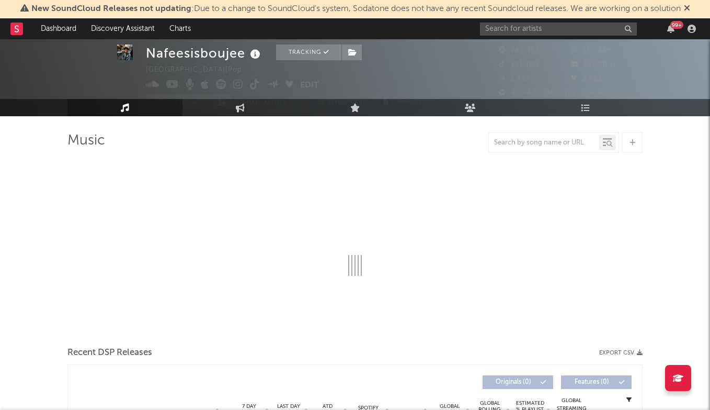
select select "6m"
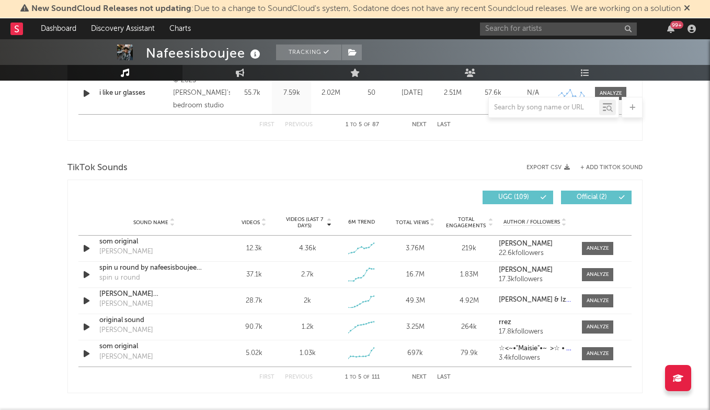
scroll to position [688, 0]
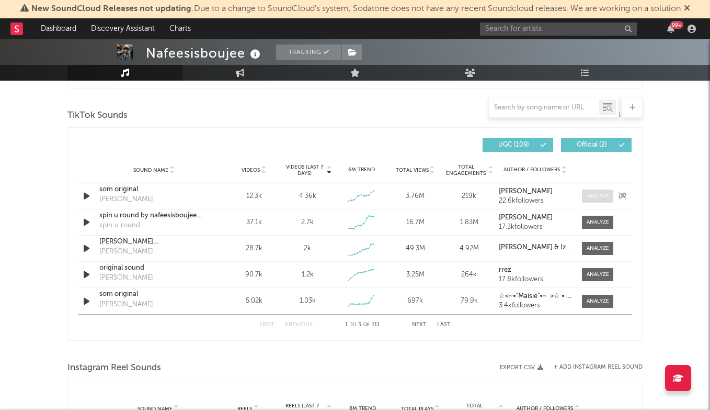
click at [591, 193] on div at bounding box center [598, 196] width 22 height 8
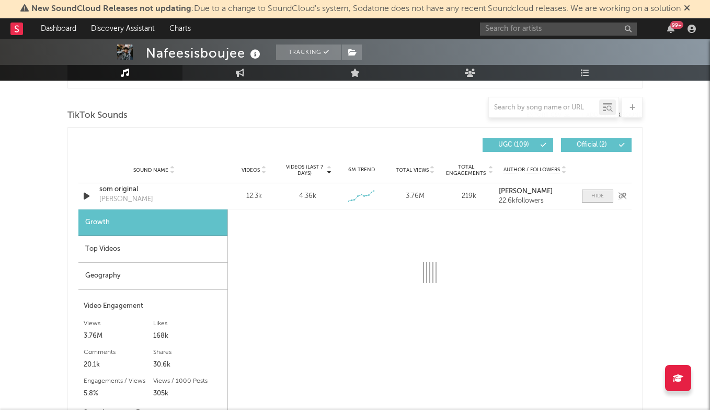
select select "1w"
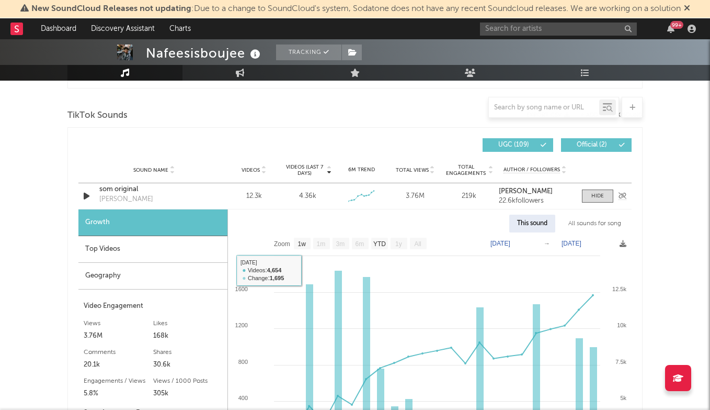
click at [123, 192] on div "som original" at bounding box center [153, 189] width 109 height 10
click at [600, 195] on div at bounding box center [598, 196] width 13 height 8
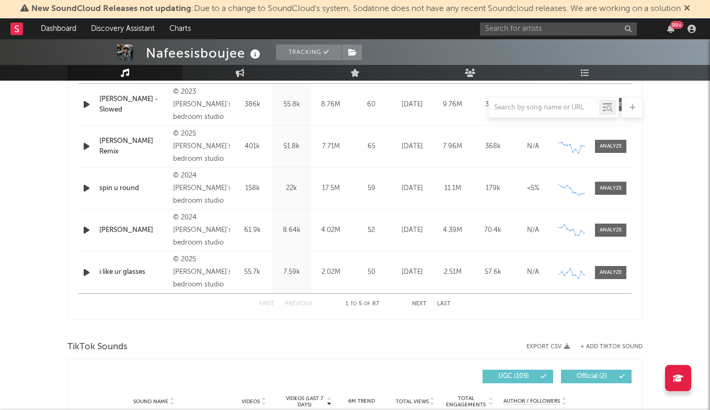
scroll to position [425, 0]
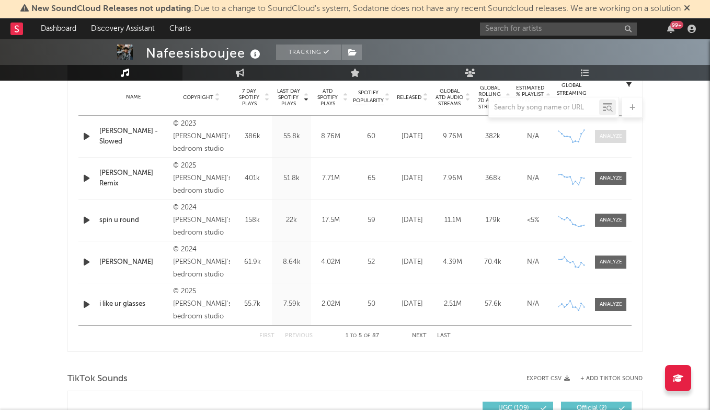
click at [608, 139] on div at bounding box center [611, 136] width 22 height 8
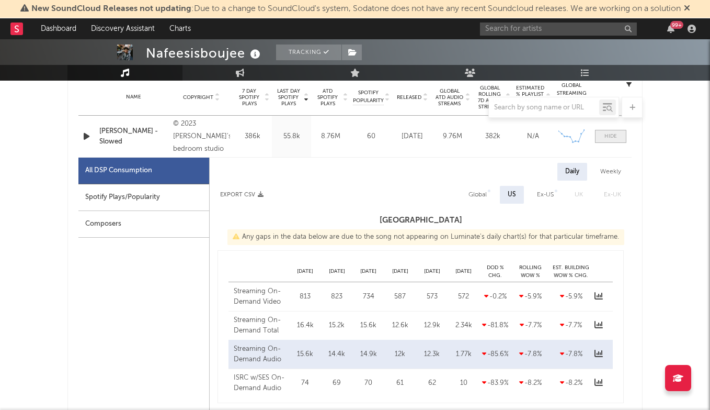
select select "6m"
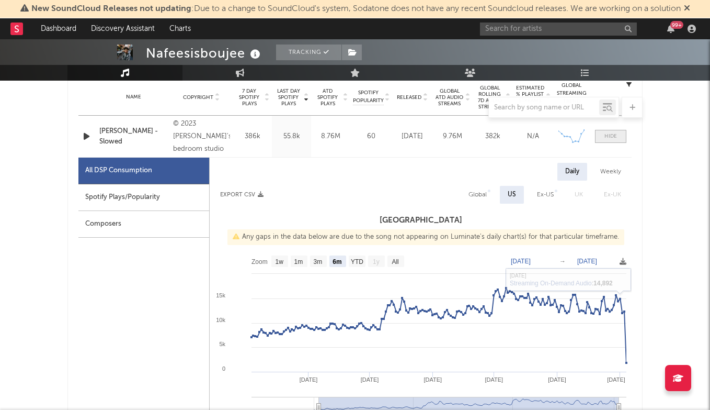
click at [614, 133] on div at bounding box center [611, 136] width 13 height 8
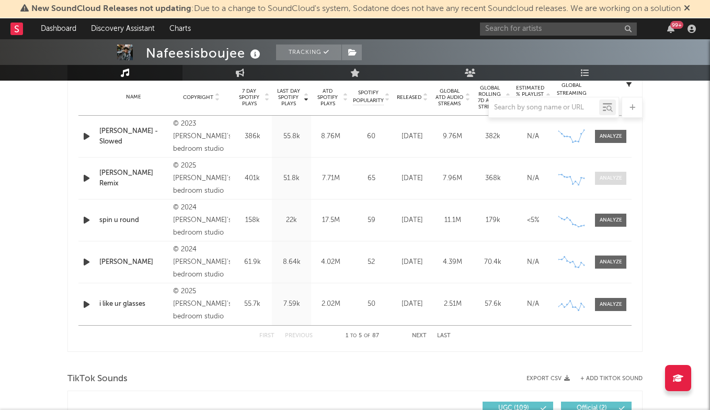
click at [621, 176] on div at bounding box center [611, 178] width 22 height 8
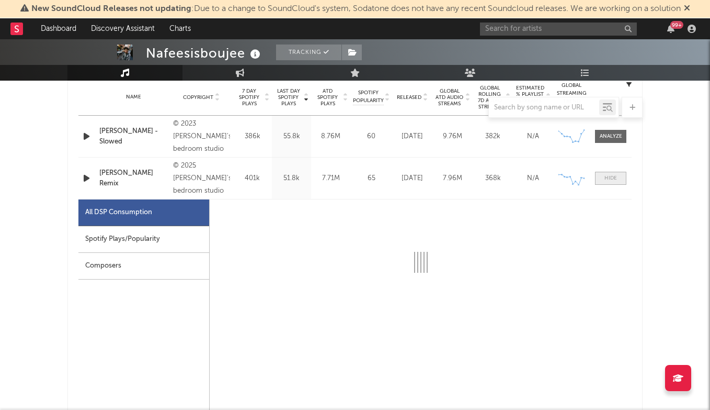
select select "1w"
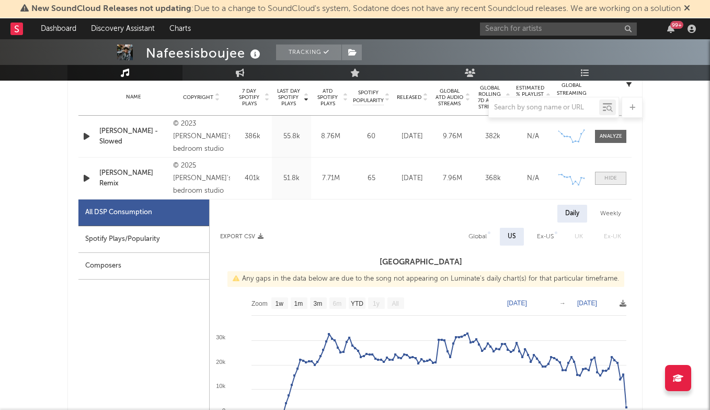
click at [615, 174] on div at bounding box center [611, 178] width 13 height 8
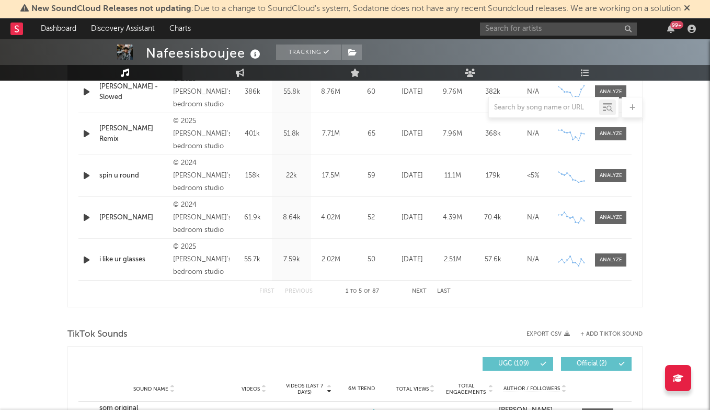
scroll to position [468, 0]
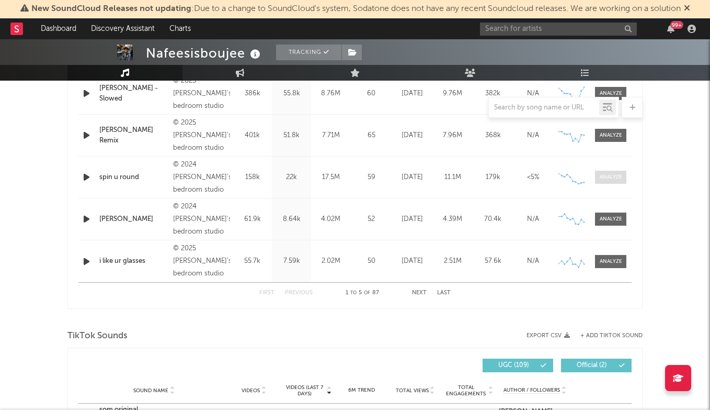
click at [611, 178] on div at bounding box center [611, 177] width 22 height 8
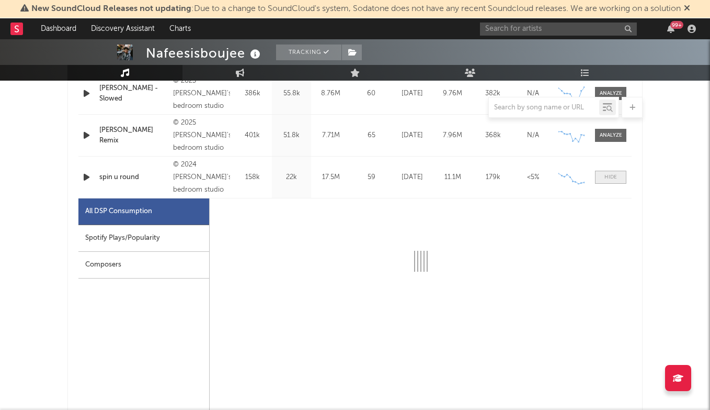
select select "6m"
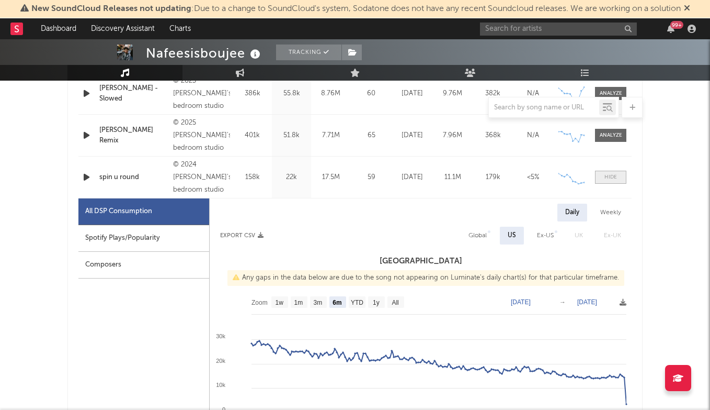
click at [614, 177] on div at bounding box center [611, 177] width 13 height 8
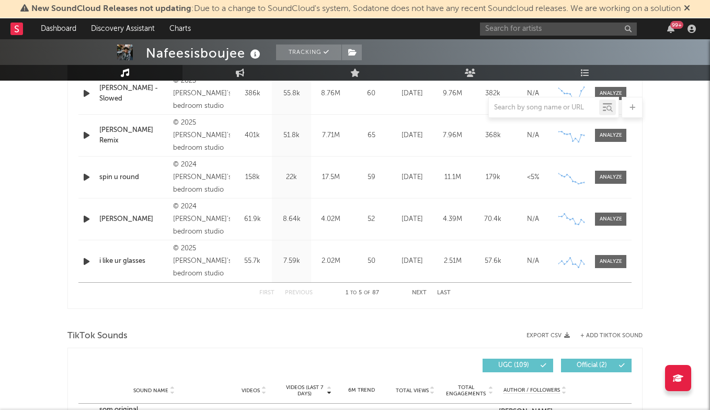
scroll to position [482, 0]
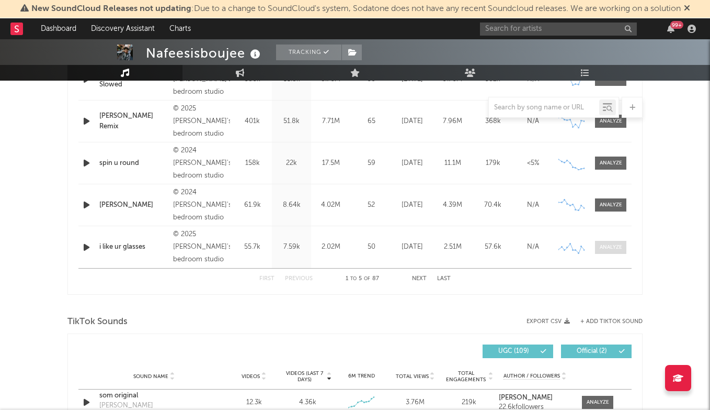
click at [619, 245] on div at bounding box center [611, 247] width 22 height 8
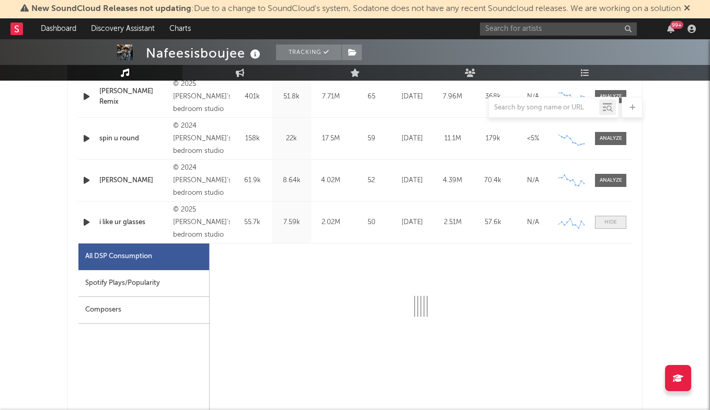
select select "6m"
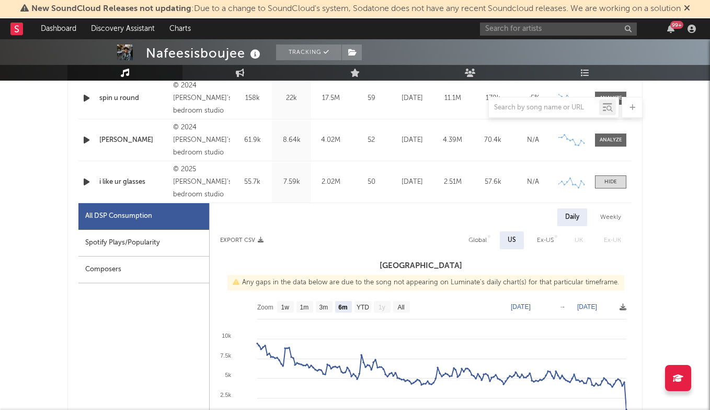
scroll to position [574, 0]
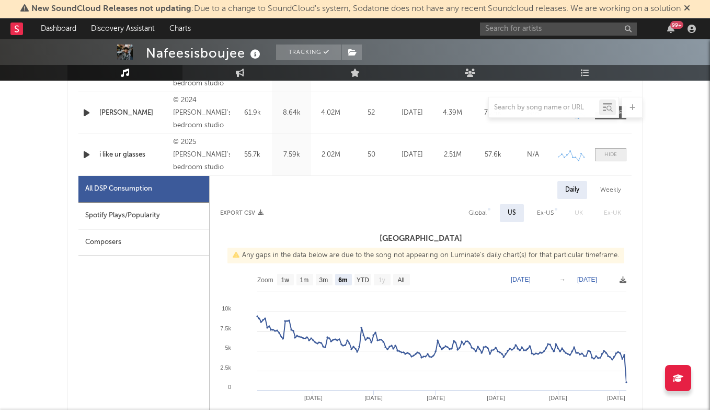
click at [609, 158] on div at bounding box center [611, 155] width 13 height 8
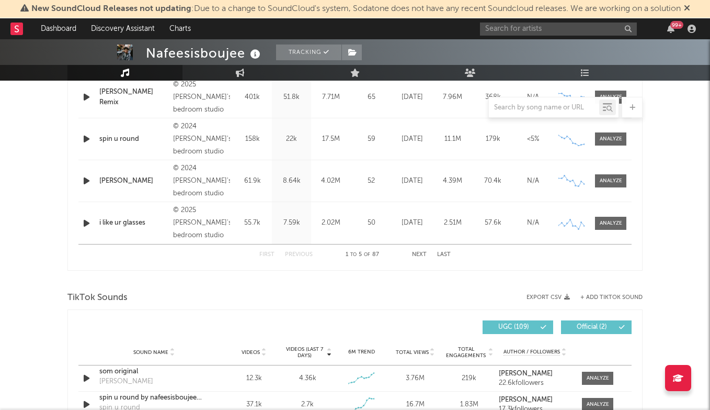
scroll to position [531, 0]
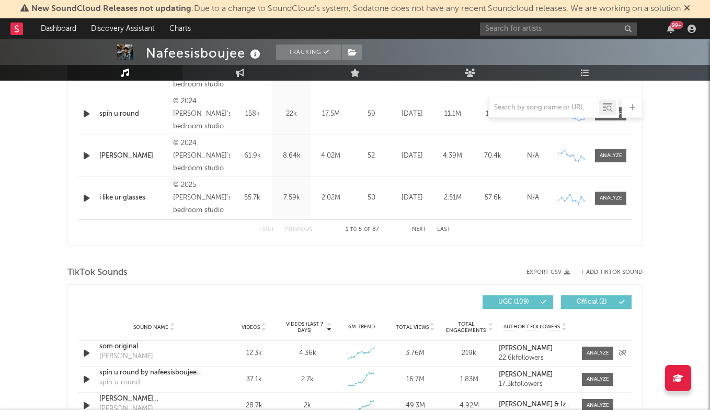
click at [126, 345] on div "som original" at bounding box center [153, 346] width 109 height 10
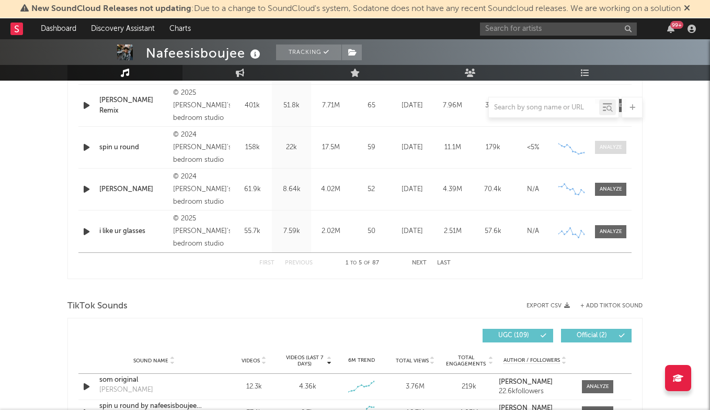
scroll to position [676, 0]
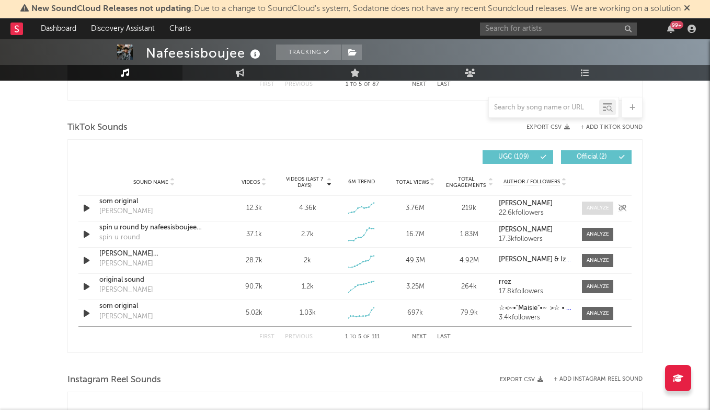
click at [600, 205] on div at bounding box center [598, 208] width 22 height 8
select select "1w"
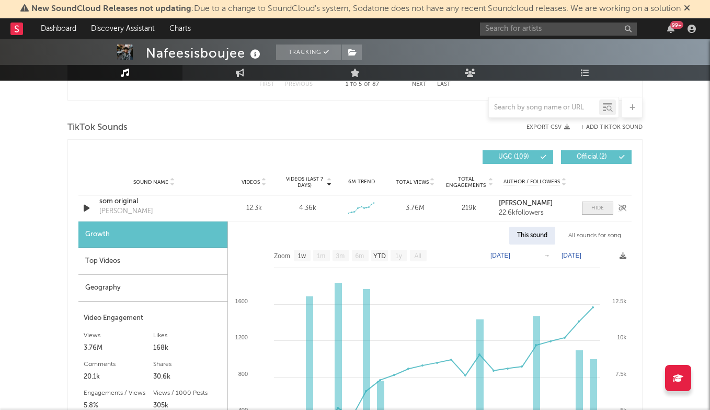
scroll to position [702, 0]
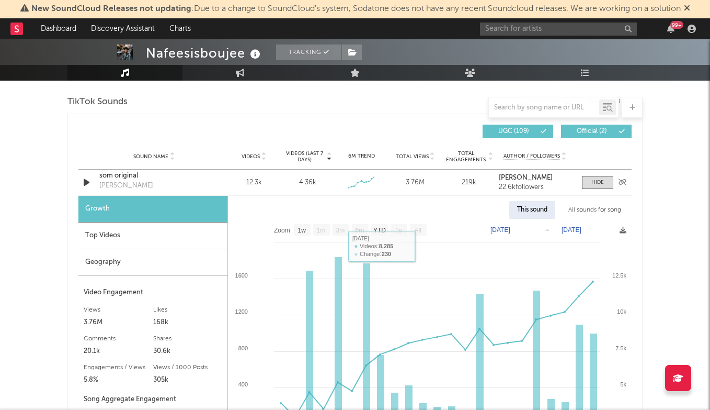
click at [127, 176] on div "som original" at bounding box center [153, 176] width 109 height 10
click at [536, 28] on input "text" at bounding box center [558, 28] width 157 height 13
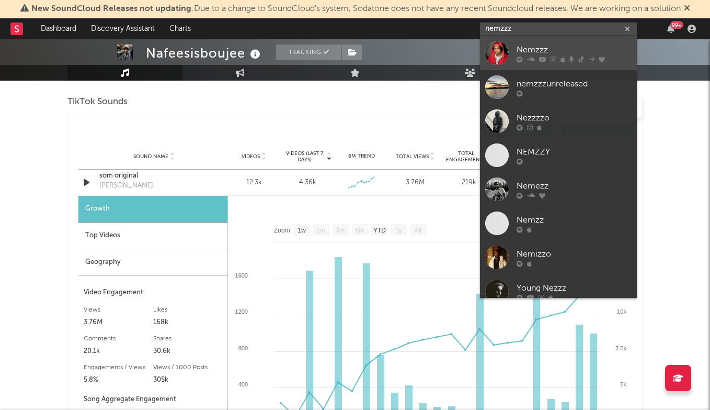
type input "nemzzz"
click at [537, 41] on link "Nemzzz" at bounding box center [558, 53] width 157 height 34
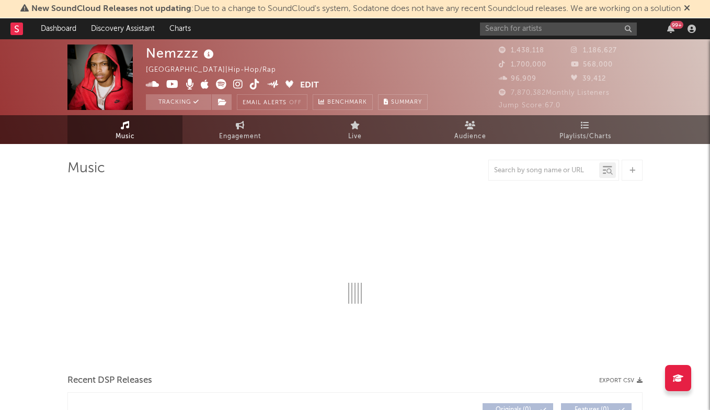
select select "6m"
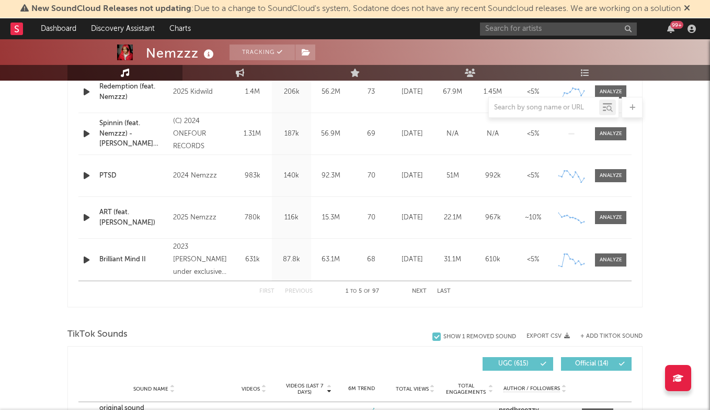
scroll to position [440, 0]
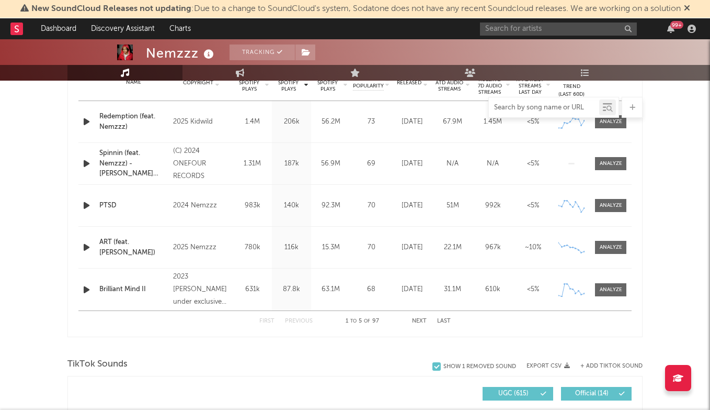
click at [518, 108] on input "text" at bounding box center [544, 108] width 110 height 8
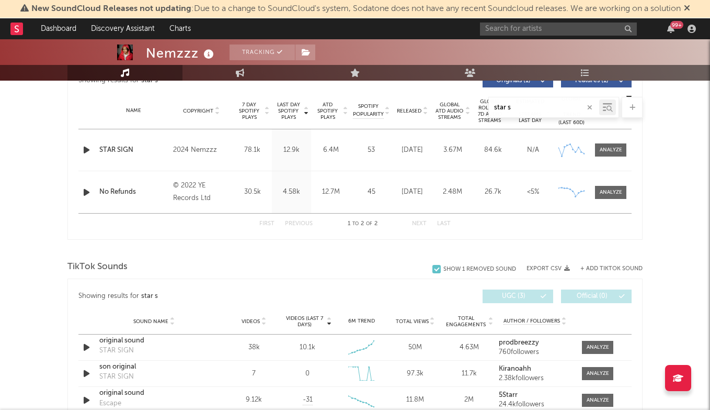
scroll to position [422, 0]
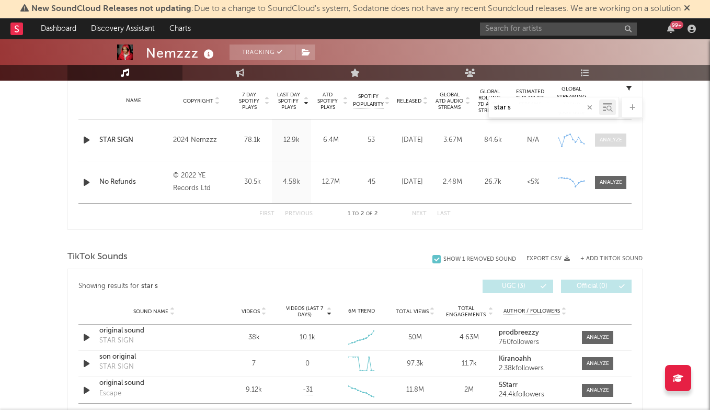
type input "star s"
click at [611, 142] on div at bounding box center [611, 140] width 22 height 8
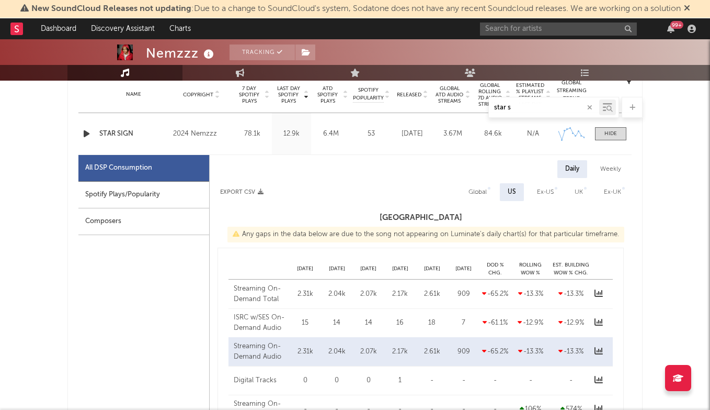
select select "6m"
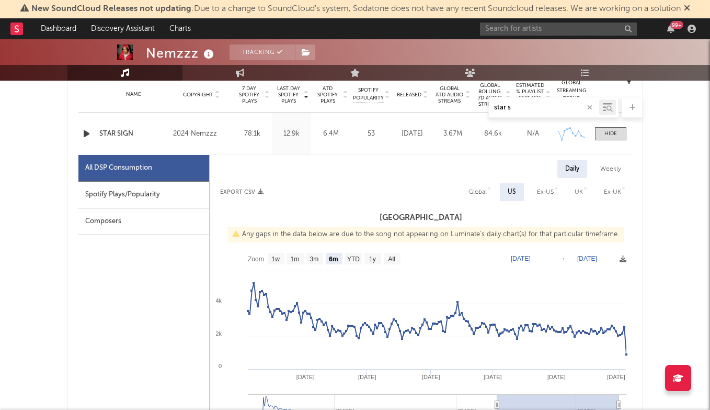
scroll to position [428, 0]
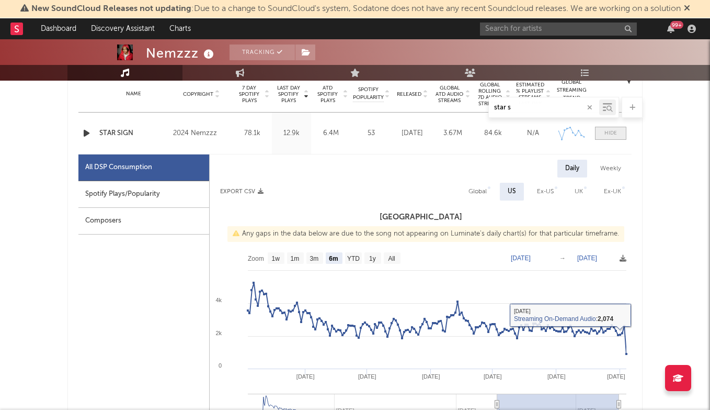
click at [607, 133] on div at bounding box center [611, 133] width 13 height 8
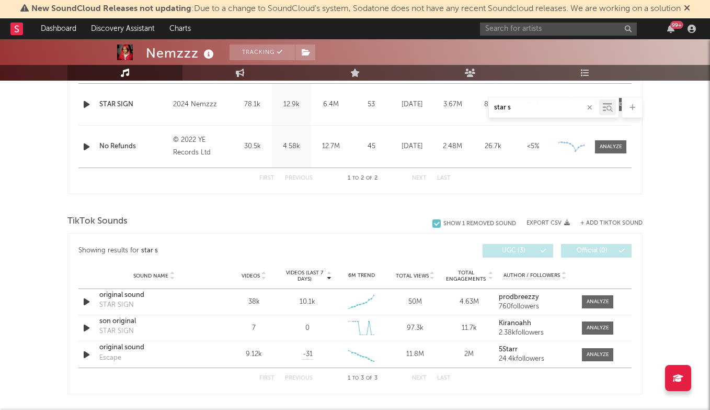
scroll to position [458, 0]
click at [602, 301] on div at bounding box center [598, 301] width 22 height 8
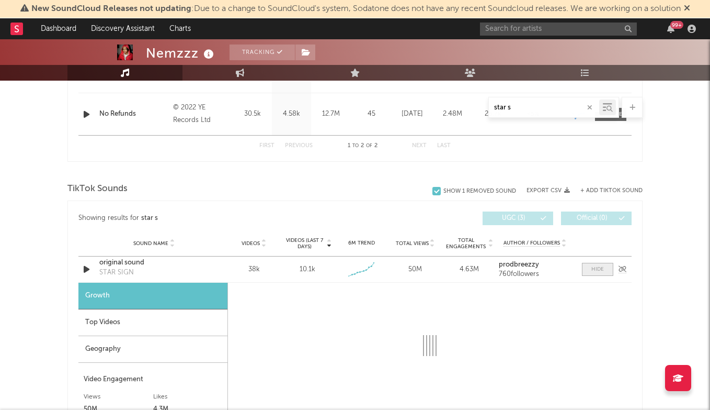
select select "1w"
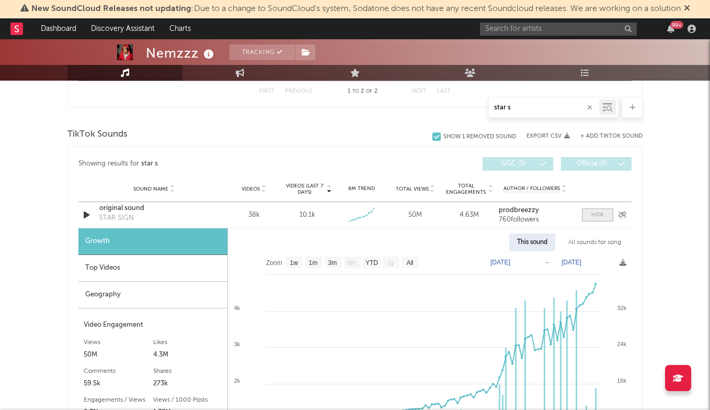
scroll to position [594, 0]
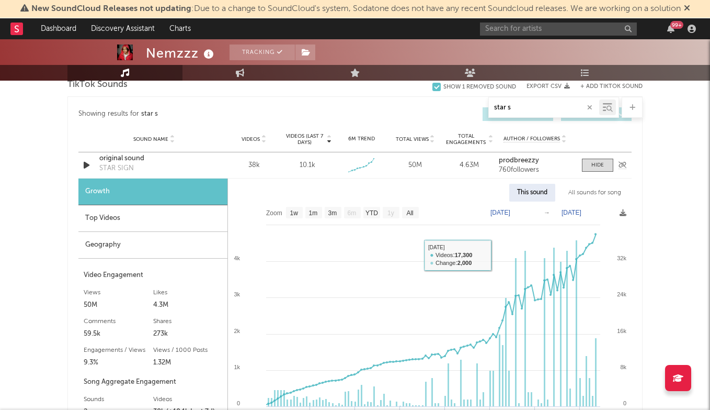
click at [127, 161] on div "original sound" at bounding box center [153, 158] width 109 height 10
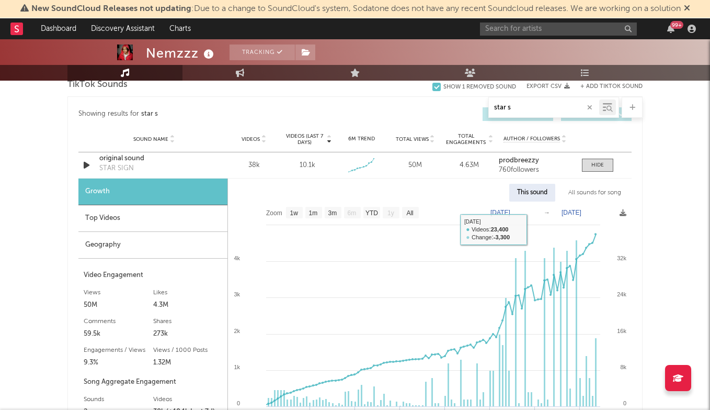
click at [177, 223] on div "Top Videos" at bounding box center [152, 218] width 149 height 27
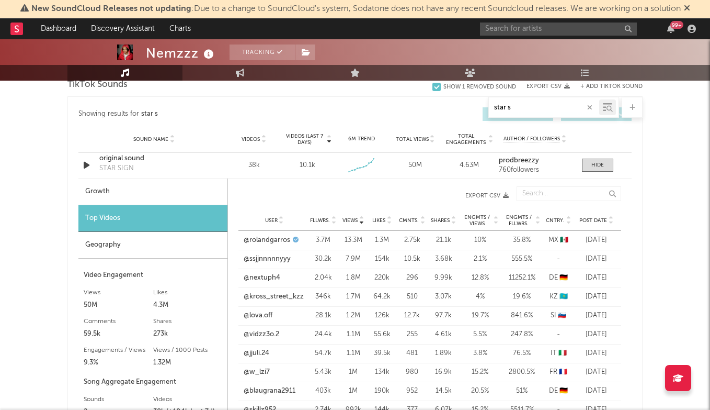
click at [597, 215] on div "User Fllwrs. Views Likes Cmnts. Shares Engmts / Views Engmts / Fllwrs. Cntry. P…" at bounding box center [430, 220] width 383 height 21
click at [599, 217] on span "Post Date" at bounding box center [594, 220] width 28 height 6
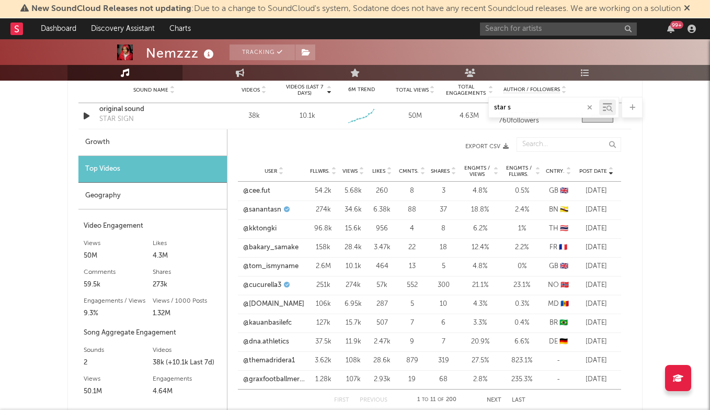
scroll to position [649, 0]
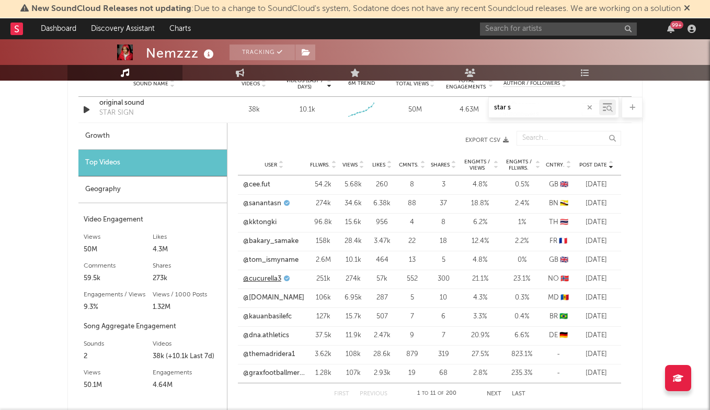
click at [269, 275] on link "@cucurella3" at bounding box center [262, 279] width 38 height 10
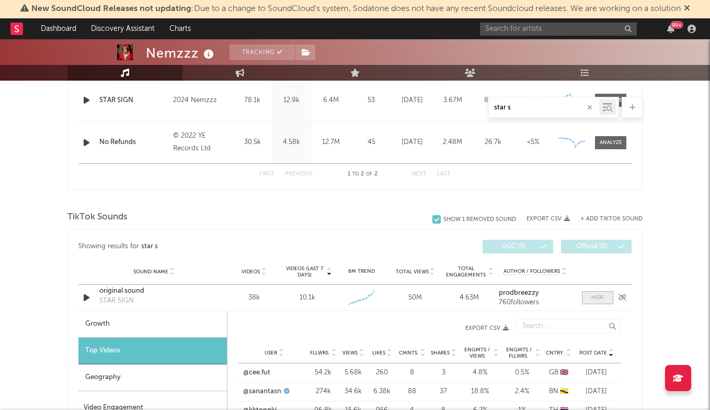
click at [603, 302] on span at bounding box center [597, 297] width 31 height 13
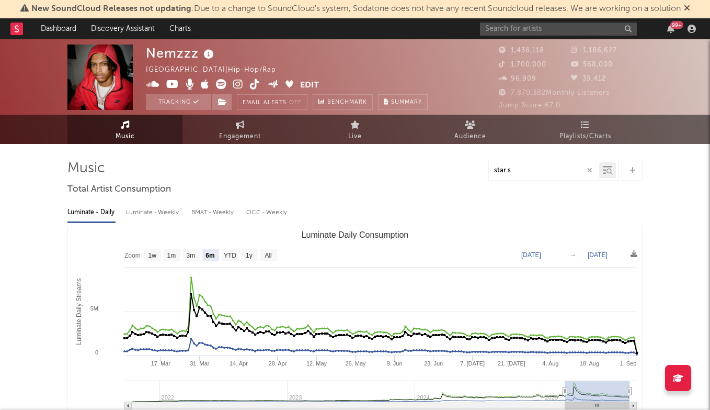
scroll to position [0, 0]
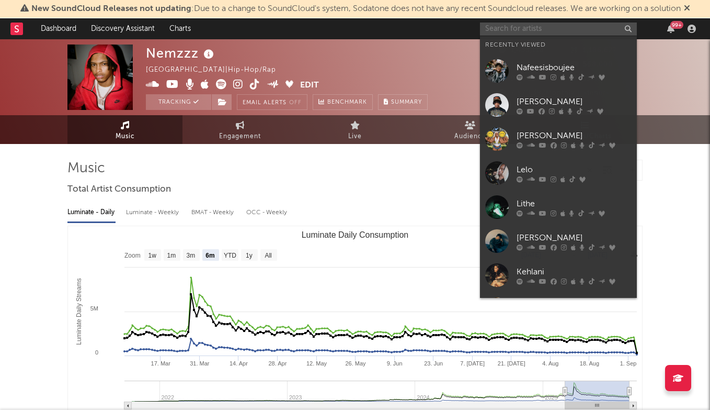
click at [560, 28] on input "text" at bounding box center [558, 28] width 157 height 13
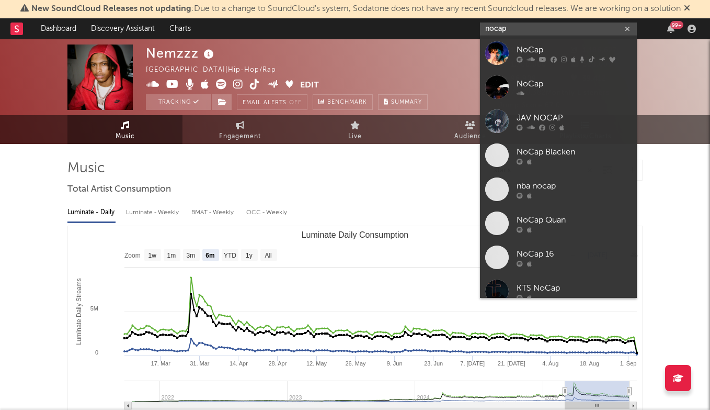
type input "nocap"
click at [543, 48] on div "NoCap" at bounding box center [574, 49] width 115 height 13
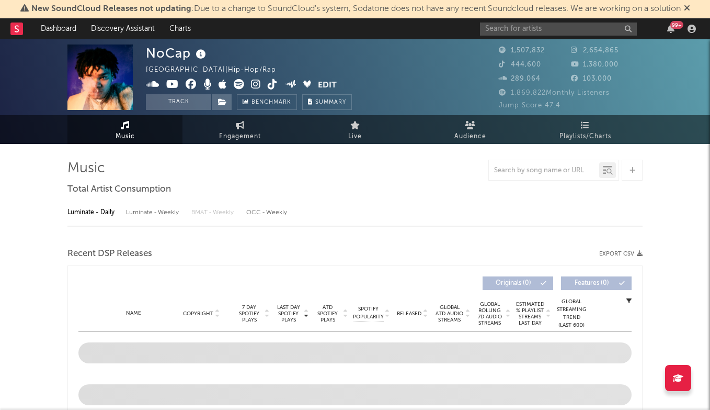
select select "6m"
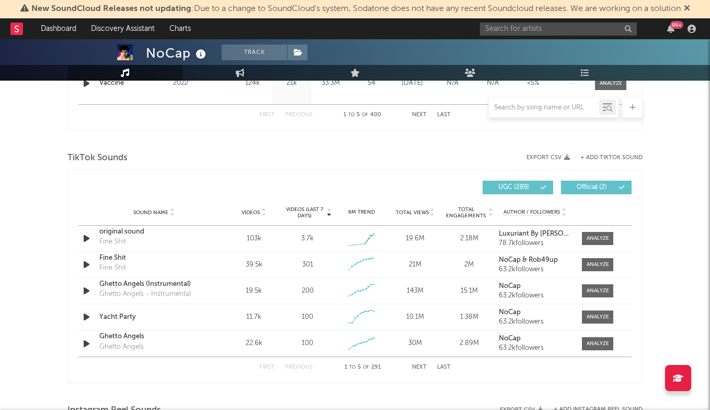
scroll to position [646, 0]
click at [510, 26] on input "text" at bounding box center [558, 28] width 157 height 13
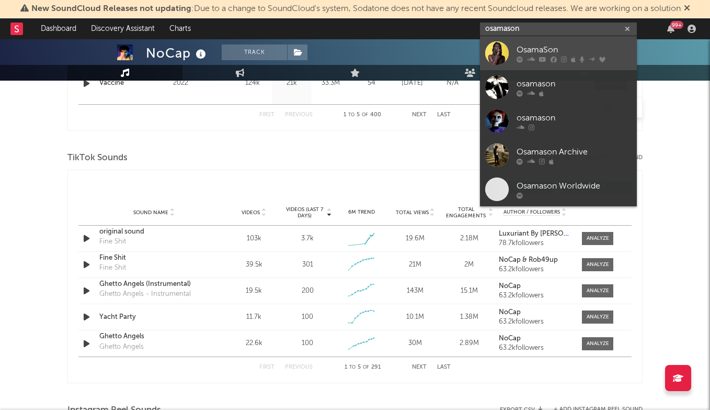
type input "osamason"
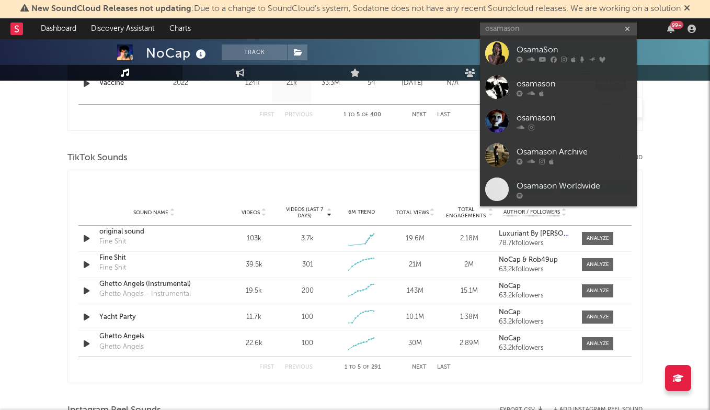
click at [531, 47] on div "OsamaSon" at bounding box center [574, 49] width 115 height 13
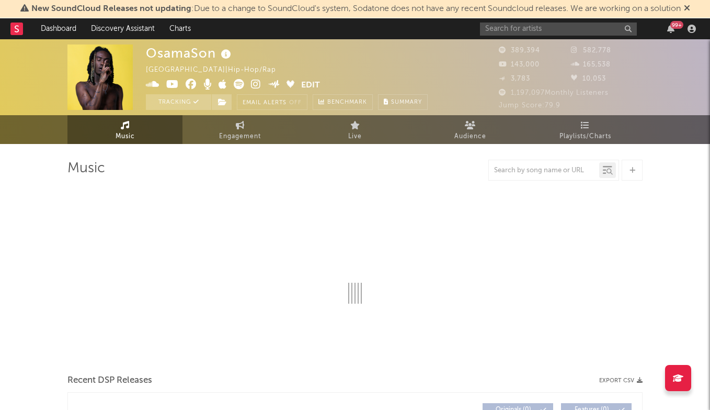
select select "6m"
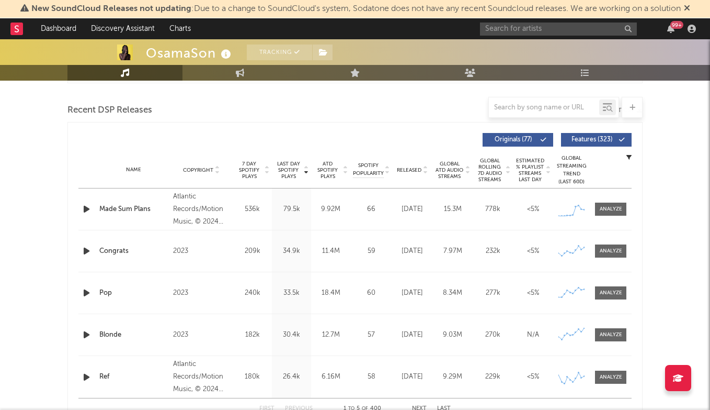
scroll to position [116, 0]
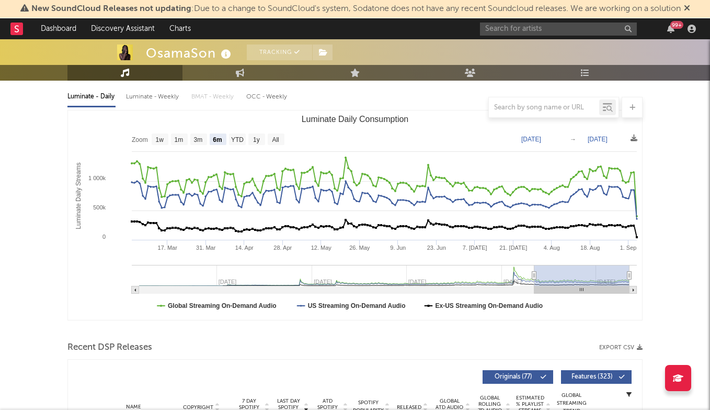
click at [547, 36] on div "99 +" at bounding box center [590, 28] width 220 height 21
click at [543, 33] on input "text" at bounding box center [558, 28] width 157 height 13
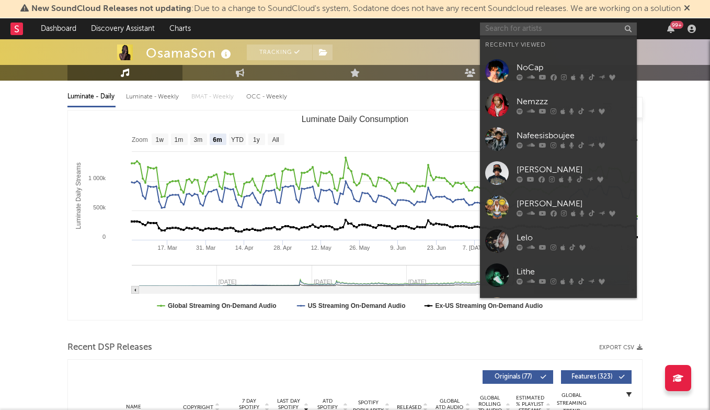
type input "["
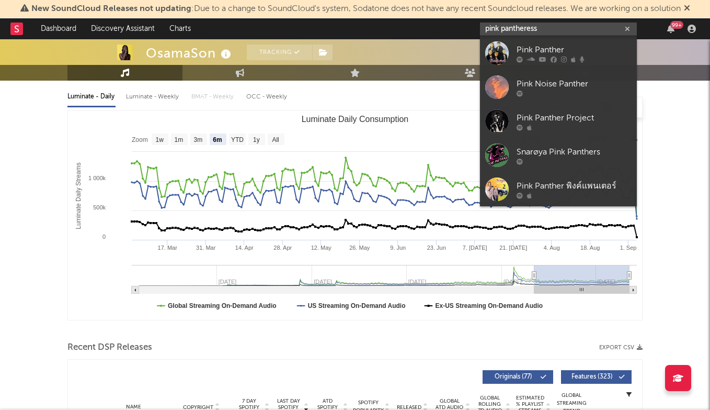
click at [504, 30] on input "pink pantheress" at bounding box center [558, 28] width 157 height 13
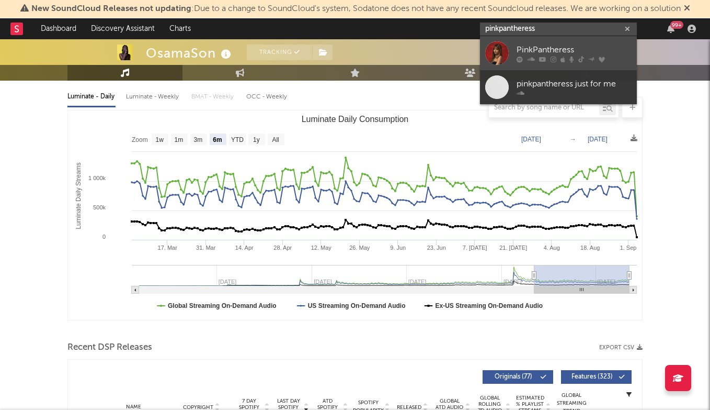
type input "pinkpantheress"
click at [537, 48] on div "PinkPantheress" at bounding box center [574, 49] width 115 height 13
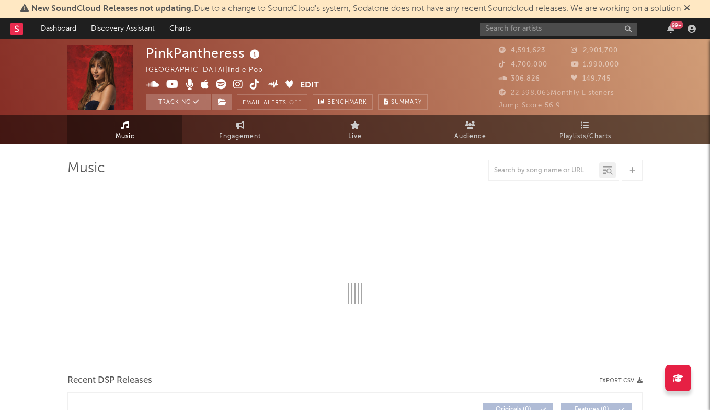
select select "6m"
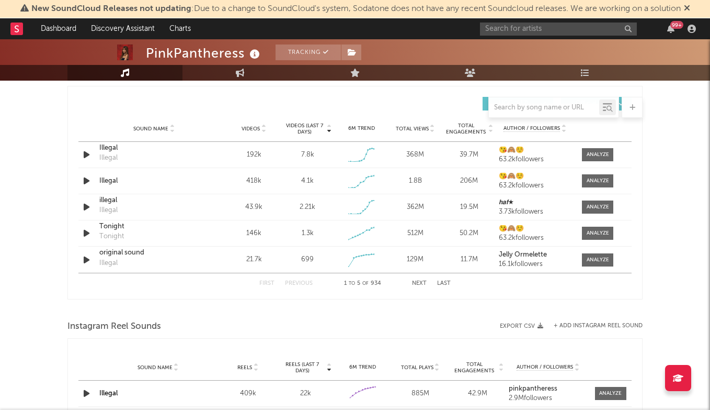
scroll to position [717, 0]
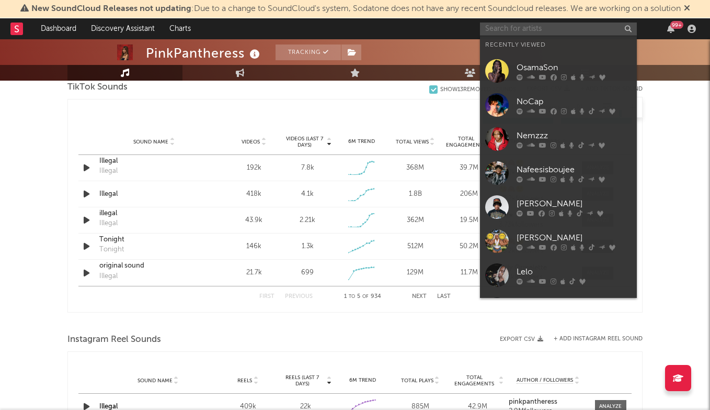
click at [523, 29] on input "text" at bounding box center [558, 28] width 157 height 13
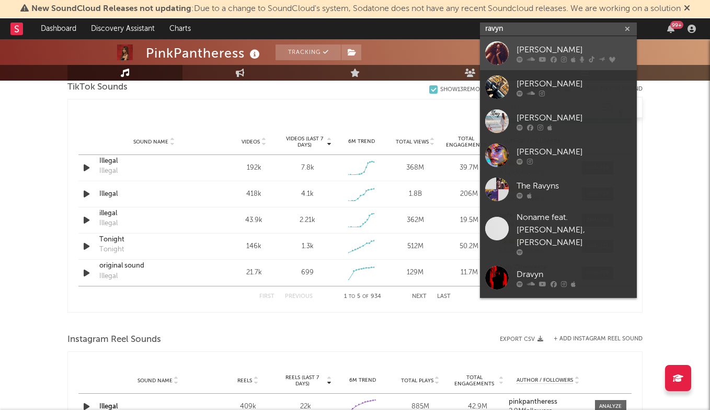
type input "ravyn"
click at [529, 43] on div "Ravyn Lenae" at bounding box center [574, 49] width 115 height 13
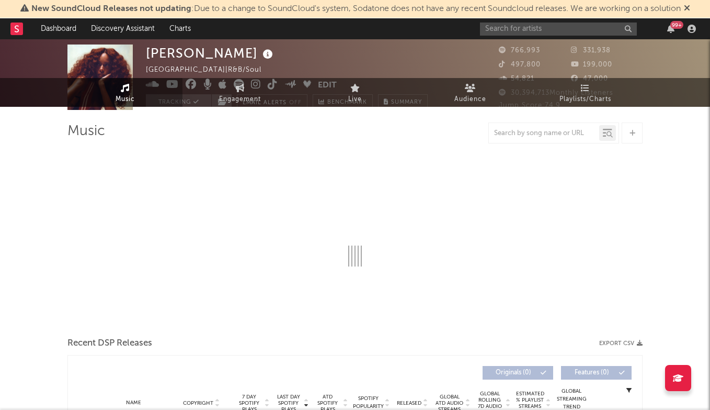
select select "6m"
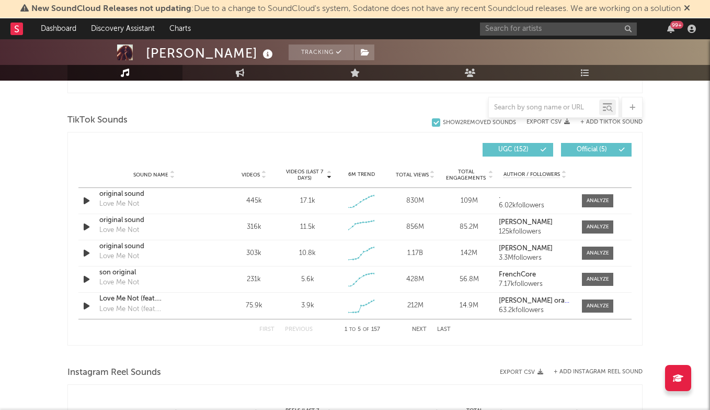
scroll to position [684, 0]
click at [510, 28] on input "text" at bounding box center [558, 28] width 157 height 13
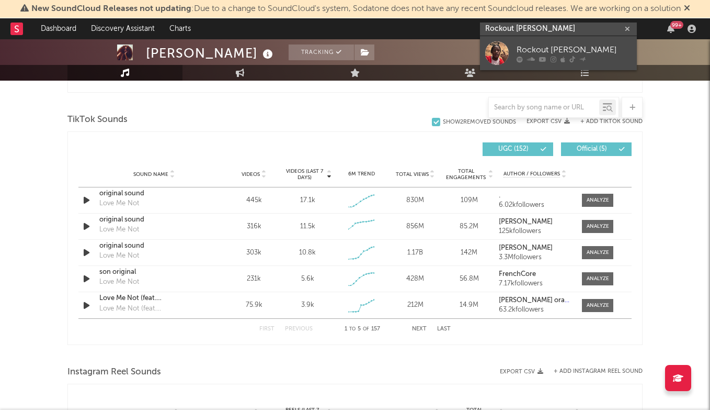
type input "Rockout dan"
click at [542, 42] on link "Rockout [PERSON_NAME]" at bounding box center [558, 53] width 157 height 34
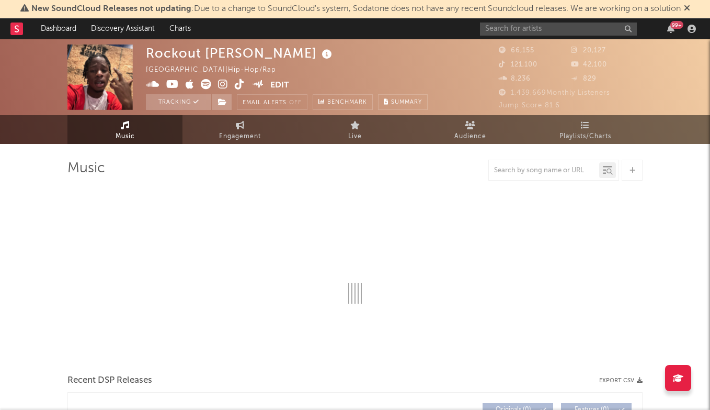
select select "6m"
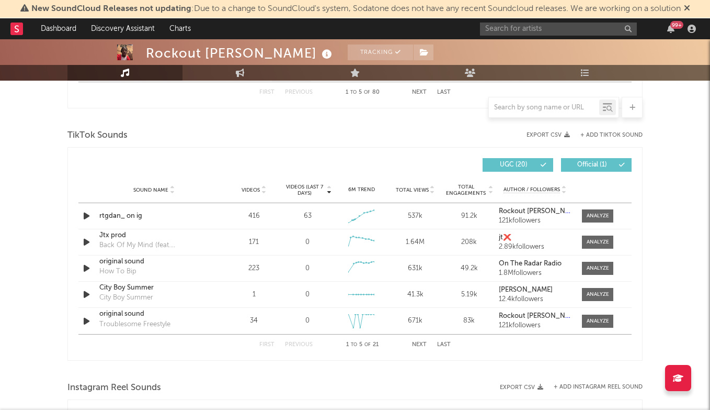
scroll to position [688, 0]
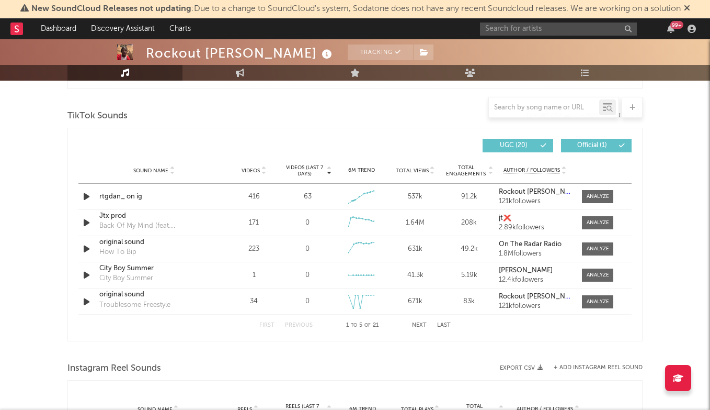
click at [265, 171] on icon at bounding box center [263, 173] width 5 height 4
click at [293, 163] on div "Sound Name Videos Videos (last 7 days) Weekly Growth % 6M Trend Total Views Tot…" at bounding box center [354, 170] width 553 height 26
click at [310, 167] on span "Videos (last 7 days)" at bounding box center [304, 170] width 42 height 13
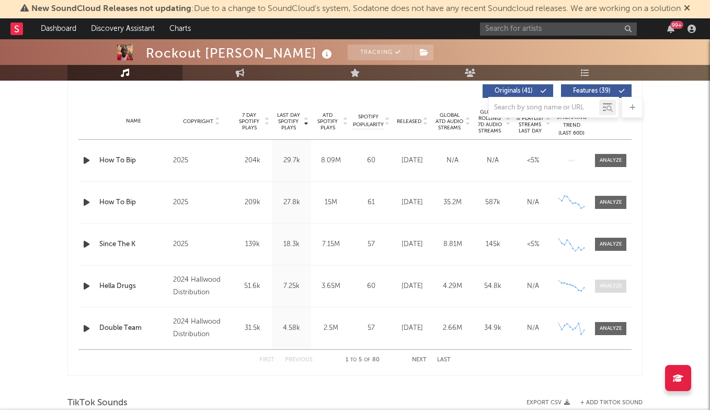
scroll to position [402, 0]
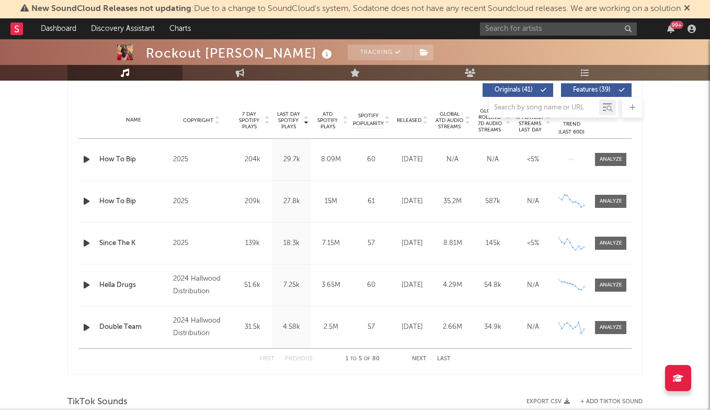
click at [419, 357] on button "Next" at bounding box center [419, 359] width 15 height 6
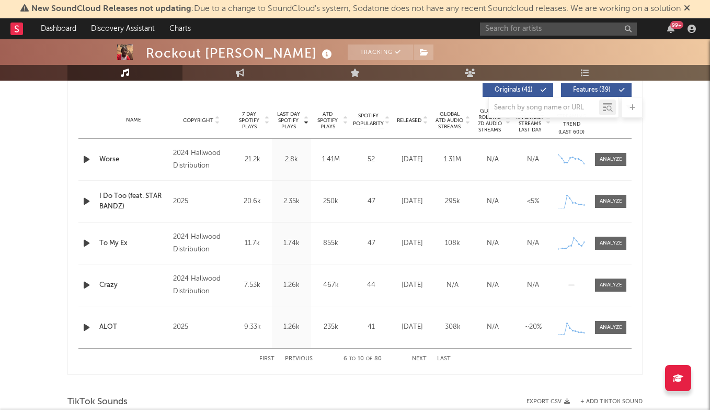
click at [419, 357] on button "Next" at bounding box center [419, 359] width 15 height 6
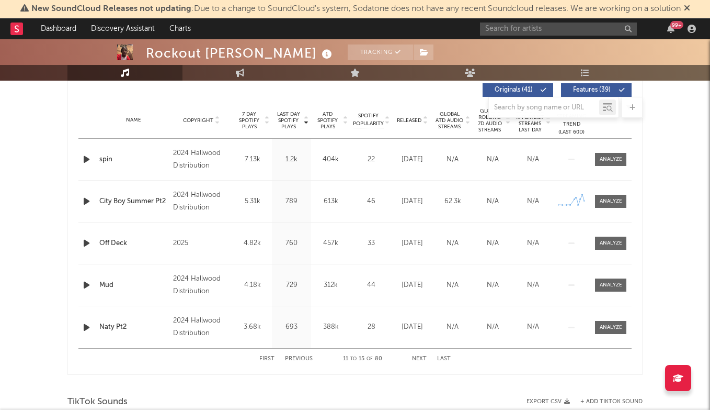
click at [305, 360] on button "Previous" at bounding box center [299, 359] width 28 height 6
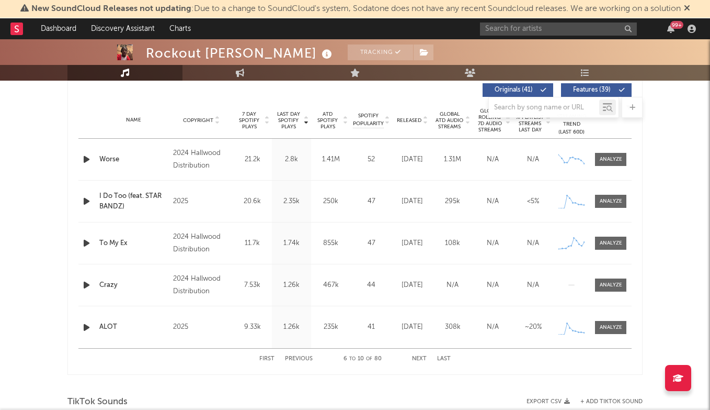
click at [305, 359] on button "Previous" at bounding box center [299, 359] width 28 height 6
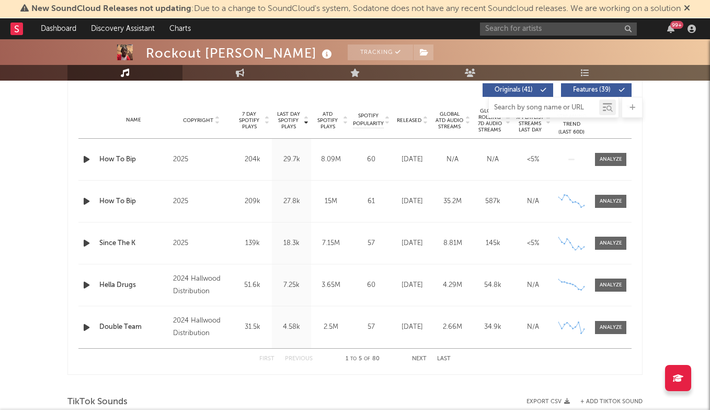
click at [542, 107] on input "text" at bounding box center [544, 108] width 110 height 8
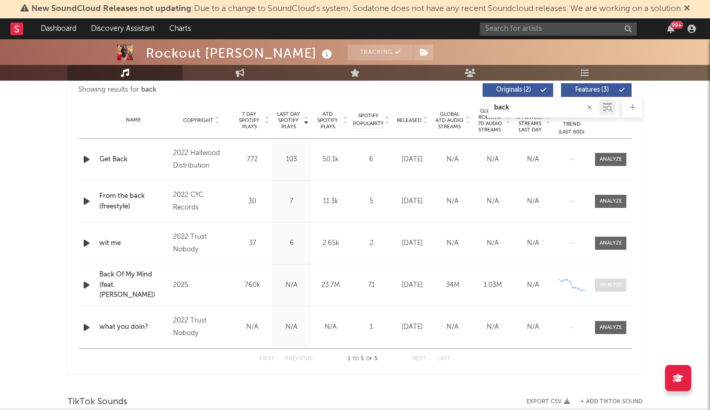
type input "back"
click at [611, 285] on div at bounding box center [611, 285] width 22 height 8
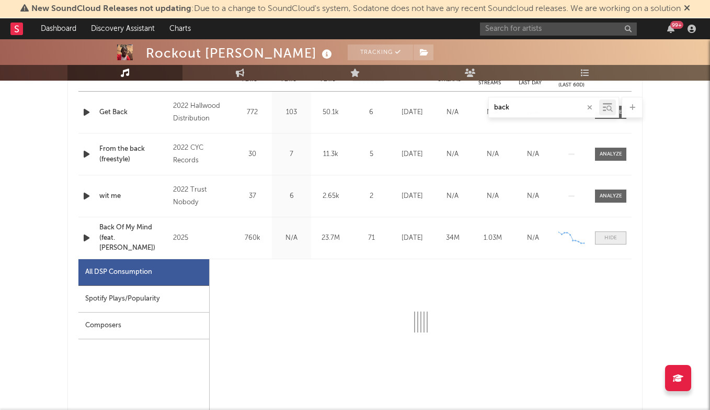
select select "1w"
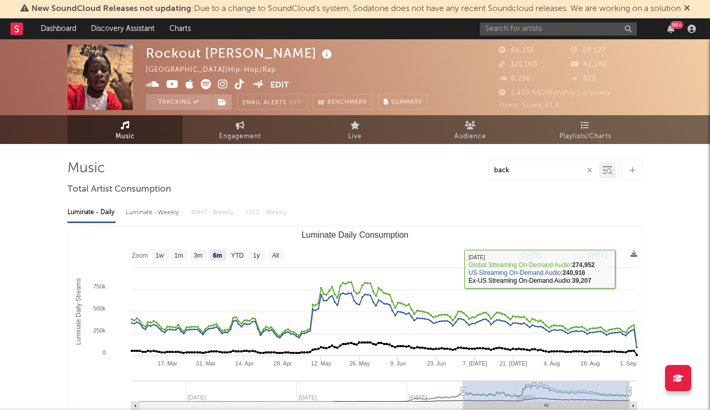
scroll to position [0, 0]
click at [591, 169] on icon "button" at bounding box center [589, 170] width 5 height 7
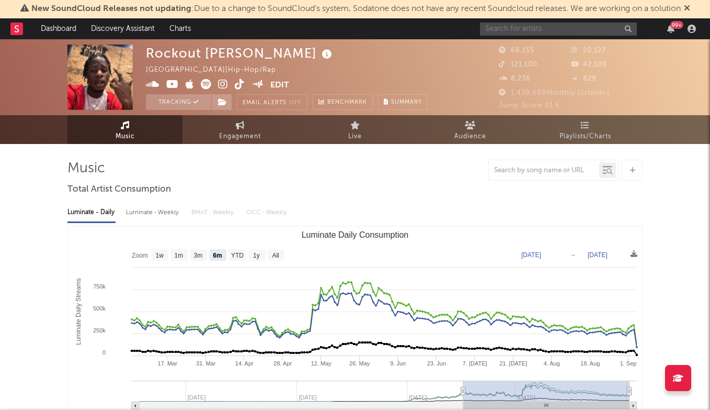
click at [520, 30] on input "text" at bounding box center [558, 28] width 157 height 13
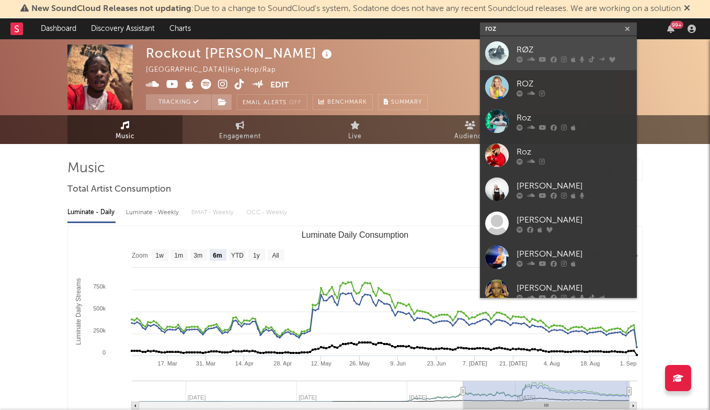
type input "roz"
click at [544, 52] on div "RØZ" at bounding box center [574, 49] width 115 height 13
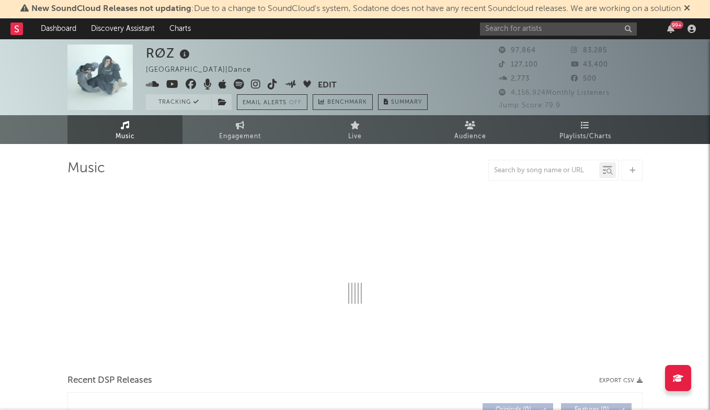
select select "6m"
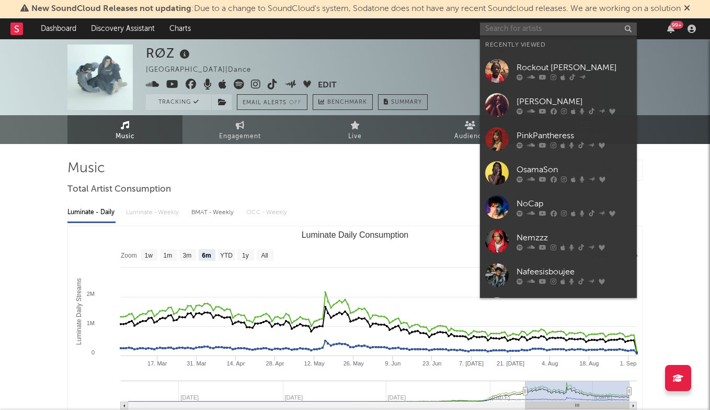
click at [520, 31] on input "text" at bounding box center [558, 28] width 157 height 13
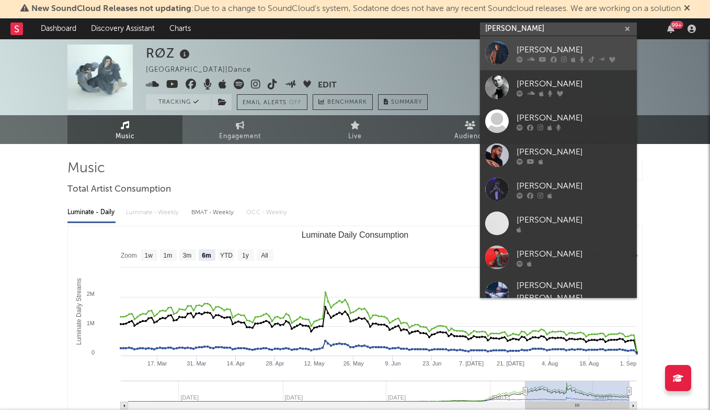
type input "sam barb"
click at [539, 47] on div "Sam Barber" at bounding box center [574, 49] width 115 height 13
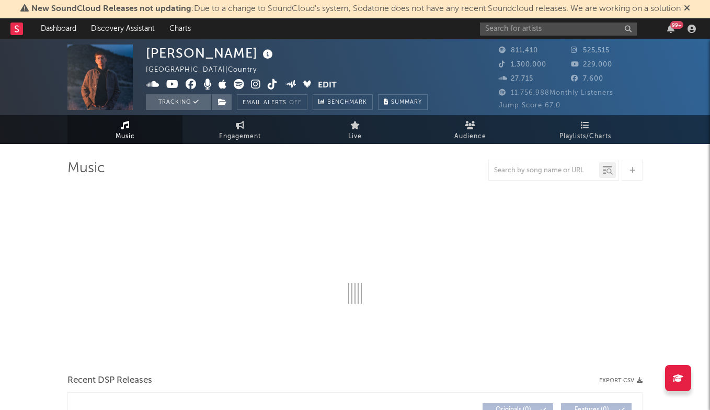
select select "6m"
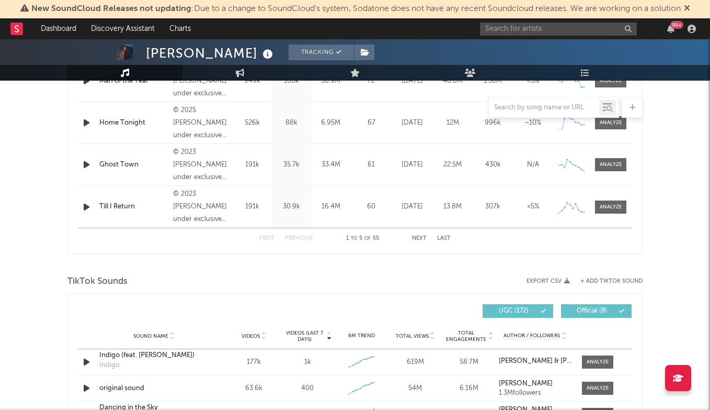
scroll to position [530, 0]
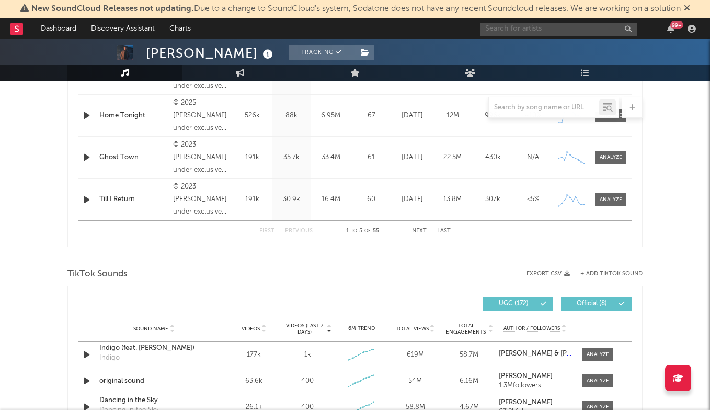
click at [502, 33] on input "text" at bounding box center [558, 28] width 157 height 13
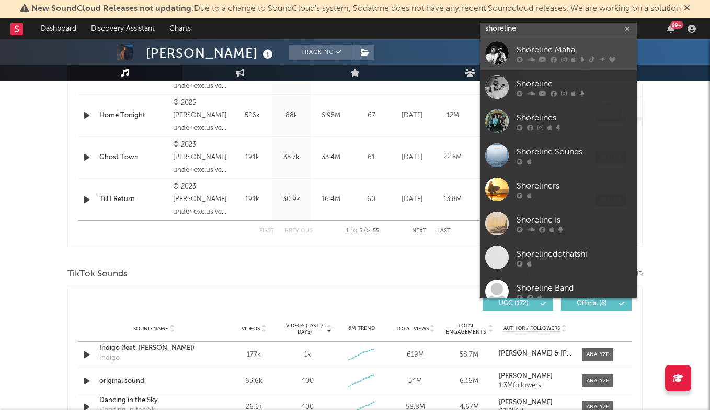
type input "shoreline"
drag, startPoint x: 559, startPoint y: 61, endPoint x: 569, endPoint y: 47, distance: 17.7
click at [569, 47] on div "Shoreline Mafia" at bounding box center [574, 49] width 115 height 13
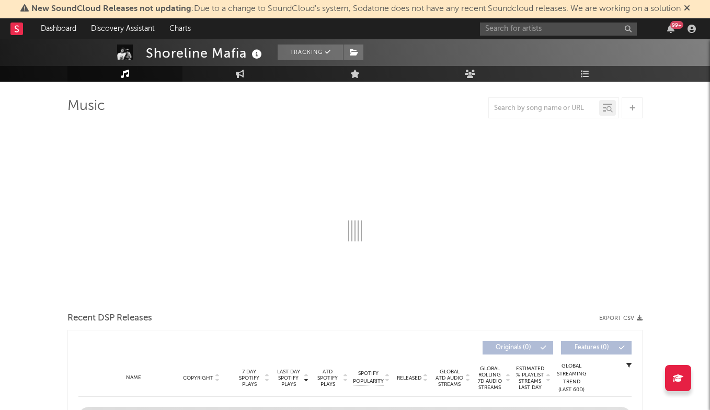
select select "6m"
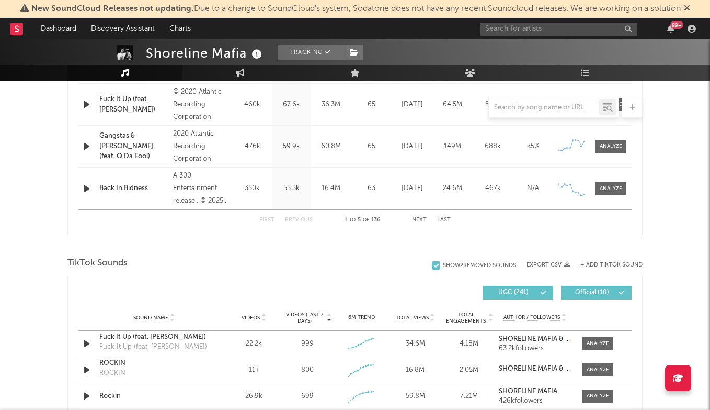
scroll to position [676, 0]
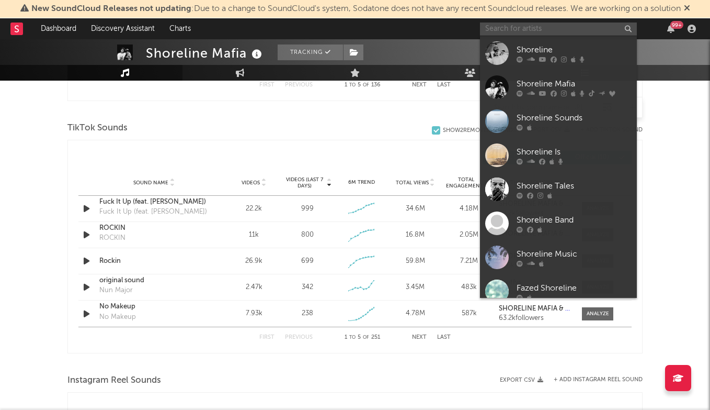
click at [501, 26] on input "text" at bounding box center [558, 28] width 157 height 13
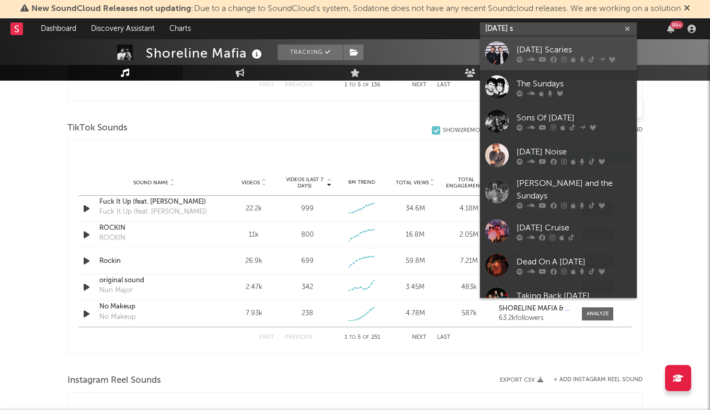
type input "sunday s"
click at [556, 47] on div "Sunday Scaries" at bounding box center [574, 49] width 115 height 13
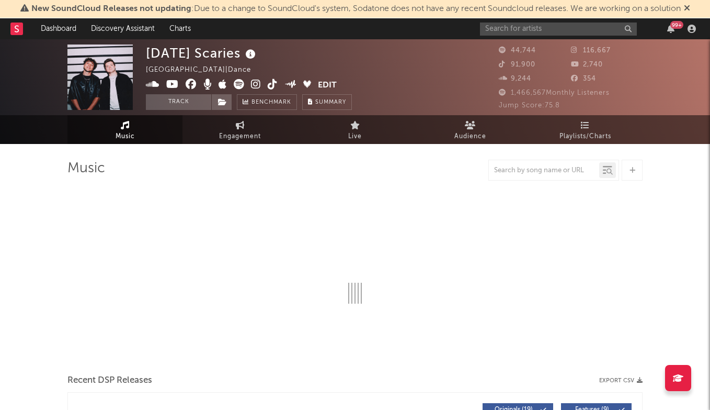
select select "6m"
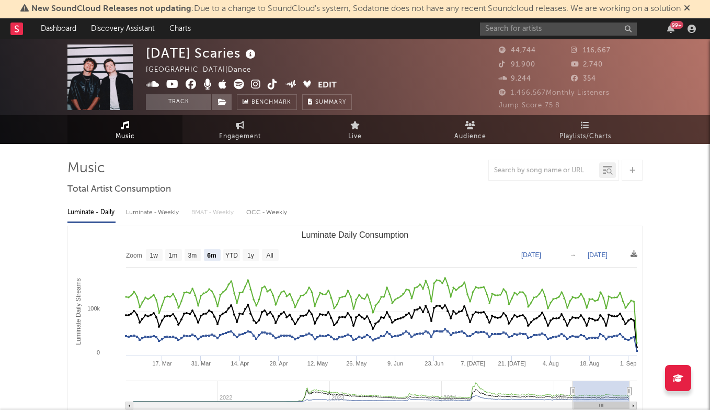
click at [100, 72] on img at bounding box center [99, 76] width 65 height 65
click at [113, 85] on img at bounding box center [99, 76] width 65 height 65
select select "6m"
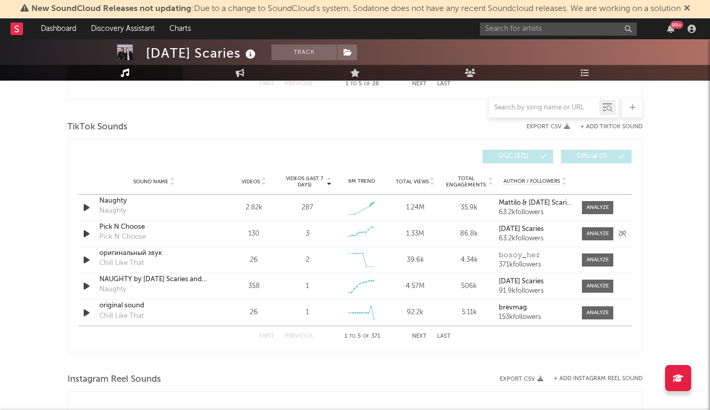
scroll to position [673, 0]
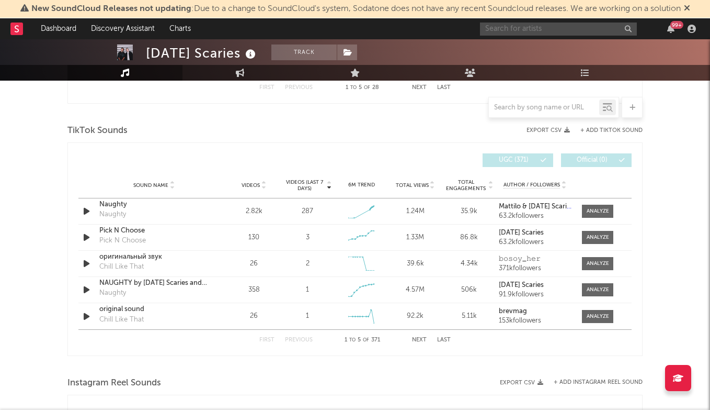
click at [511, 27] on input "text" at bounding box center [558, 28] width 157 height 13
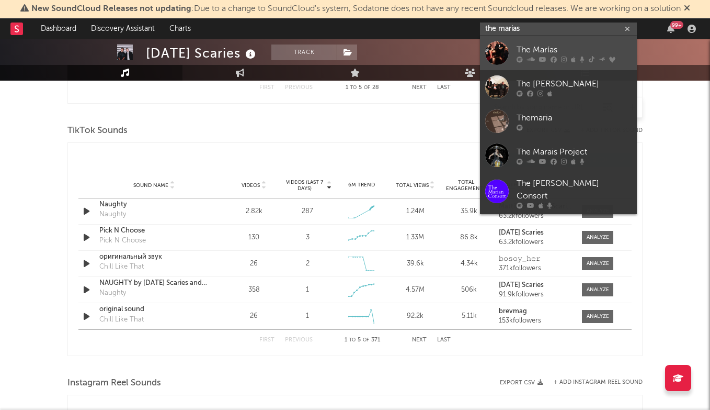
type input "the marias"
click at [544, 45] on div "The Marías" at bounding box center [574, 49] width 115 height 13
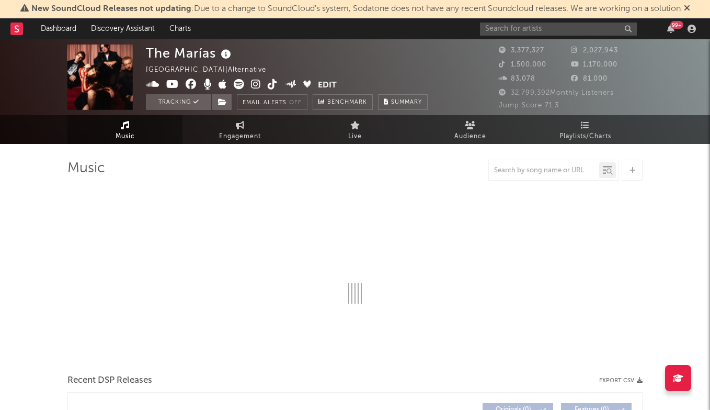
select select "6m"
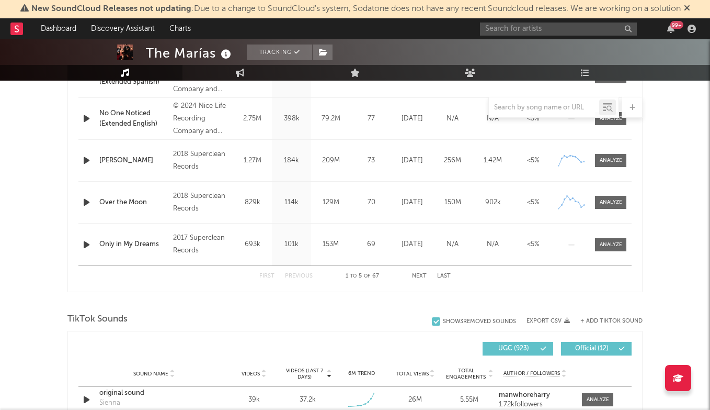
scroll to position [640, 0]
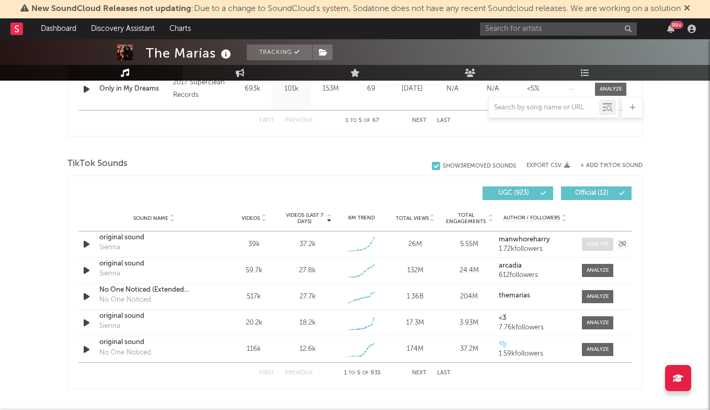
click at [596, 246] on div at bounding box center [598, 244] width 22 height 8
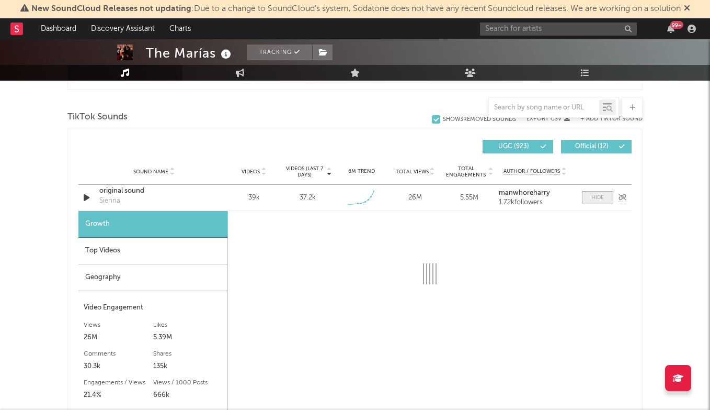
select select "1w"
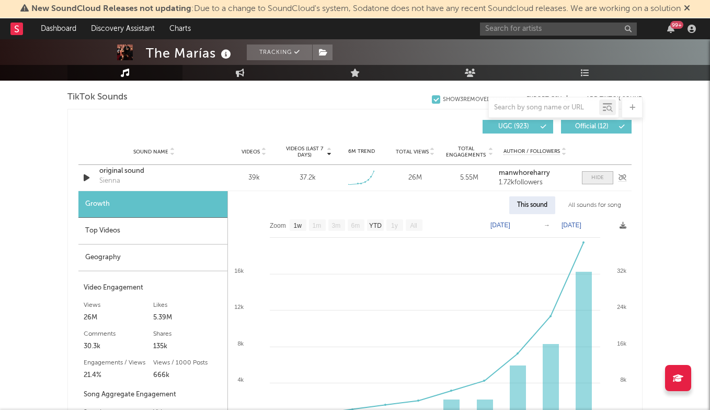
scroll to position [723, 0]
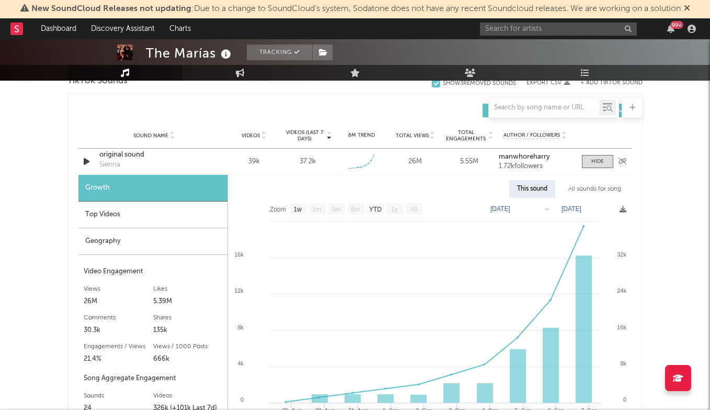
click at [119, 155] on div "original sound" at bounding box center [153, 155] width 109 height 10
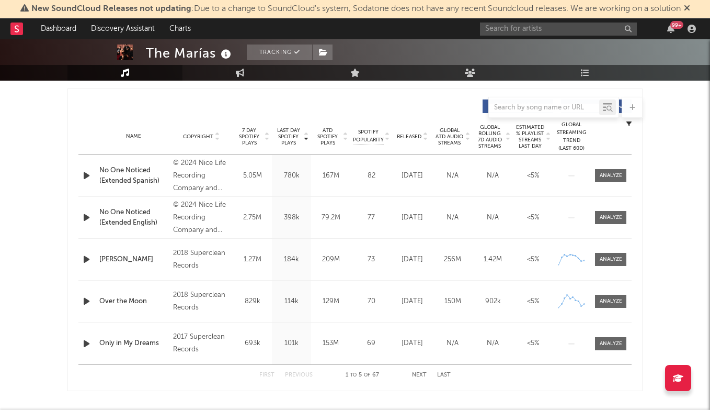
scroll to position [391, 0]
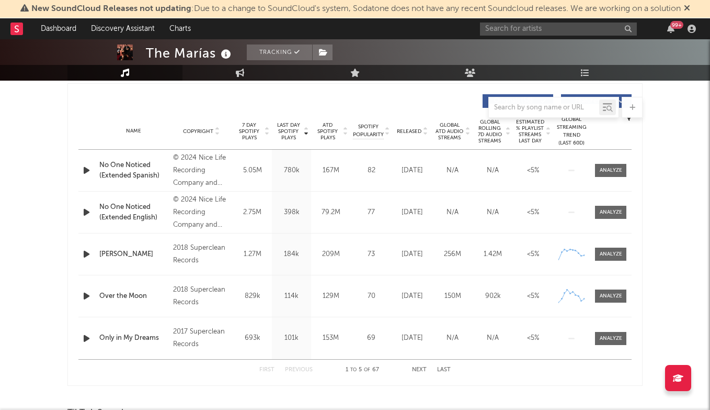
click at [421, 369] on button "Next" at bounding box center [419, 370] width 15 height 6
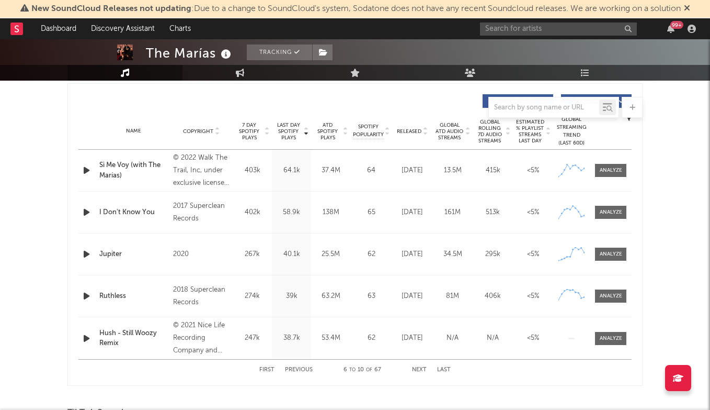
click at [421, 369] on button "Next" at bounding box center [419, 370] width 15 height 6
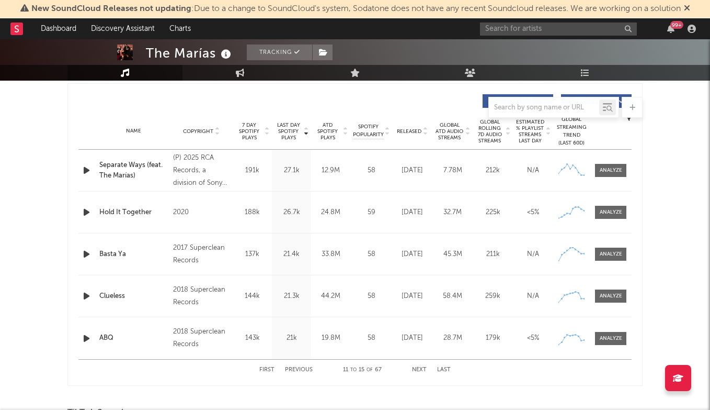
click at [421, 369] on button "Next" at bounding box center [419, 370] width 15 height 6
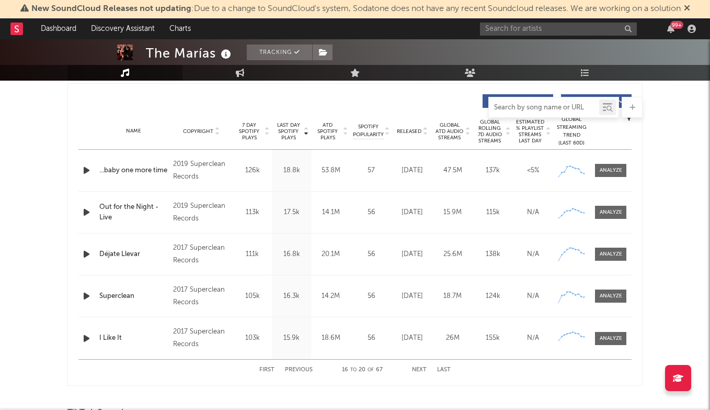
click at [538, 107] on input "text" at bounding box center [544, 108] width 110 height 8
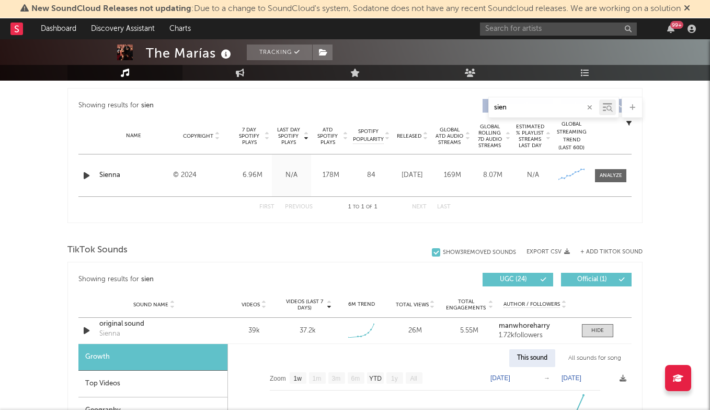
scroll to position [384, 0]
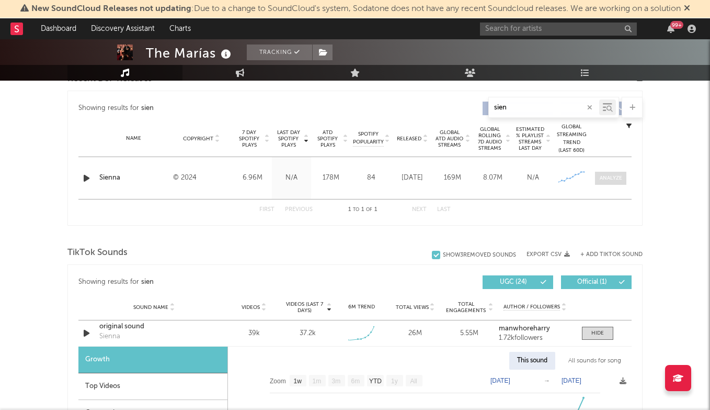
type input "sien"
click at [612, 178] on div at bounding box center [611, 178] width 22 height 8
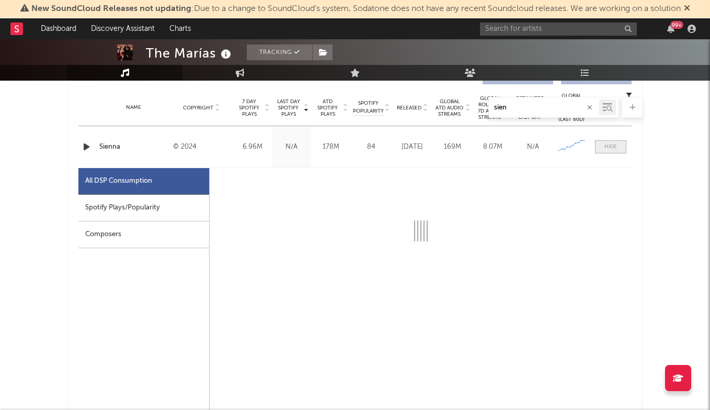
scroll to position [417, 0]
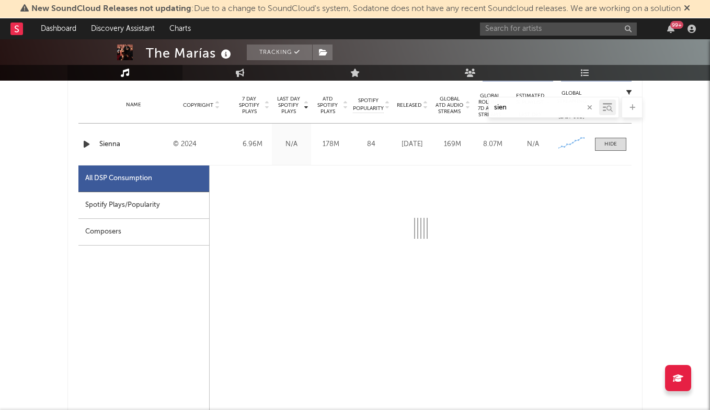
select select "6m"
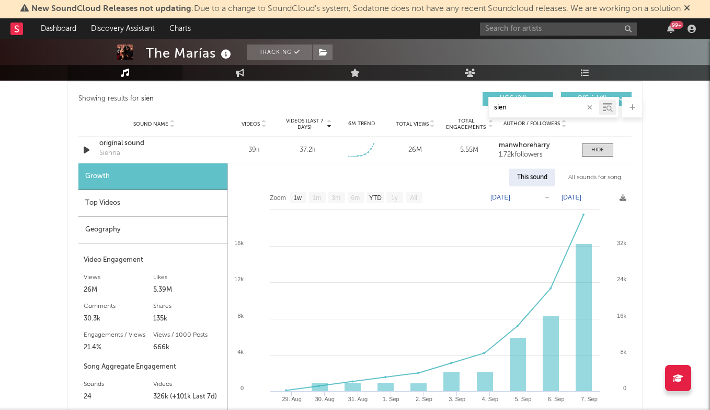
scroll to position [1057, 0]
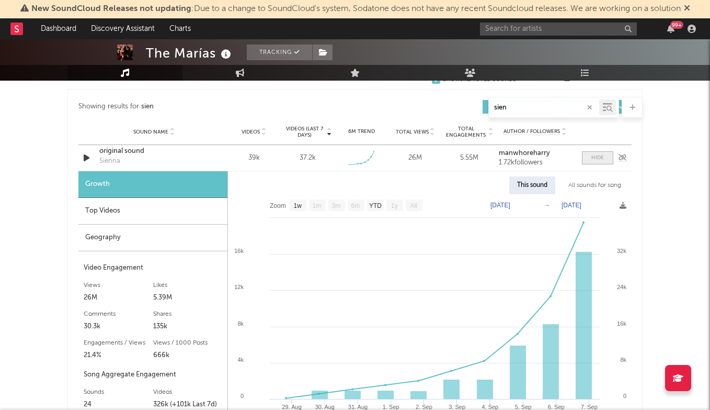
click at [595, 155] on div at bounding box center [598, 158] width 13 height 8
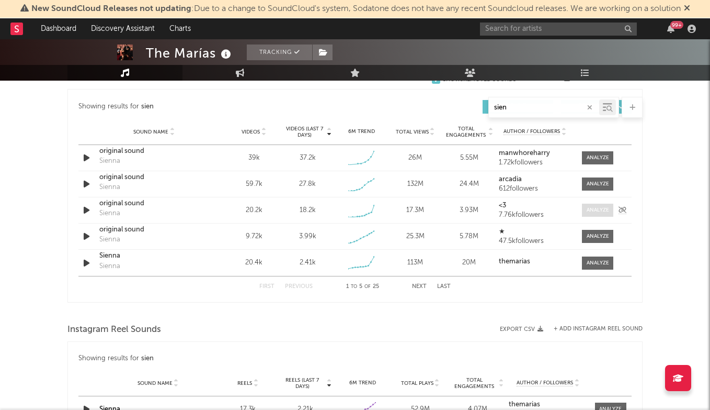
click at [601, 207] on div at bounding box center [598, 210] width 22 height 8
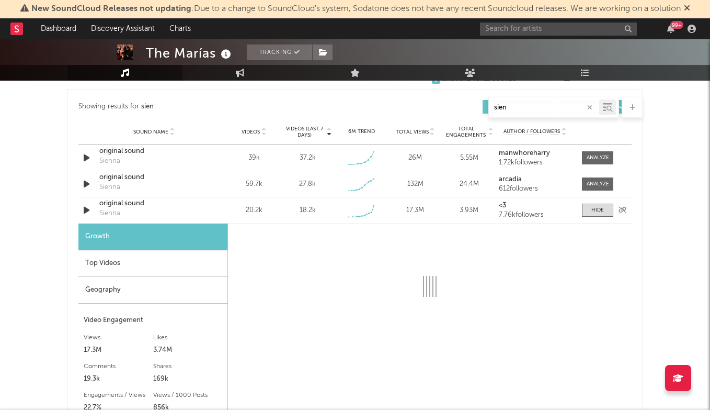
select select "1w"
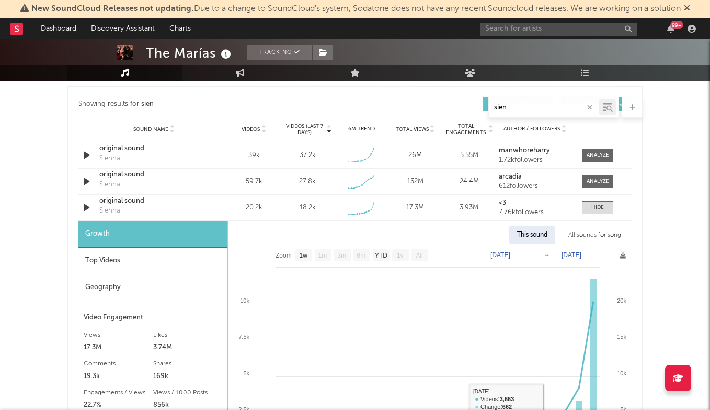
scroll to position [1041, 0]
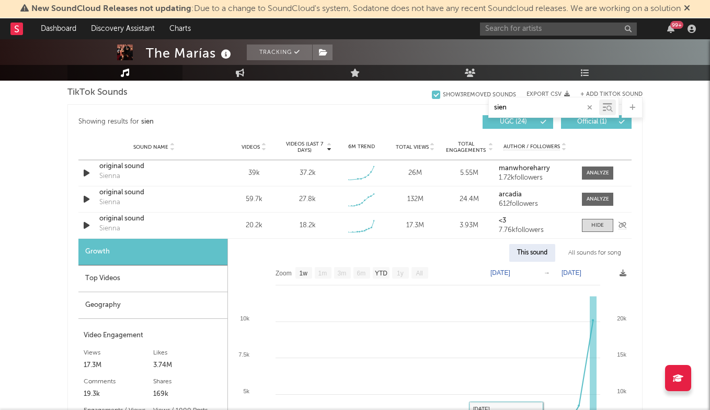
click at [605, 218] on div "Sound Name original sound Sienna Videos 20.2k Videos (last 7 days) 18.2k Weekly…" at bounding box center [354, 225] width 553 height 26
click at [599, 225] on div at bounding box center [598, 225] width 13 height 8
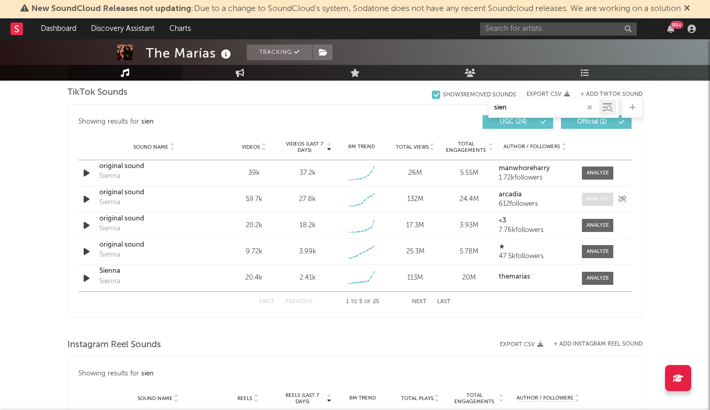
click at [599, 200] on div at bounding box center [598, 199] width 22 height 8
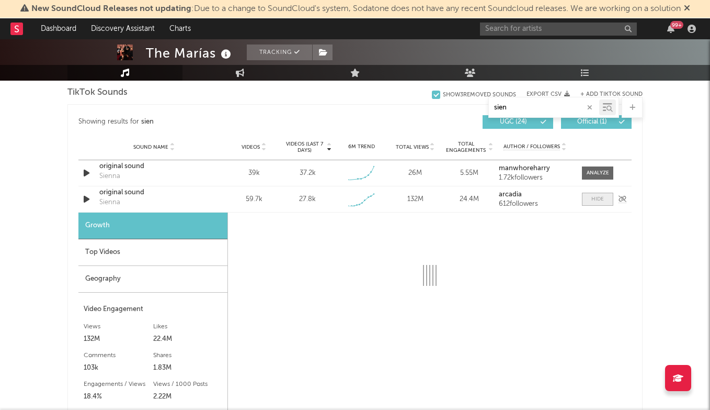
select select "1w"
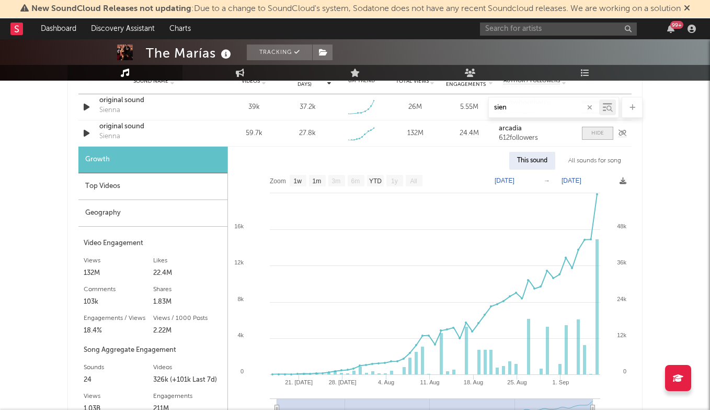
scroll to position [1109, 0]
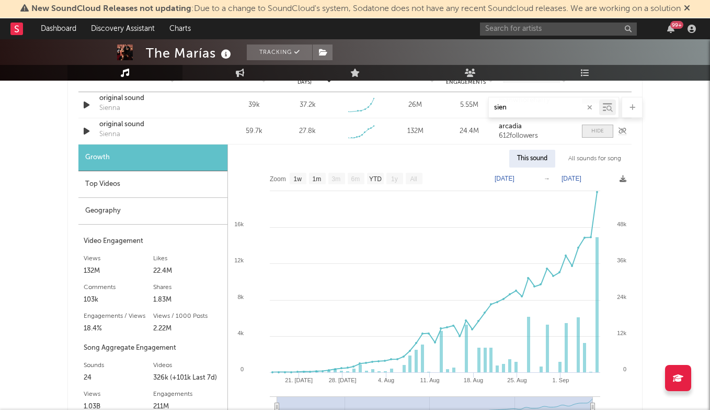
click at [600, 134] on div at bounding box center [598, 131] width 13 height 8
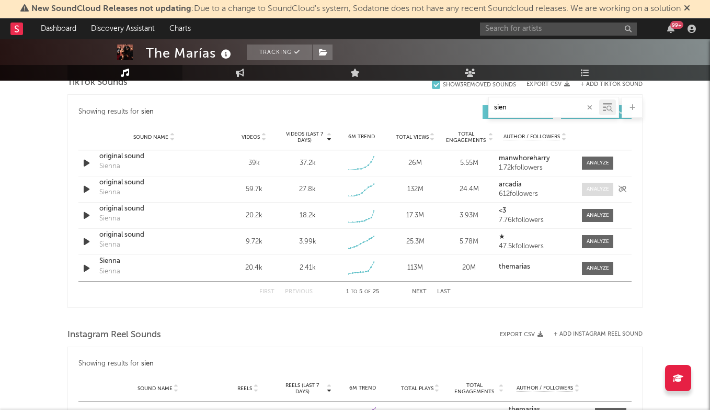
scroll to position [1039, 0]
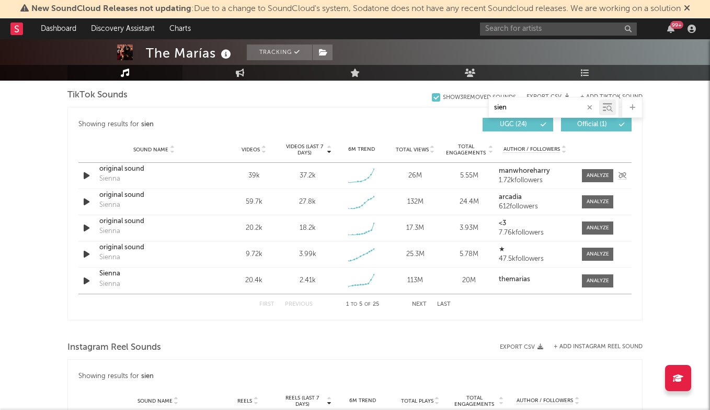
click at [122, 170] on div "original sound" at bounding box center [153, 169] width 109 height 10
click at [594, 177] on div at bounding box center [598, 176] width 22 height 8
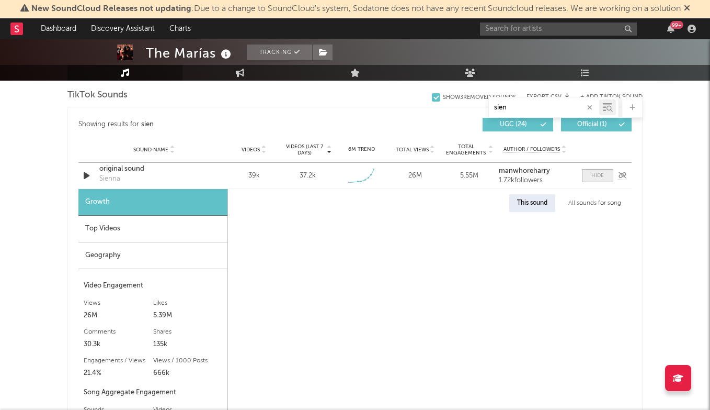
select select "1w"
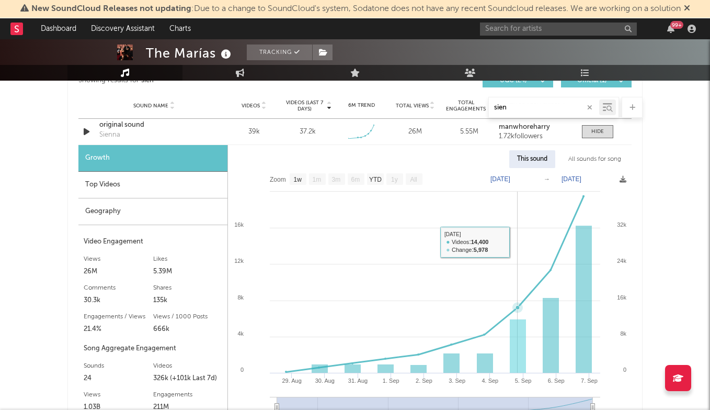
scroll to position [1084, 0]
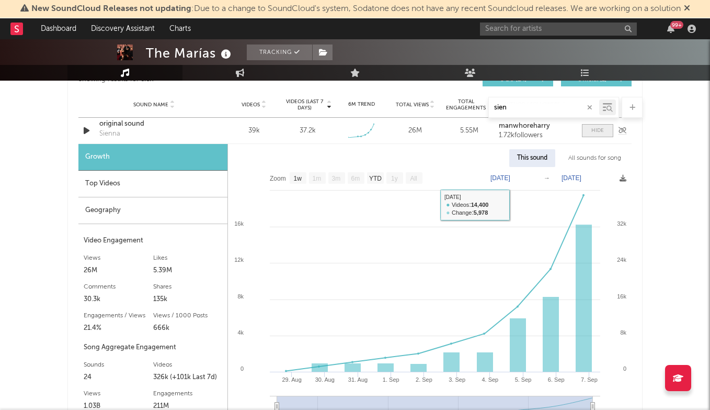
click at [595, 133] on div at bounding box center [598, 131] width 13 height 8
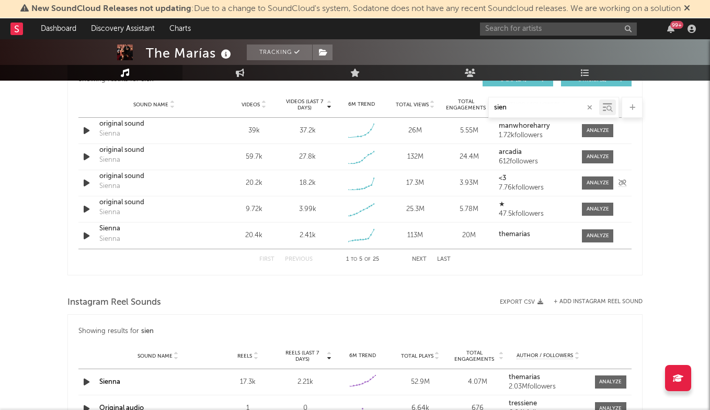
click at [133, 177] on div "original sound" at bounding box center [153, 176] width 109 height 10
click at [136, 179] on div "original sound" at bounding box center [153, 176] width 109 height 10
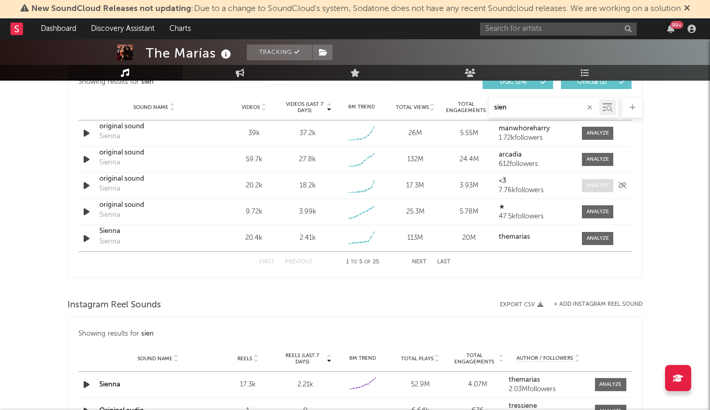
click at [604, 189] on div at bounding box center [598, 185] width 22 height 8
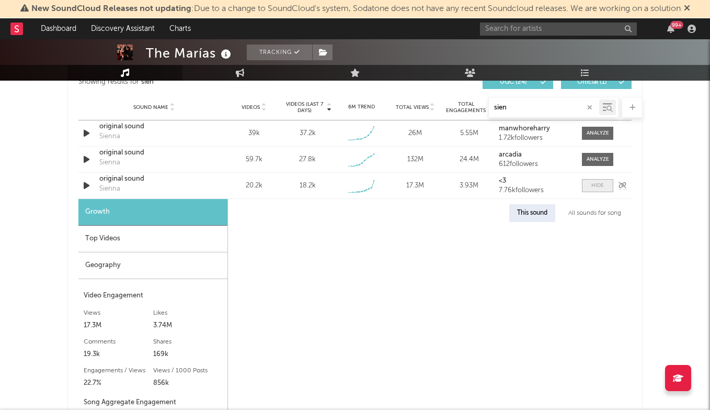
select select "1w"
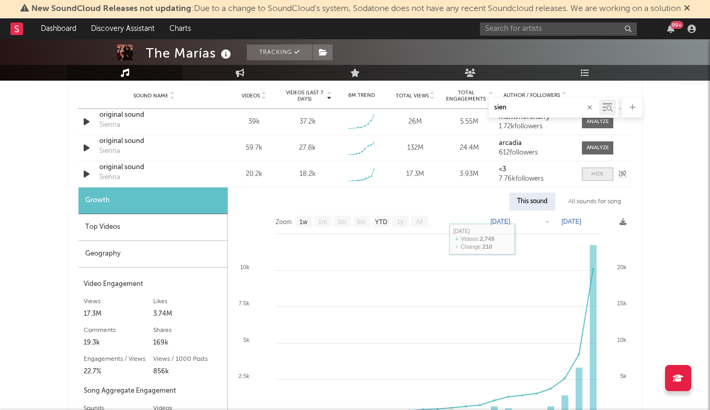
scroll to position [1075, 0]
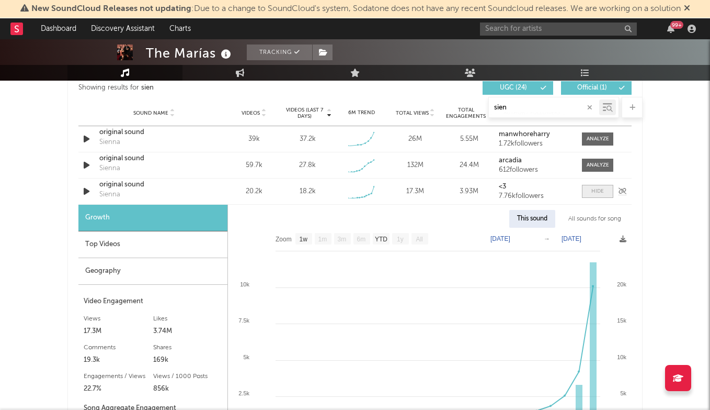
click at [596, 193] on div at bounding box center [598, 191] width 13 height 8
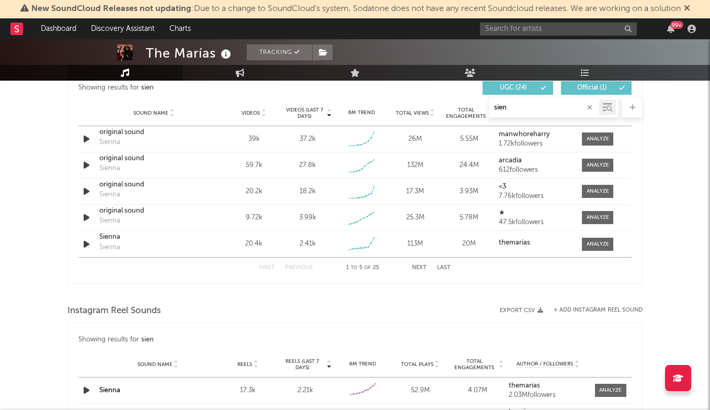
click at [424, 263] on div "First Previous 1 to 5 of 25 Next Last" at bounding box center [354, 267] width 191 height 20
click at [422, 265] on button "Next" at bounding box center [419, 268] width 15 height 6
click at [268, 266] on button "First" at bounding box center [266, 268] width 15 height 6
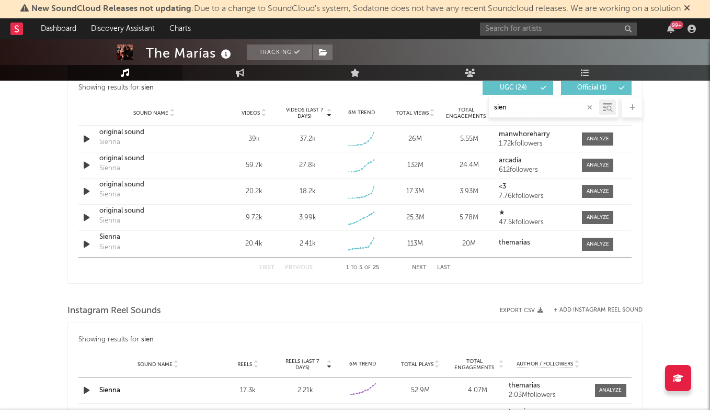
click at [417, 269] on button "Next" at bounding box center [419, 268] width 15 height 6
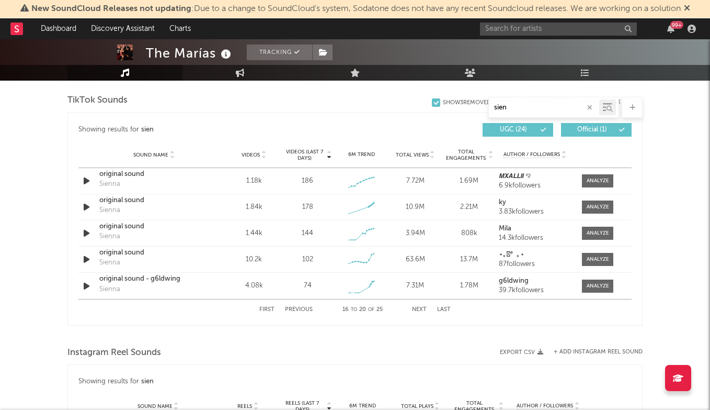
scroll to position [1029, 0]
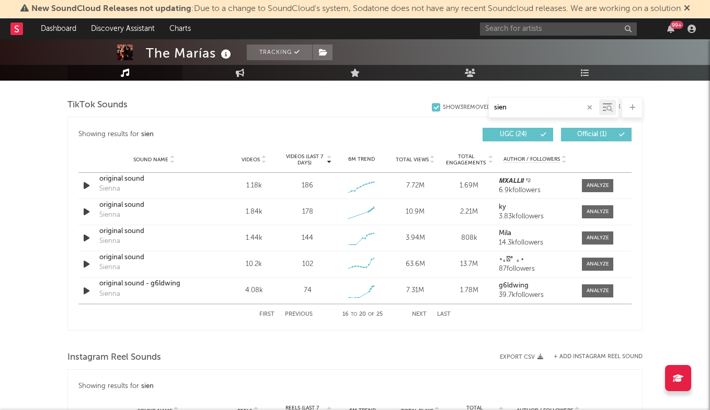
click at [591, 107] on icon "button" at bounding box center [589, 107] width 5 height 7
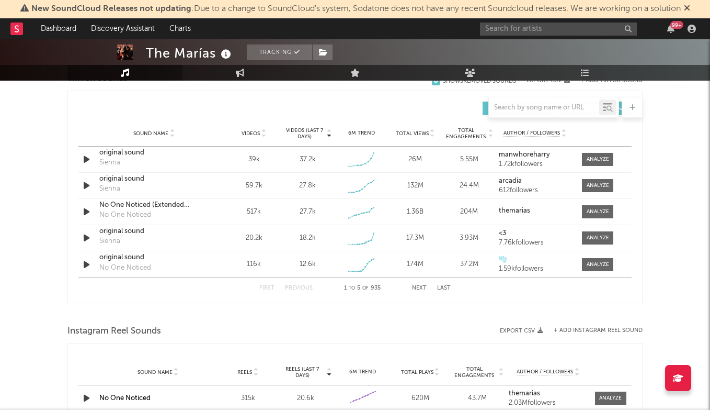
scroll to position [707, 0]
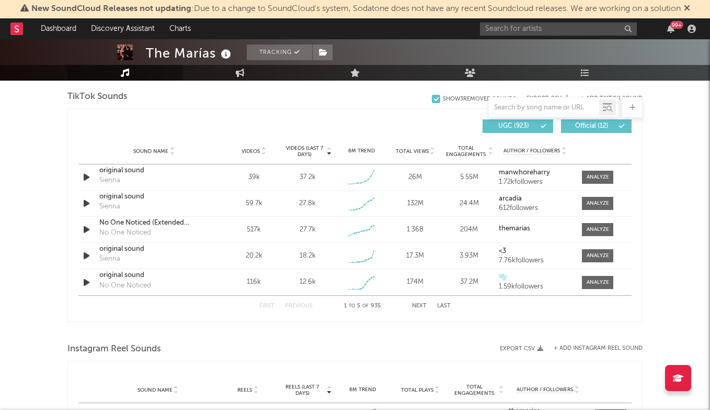
click at [416, 304] on button "Next" at bounding box center [419, 306] width 15 height 6
click at [296, 303] on button "Previous" at bounding box center [299, 306] width 28 height 6
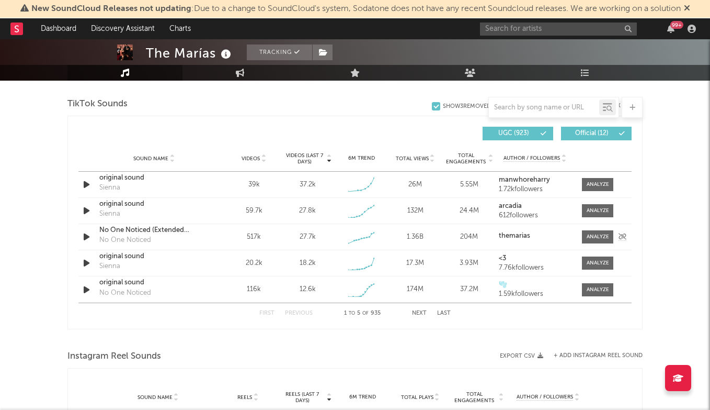
scroll to position [698, 0]
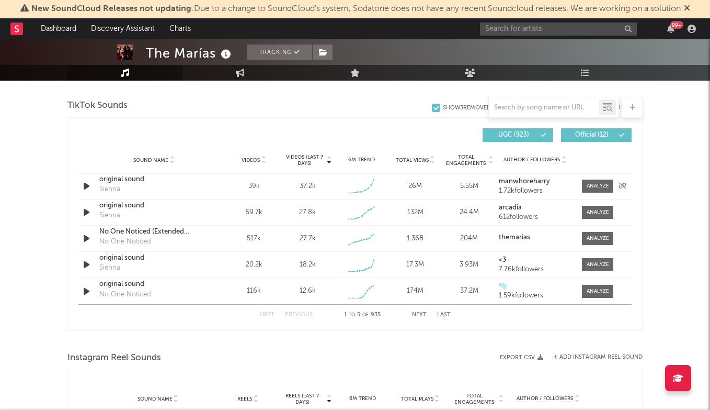
click at [119, 183] on div "original sound" at bounding box center [153, 179] width 109 height 10
click at [545, 35] on input "text" at bounding box center [558, 28] width 157 height 13
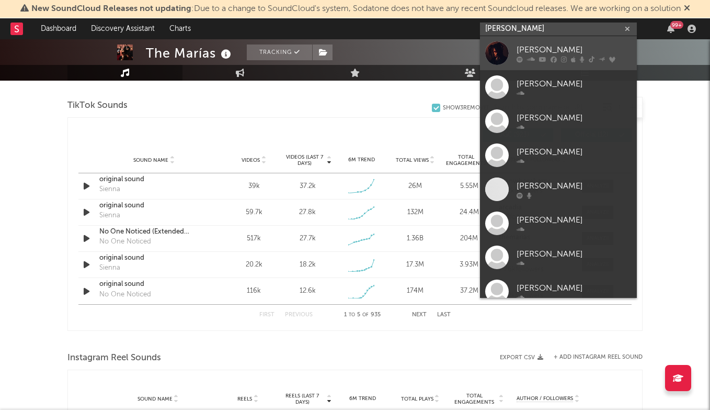
type input "trippie redd"
click at [543, 44] on div "Trippie Redd" at bounding box center [574, 49] width 115 height 13
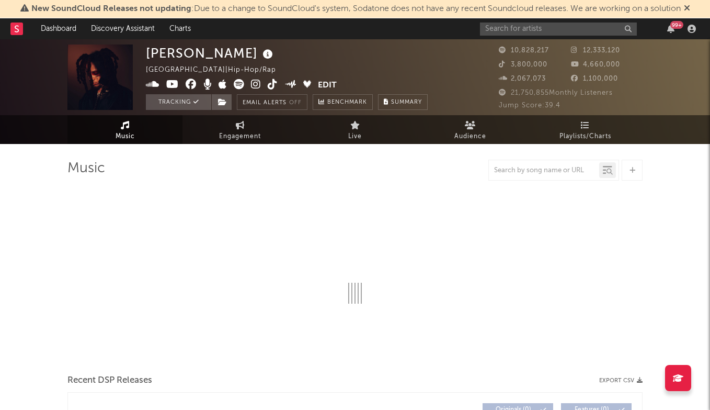
select select "6m"
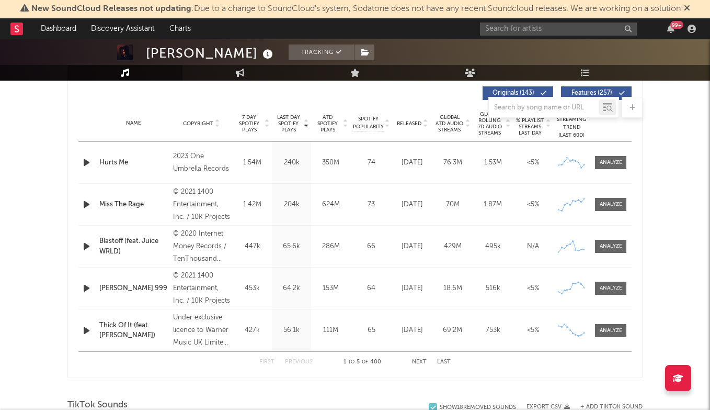
scroll to position [397, 0]
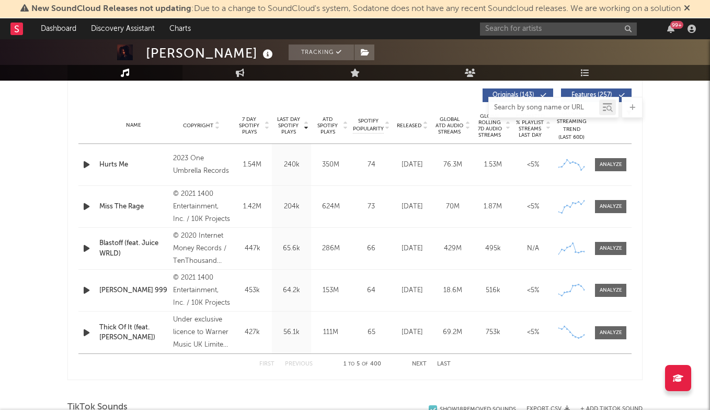
click at [555, 104] on input "text" at bounding box center [544, 108] width 110 height 8
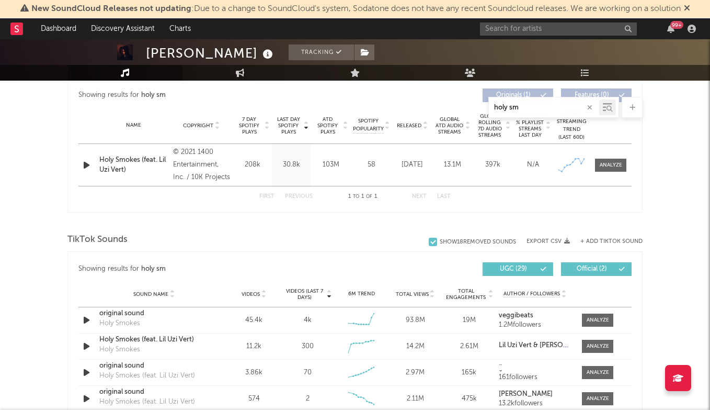
type input "holy sm"
drag, startPoint x: 555, startPoint y: 104, endPoint x: 603, endPoint y: 166, distance: 78.4
click at [603, 166] on div at bounding box center [611, 165] width 22 height 8
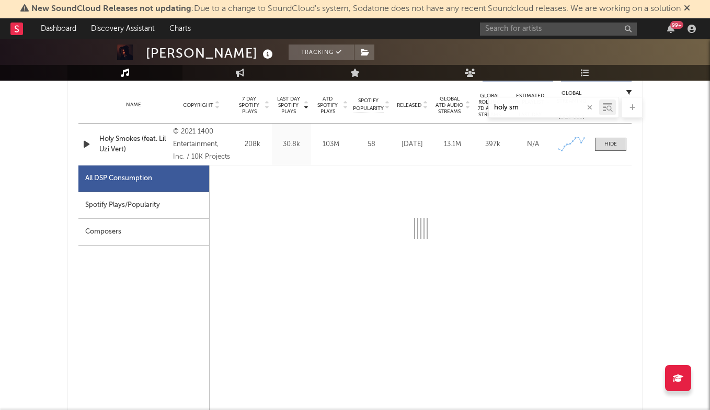
scroll to position [402, 0]
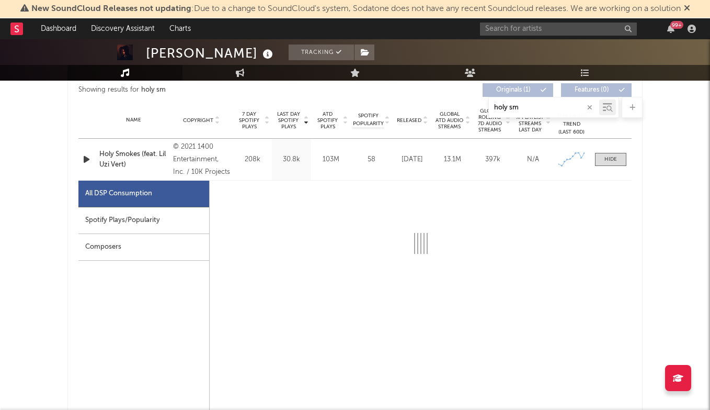
select select "6m"
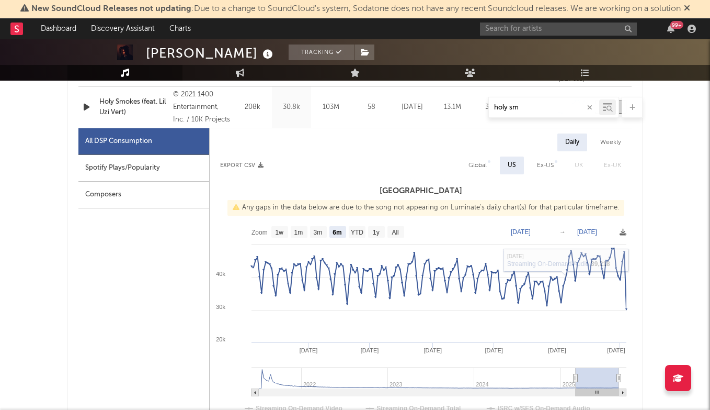
scroll to position [424, 0]
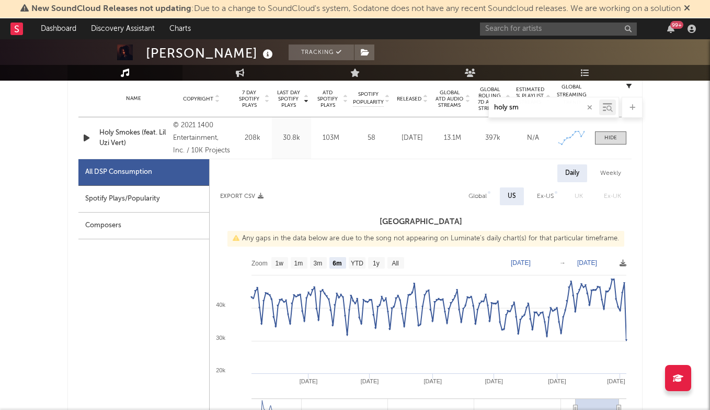
click at [590, 101] on div at bounding box center [590, 107] width 8 height 13
click at [590, 104] on icon "button" at bounding box center [589, 107] width 5 height 7
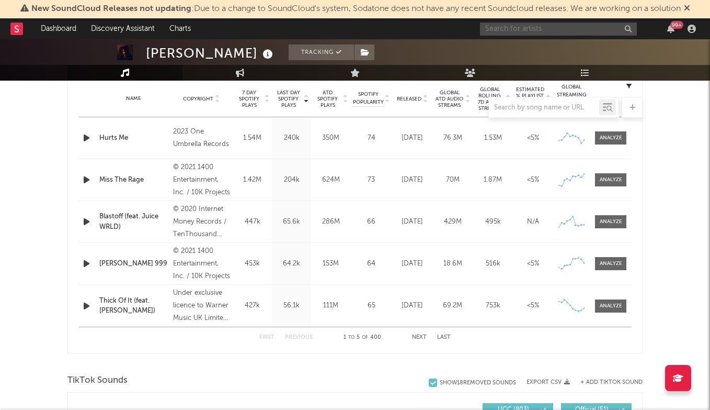
click at [527, 24] on input "text" at bounding box center [558, 28] width 157 height 13
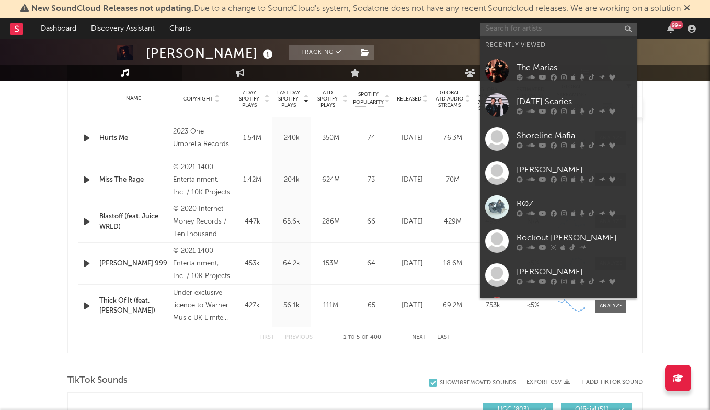
type input "u"
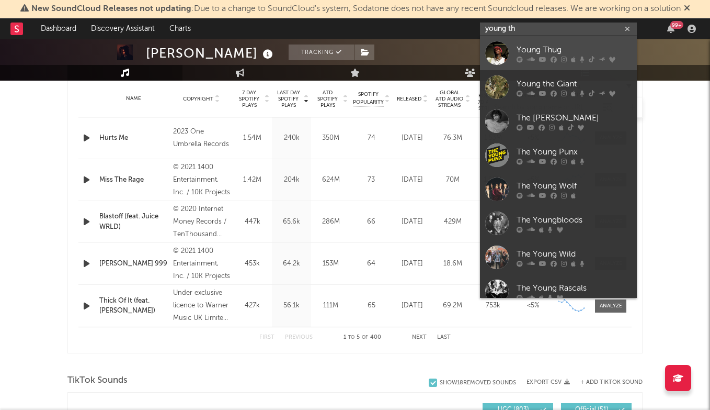
type input "young th"
click at [547, 55] on div "Young Thug" at bounding box center [574, 49] width 115 height 13
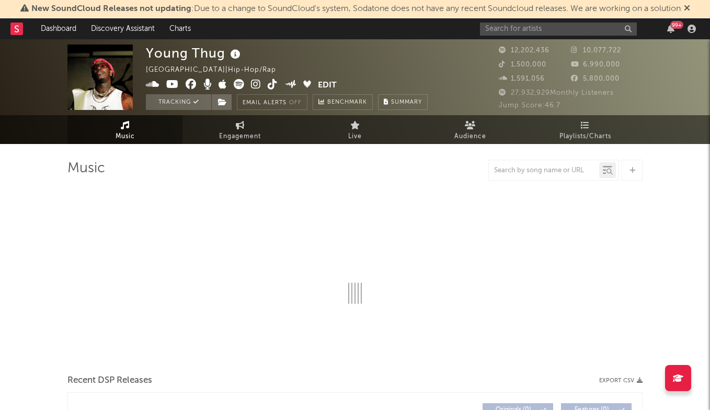
select select "6m"
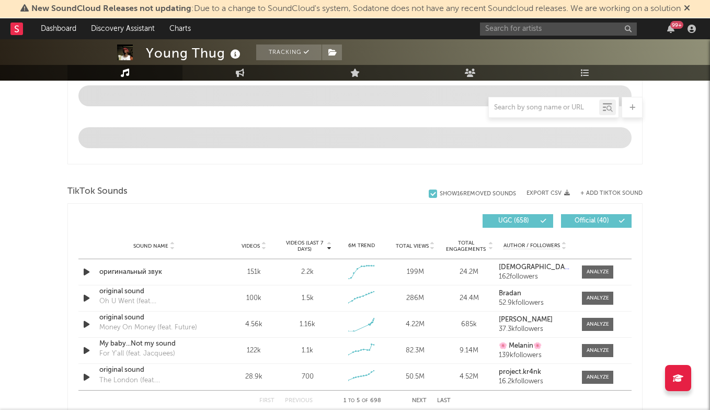
scroll to position [592, 0]
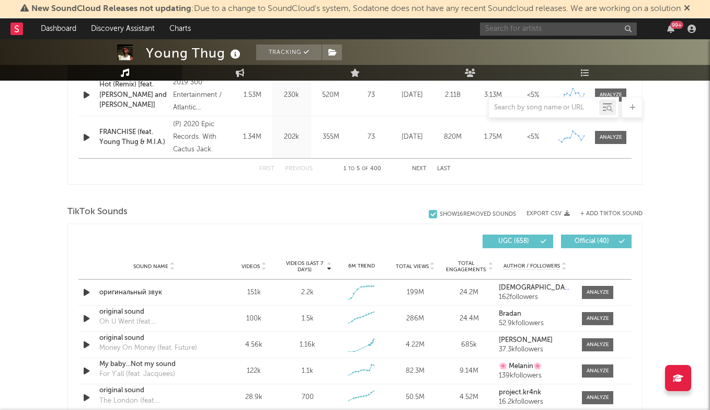
click at [524, 30] on input "text" at bounding box center [558, 28] width 157 height 13
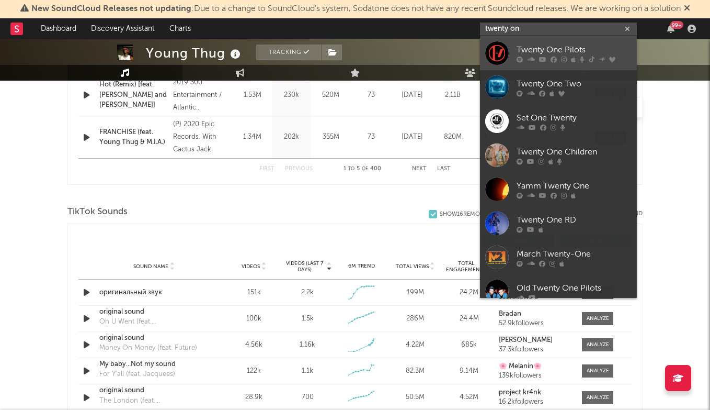
type input "twenty on"
click at [587, 48] on div "Twenty One Pilots" at bounding box center [574, 49] width 115 height 13
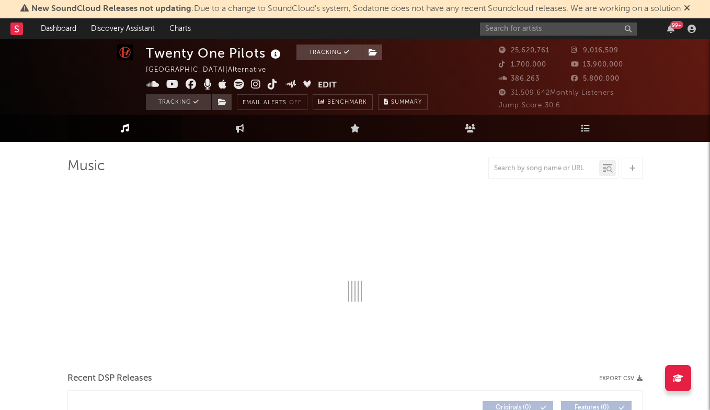
select select "6m"
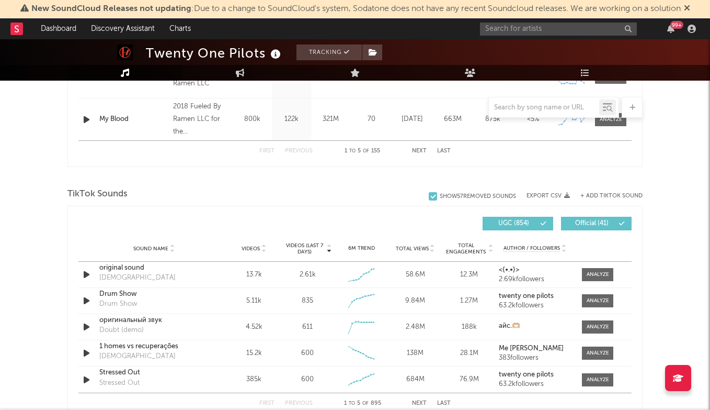
scroll to position [624, 0]
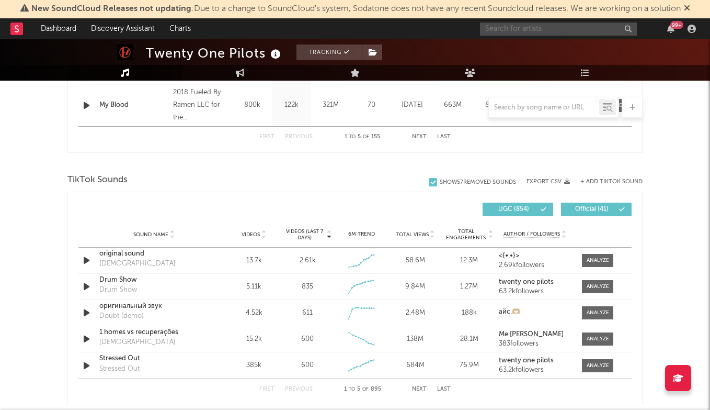
click at [517, 26] on input "text" at bounding box center [558, 28] width 157 height 13
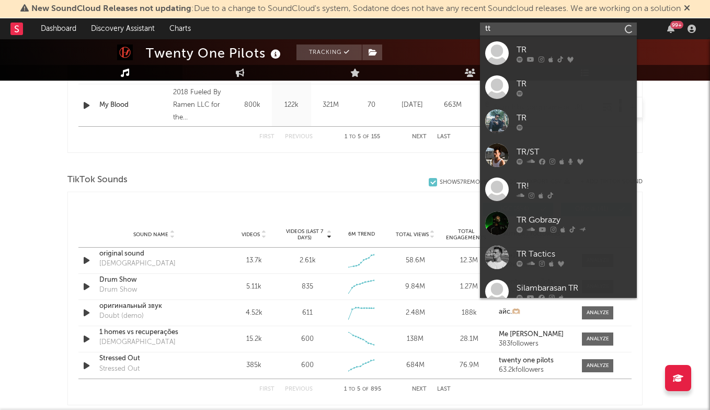
type input "t"
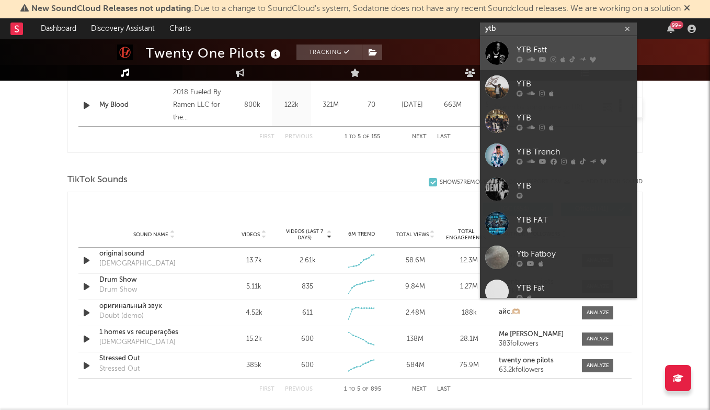
type input "ytb"
click at [532, 46] on div "YTB Fatt" at bounding box center [574, 49] width 115 height 13
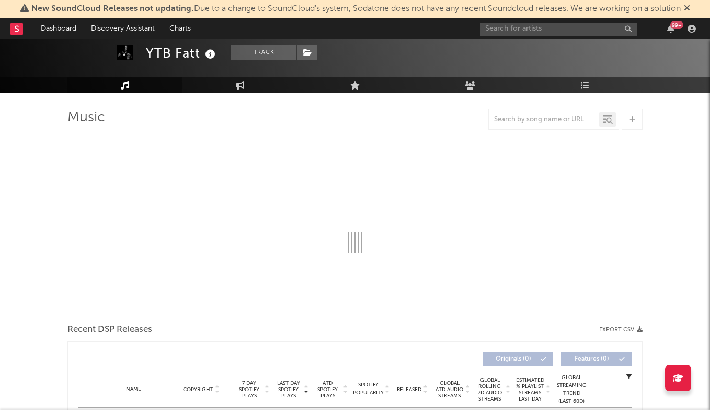
select select "6m"
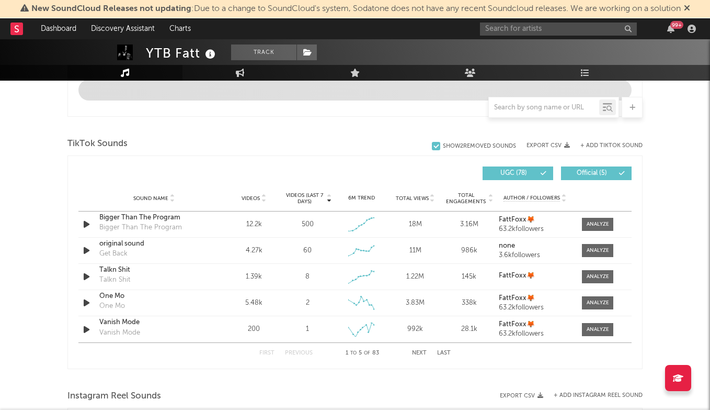
scroll to position [643, 0]
